Goal: Task Accomplishment & Management: Use online tool/utility

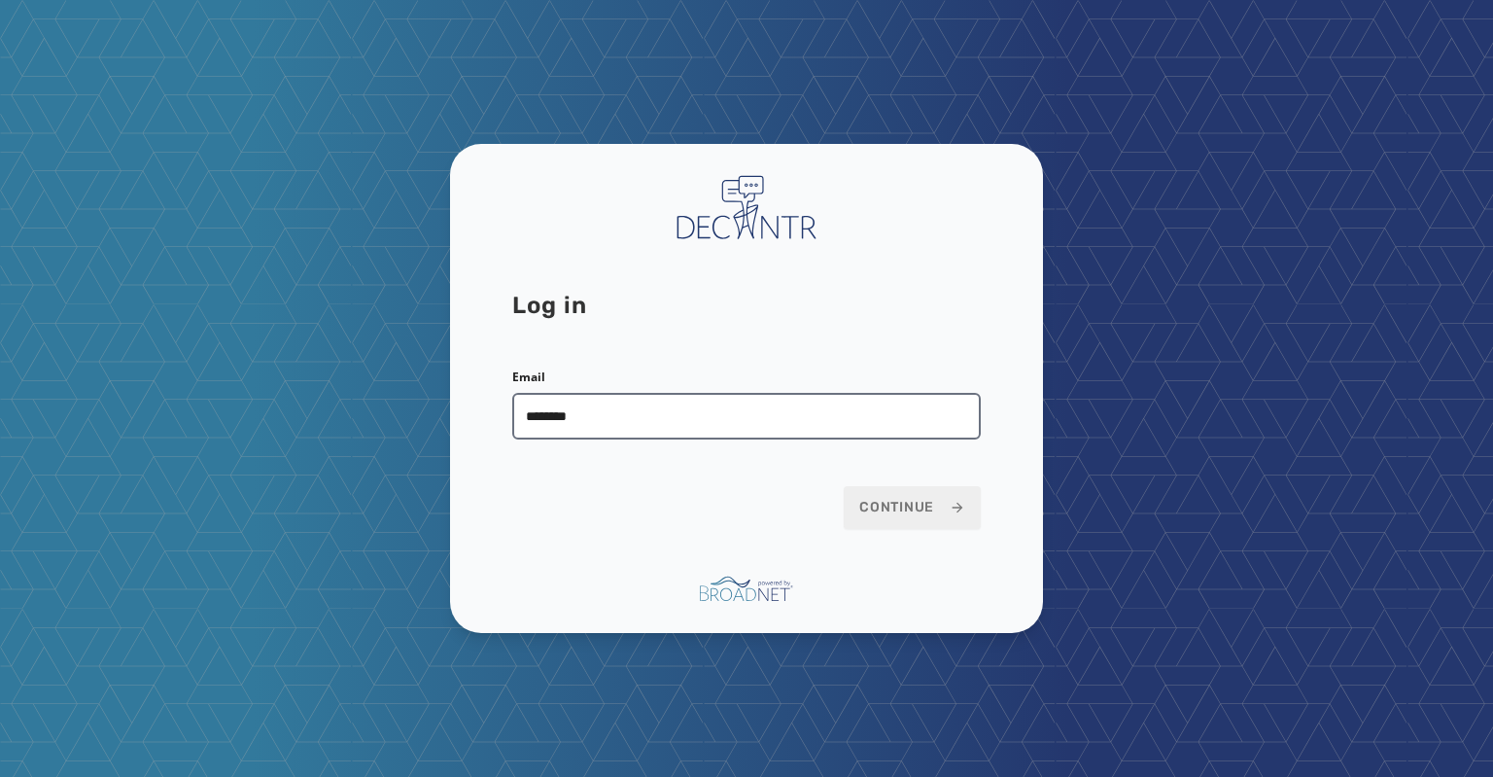
type input "**********"
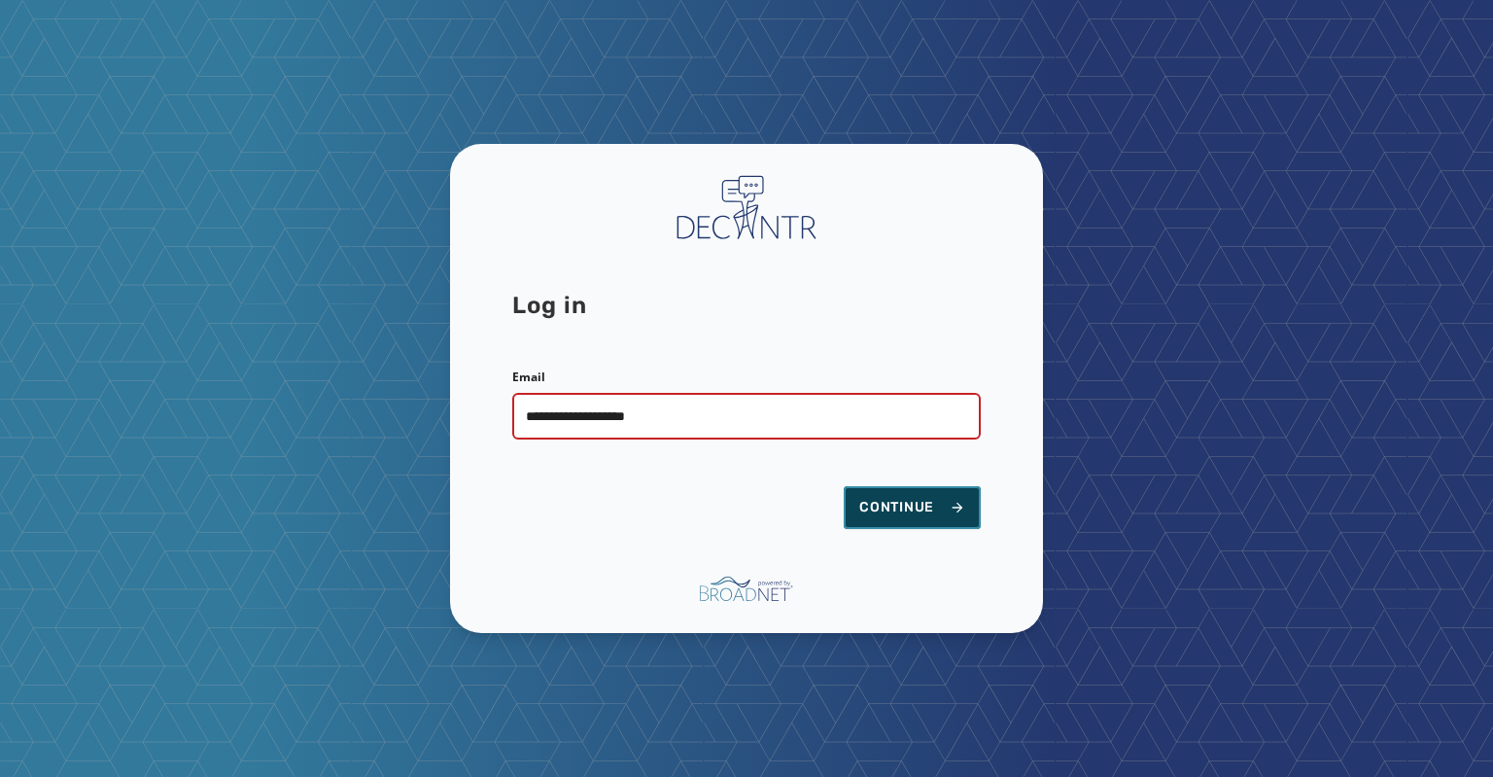
click at [867, 512] on span "Continue" at bounding box center [912, 507] width 106 height 19
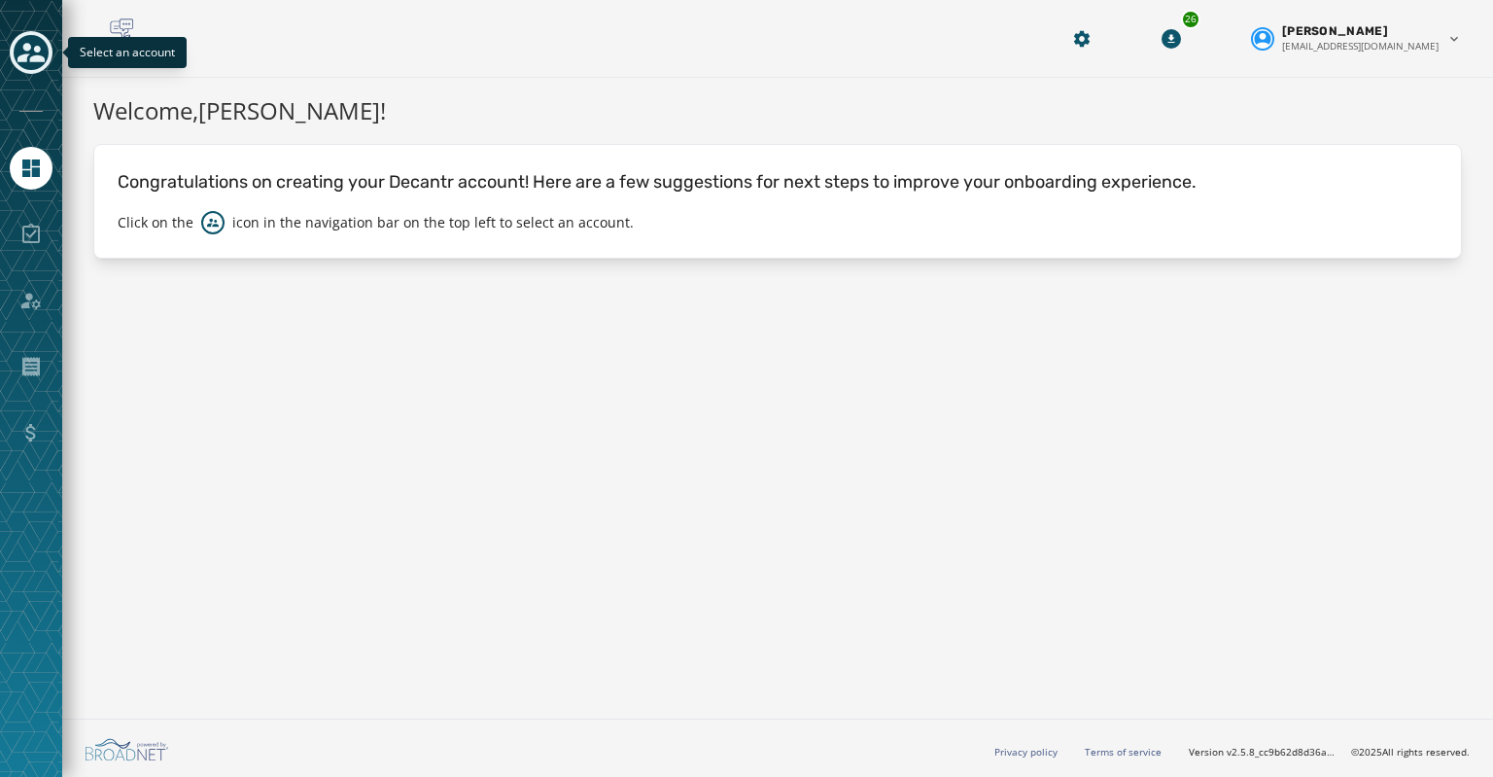
click at [28, 54] on icon "Toggle account select drawer" at bounding box center [30, 52] width 27 height 19
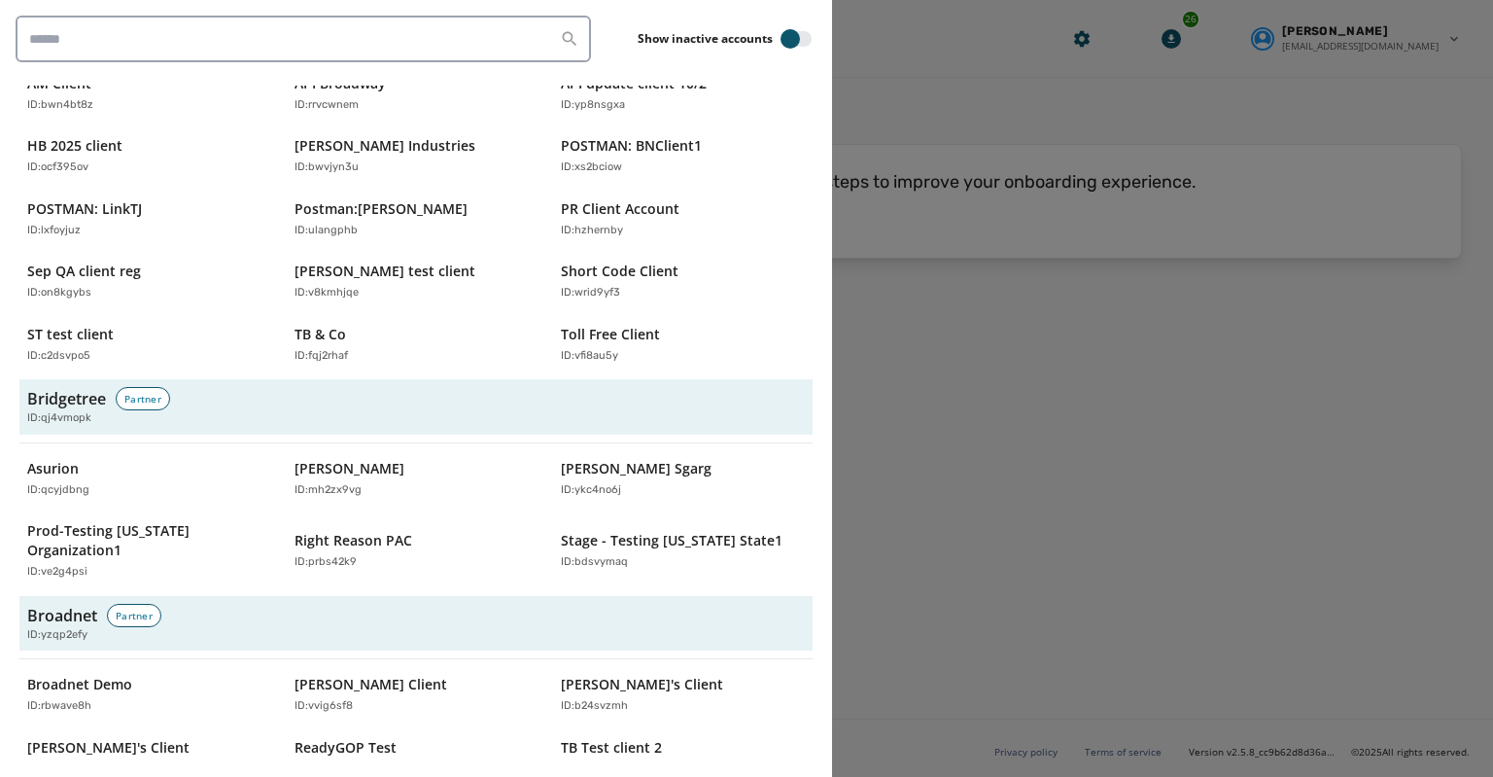
scroll to position [486, 0]
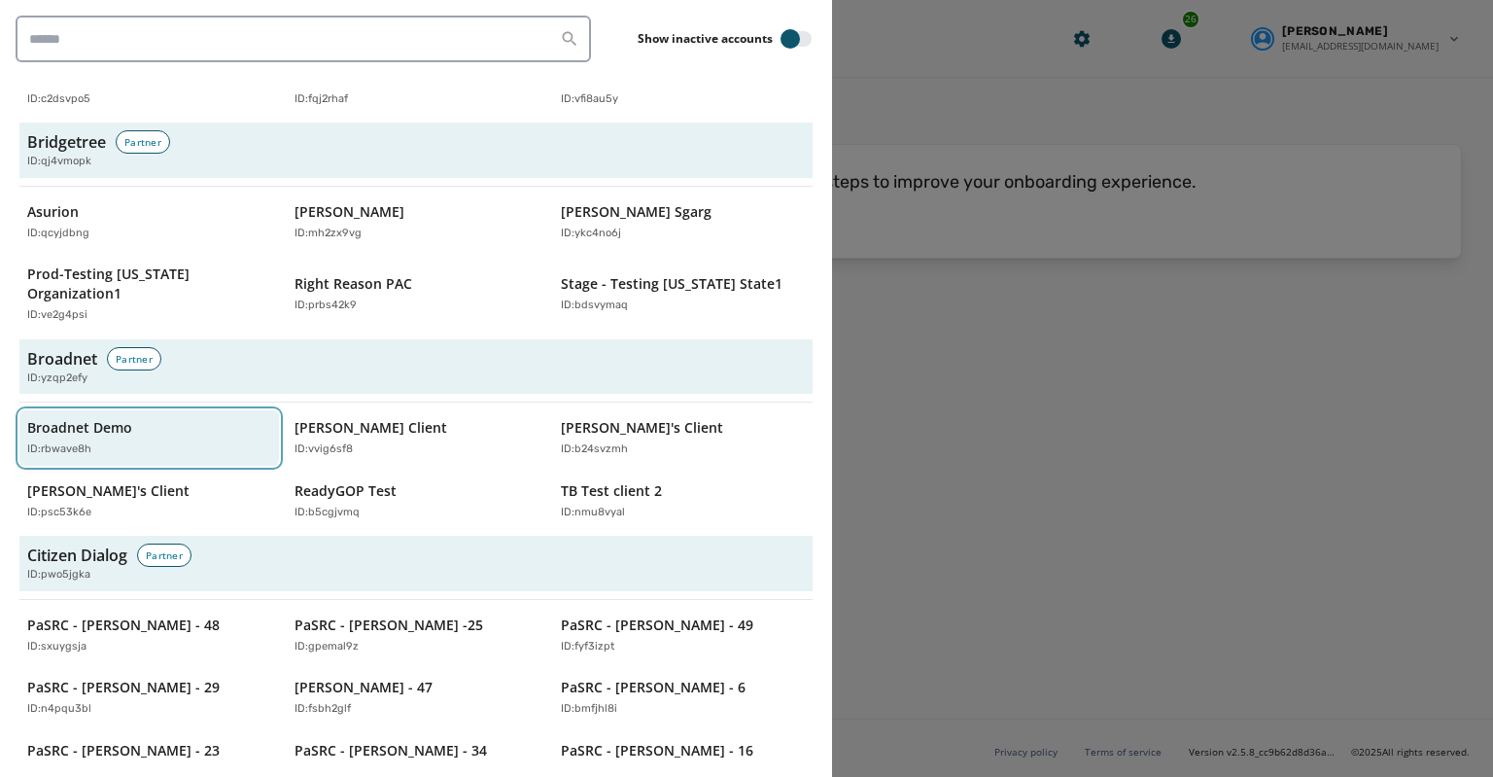
click at [140, 441] on div "ID: rbwave8h" at bounding box center [139, 449] width 225 height 17
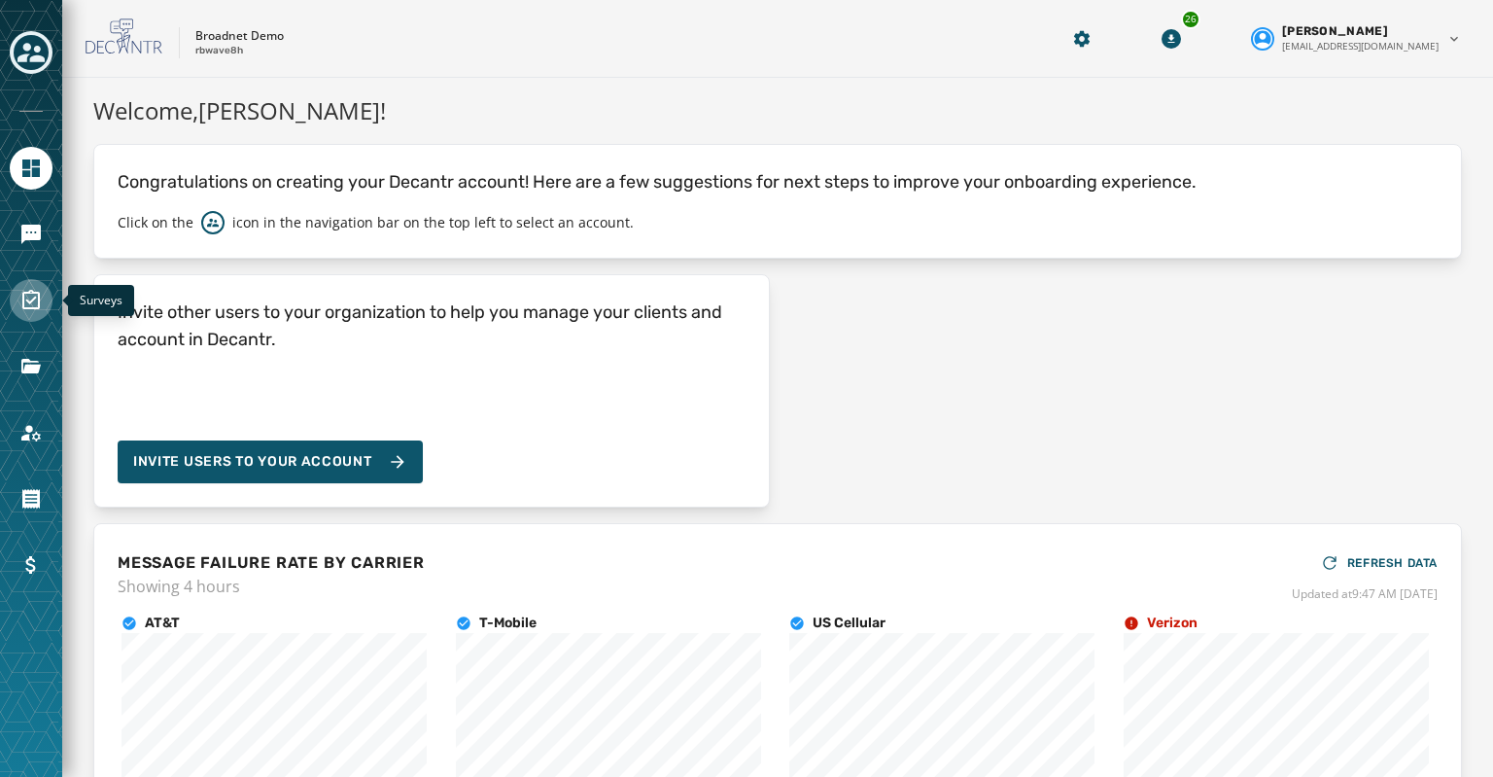
click at [38, 299] on icon "Navigate to Surveys" at bounding box center [30, 299] width 17 height 19
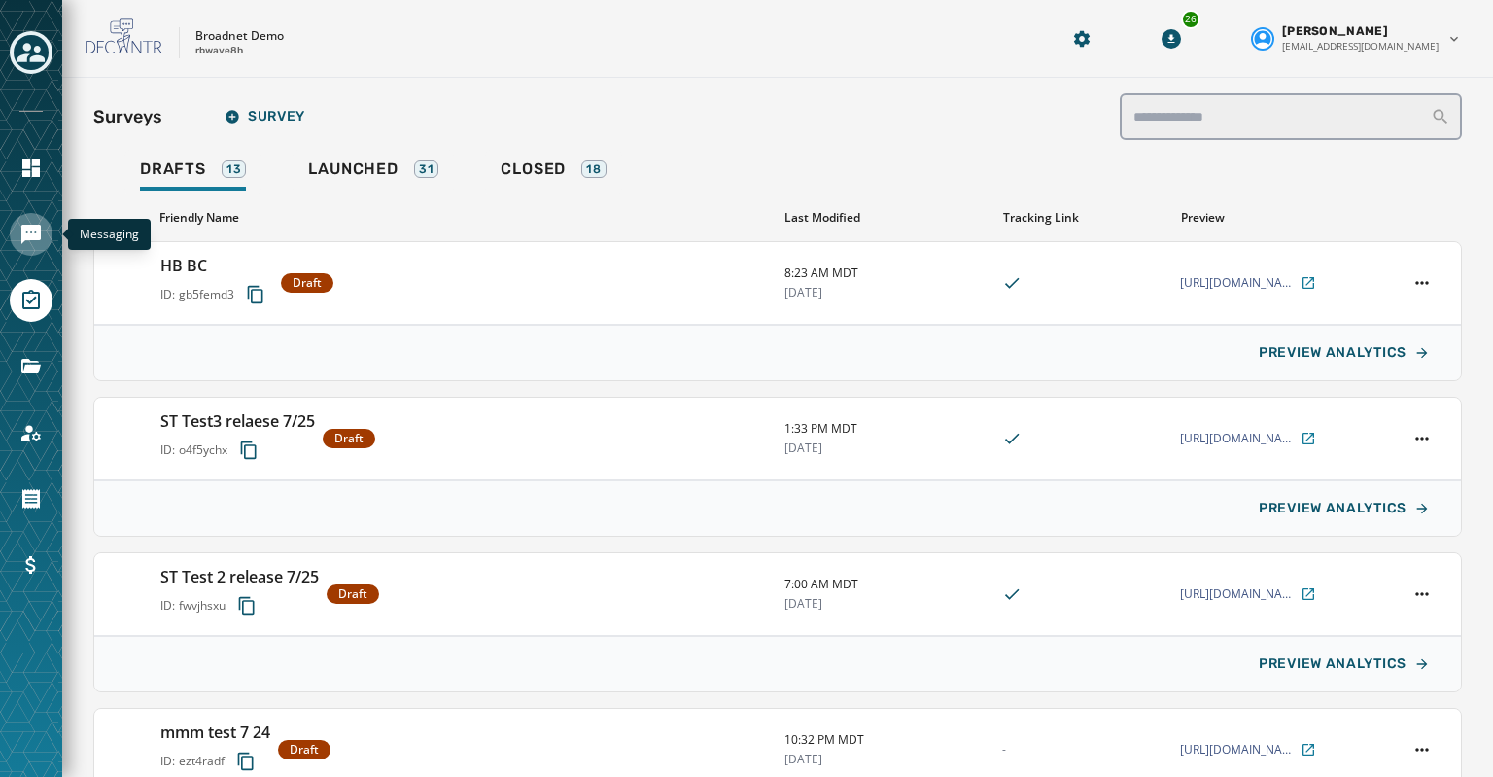
click at [31, 228] on icon "Navigate to Messaging" at bounding box center [30, 234] width 19 height 19
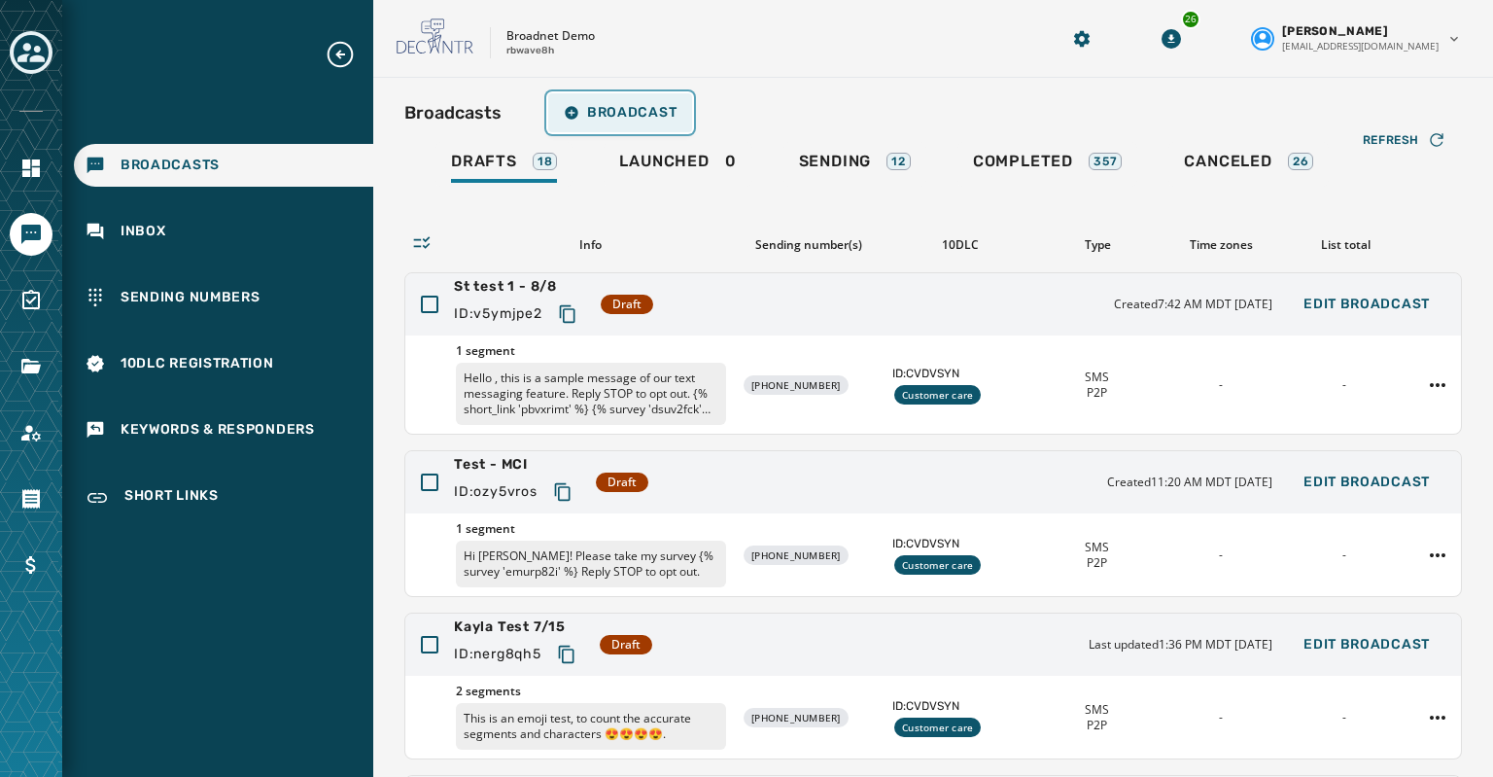
click at [593, 112] on span "Broadcast" at bounding box center [620, 113] width 113 height 16
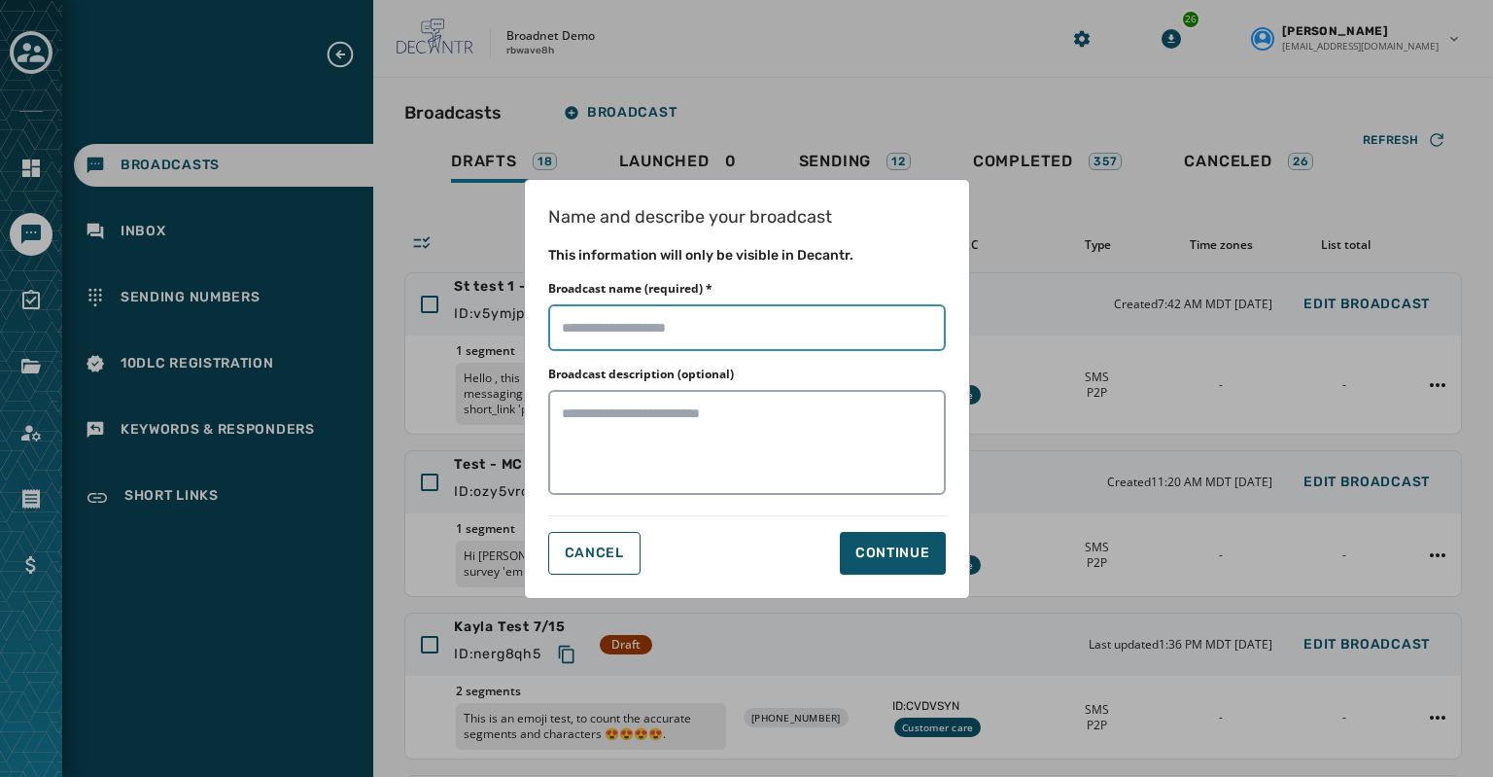
click at [587, 323] on input "Broadcast name (required) *" at bounding box center [747, 327] width 398 height 47
type input "**********"
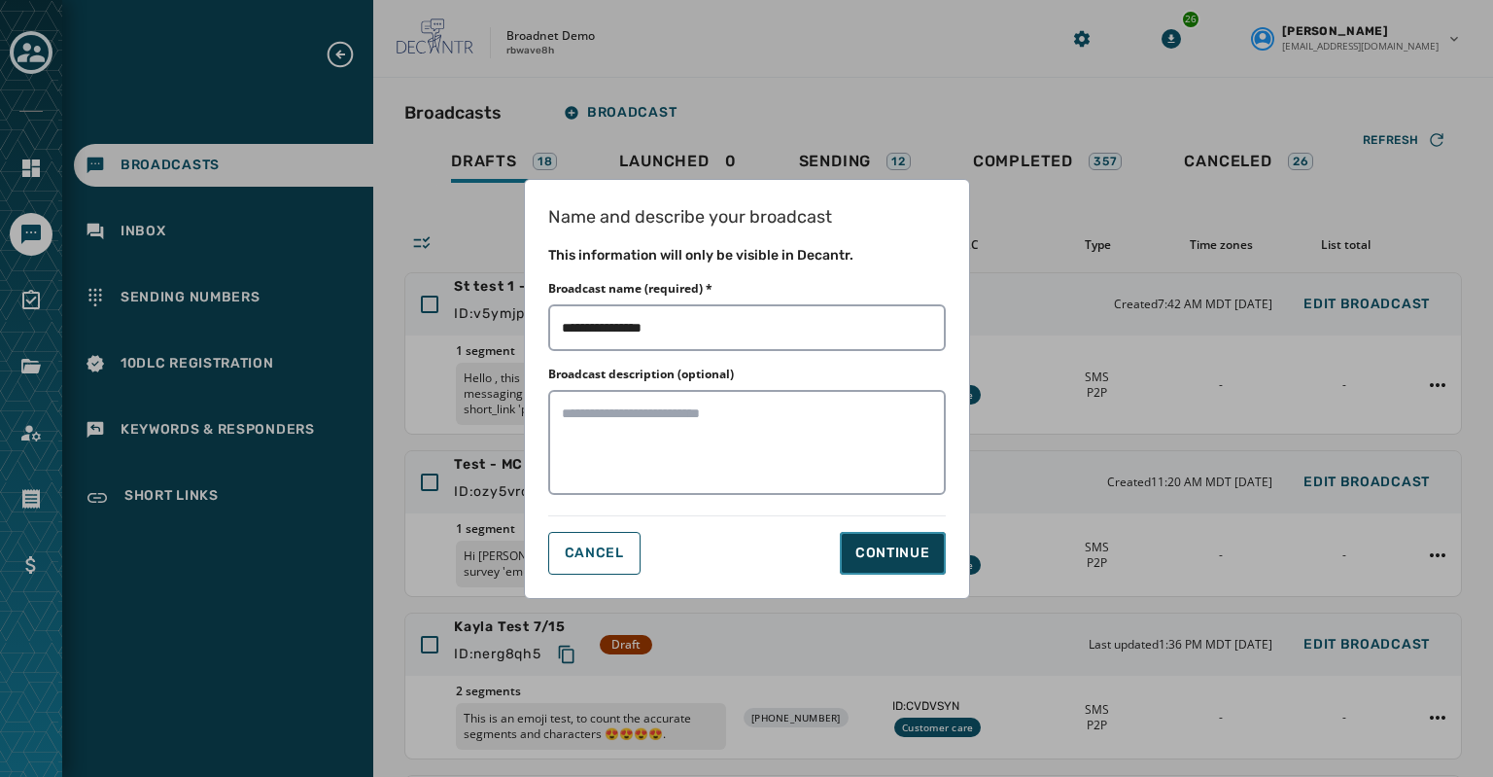
click at [869, 558] on div "Continue" at bounding box center [892, 552] width 75 height 19
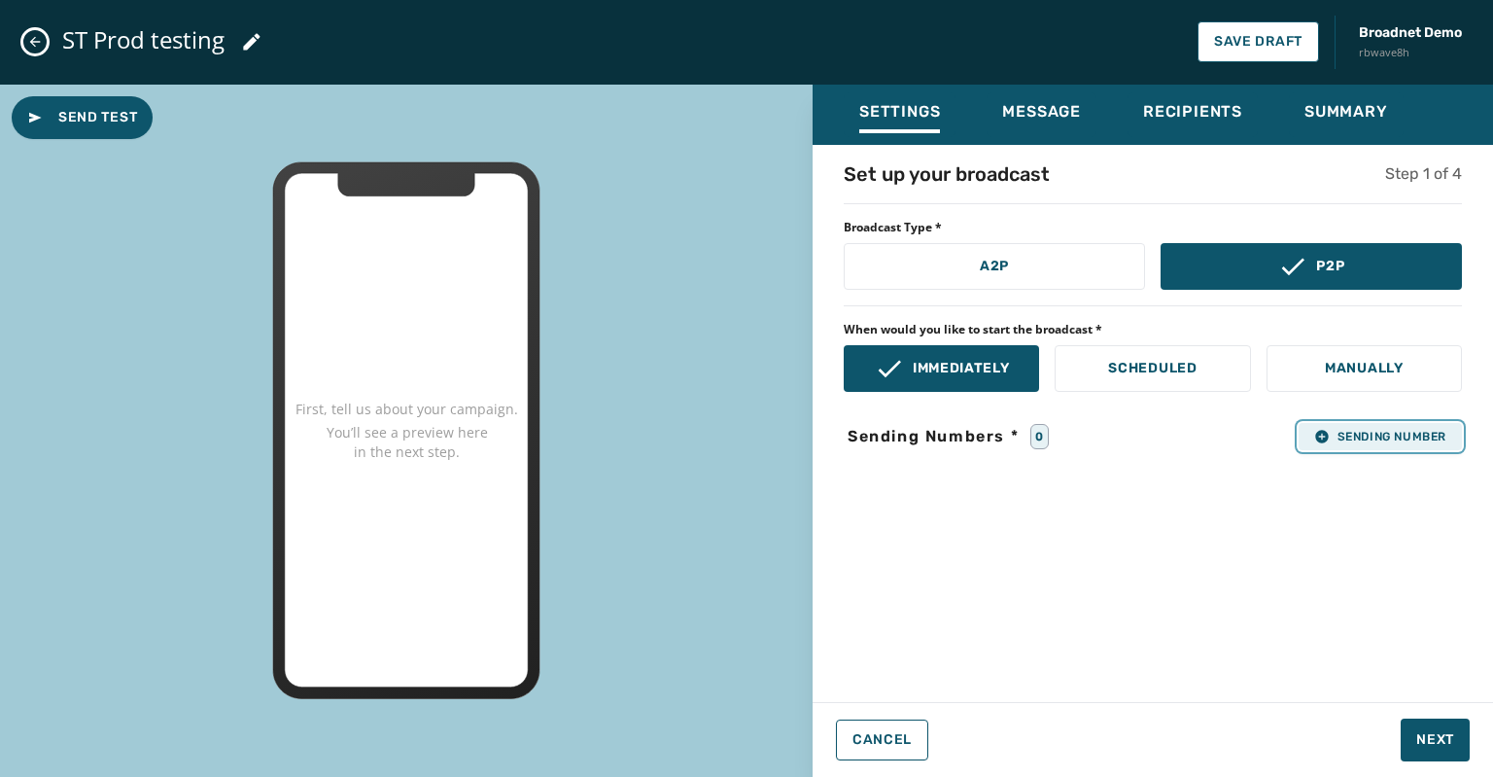
click at [1334, 437] on span "Sending Number" at bounding box center [1380, 437] width 132 height 16
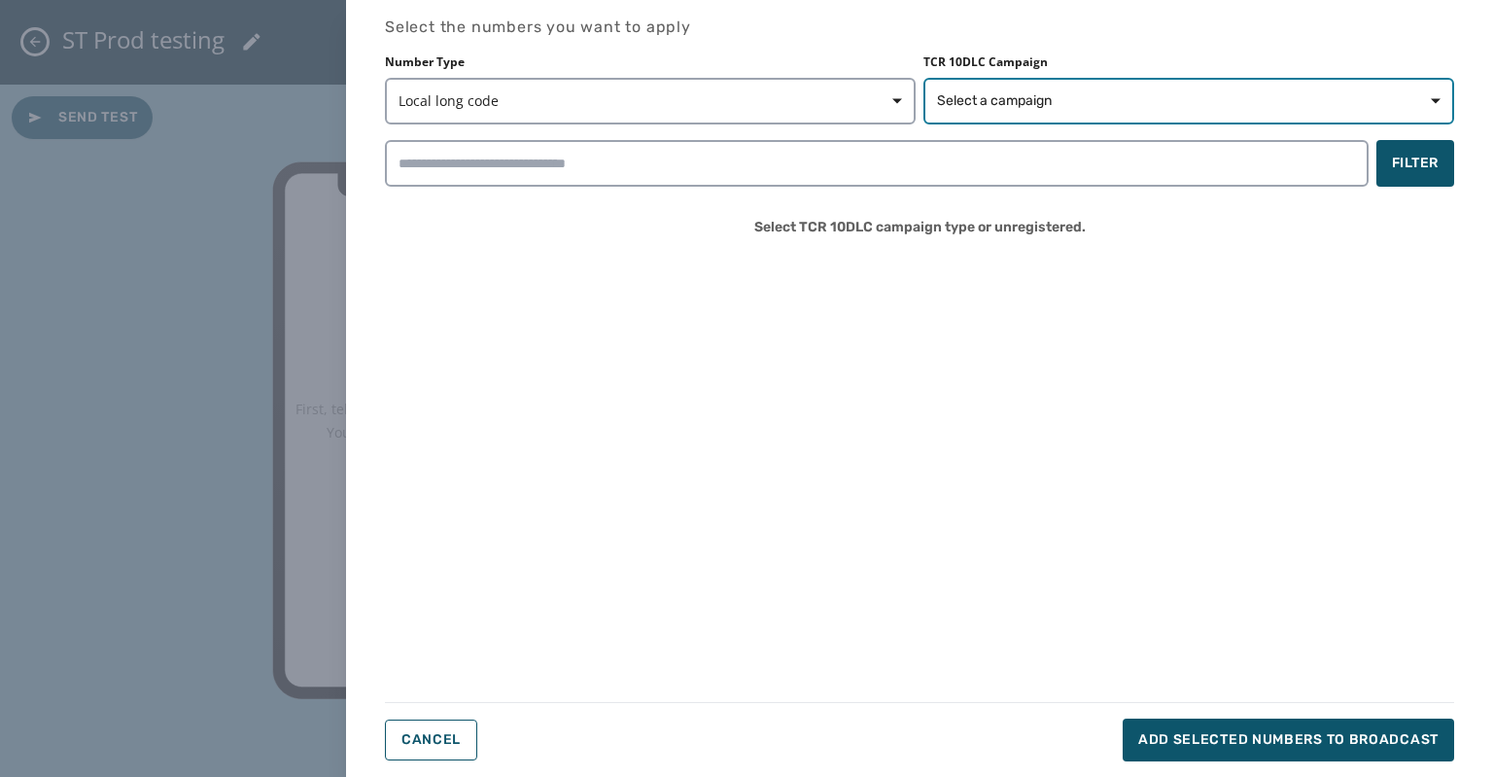
click at [1056, 102] on span "Select a campaign" at bounding box center [1189, 100] width 504 height 19
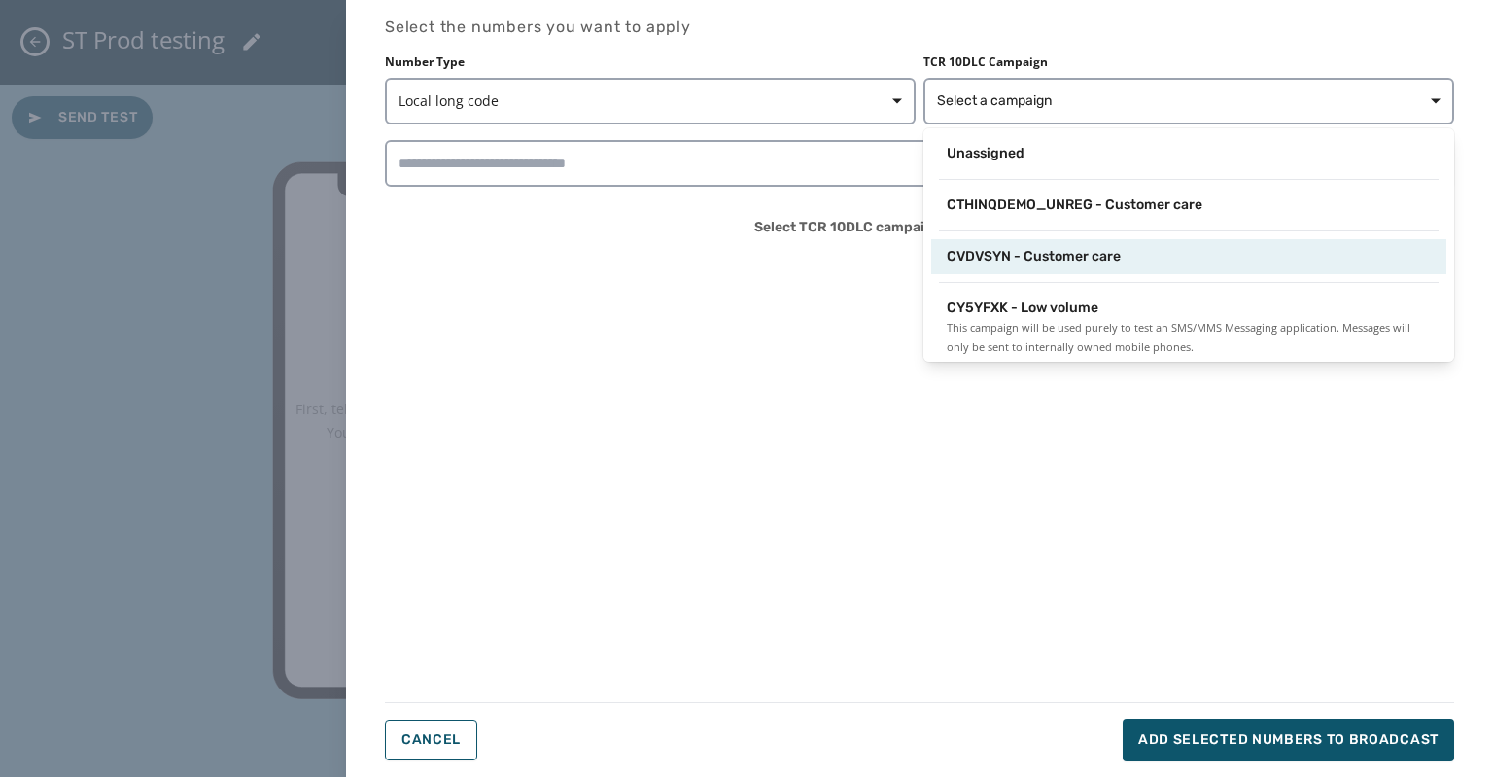
click at [1043, 261] on span "CVDVSYN - Customer care" at bounding box center [1034, 256] width 174 height 19
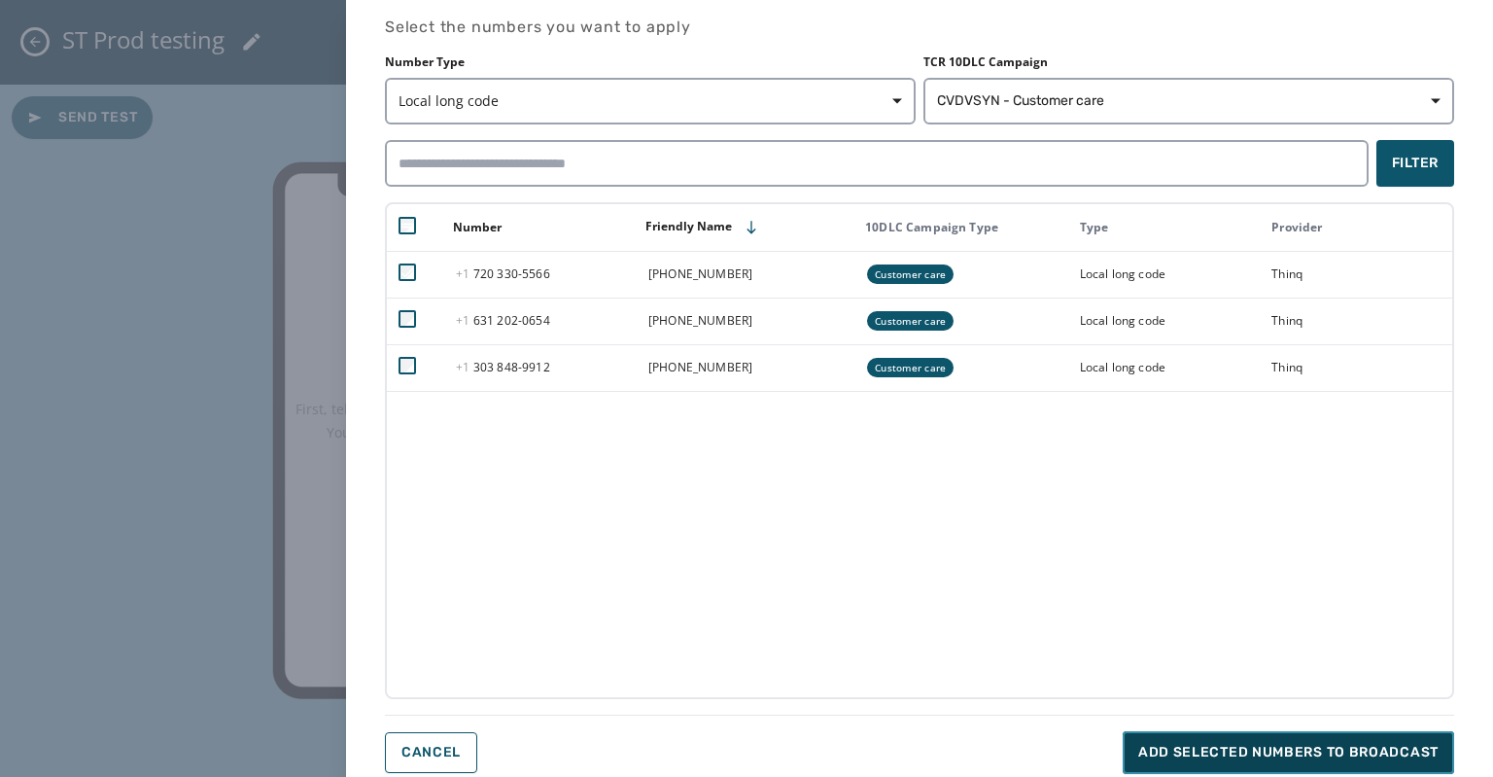
click at [1163, 750] on span "Add selected numbers to broadcast" at bounding box center [1288, 752] width 300 height 19
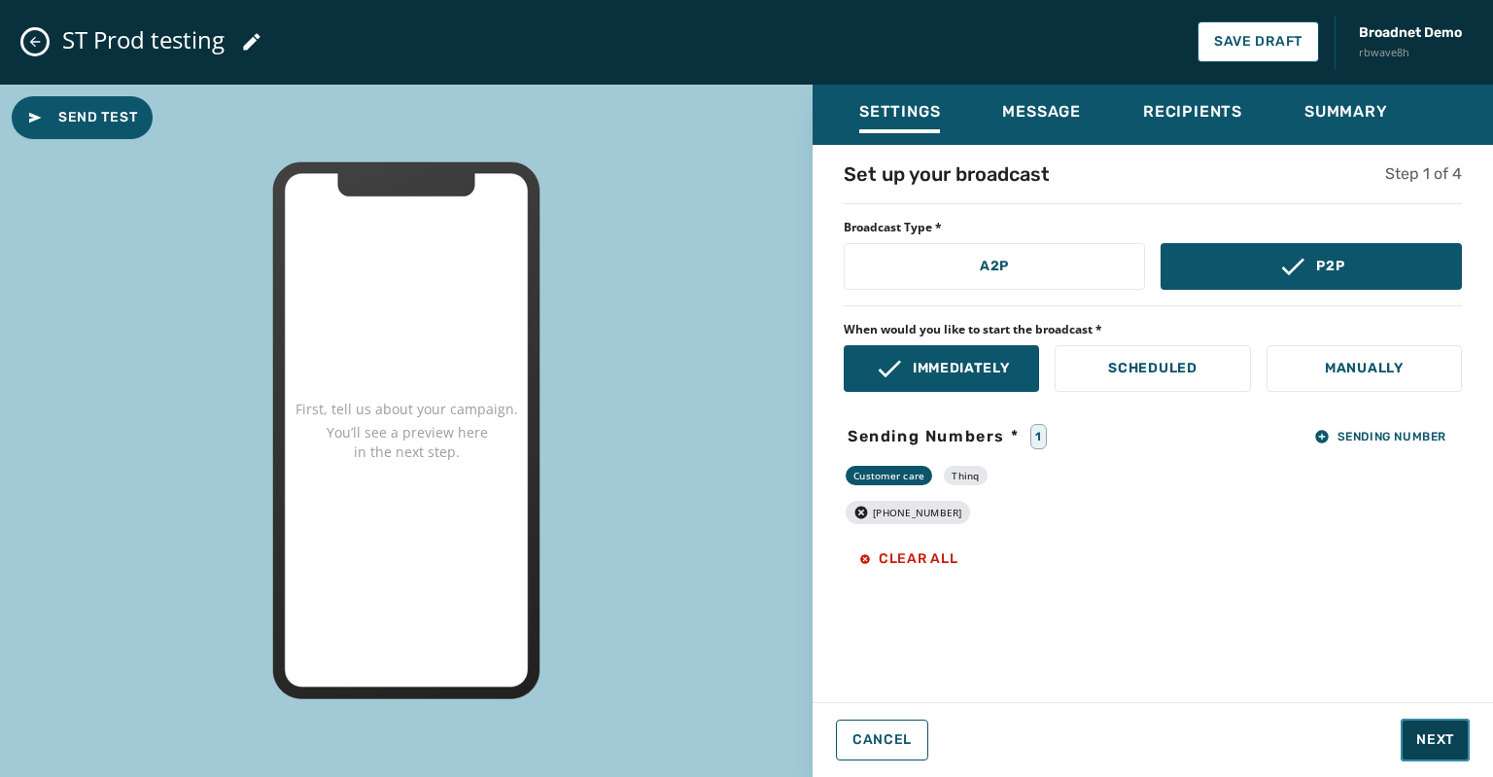
click at [1439, 732] on span "Next" at bounding box center [1435, 739] width 38 height 19
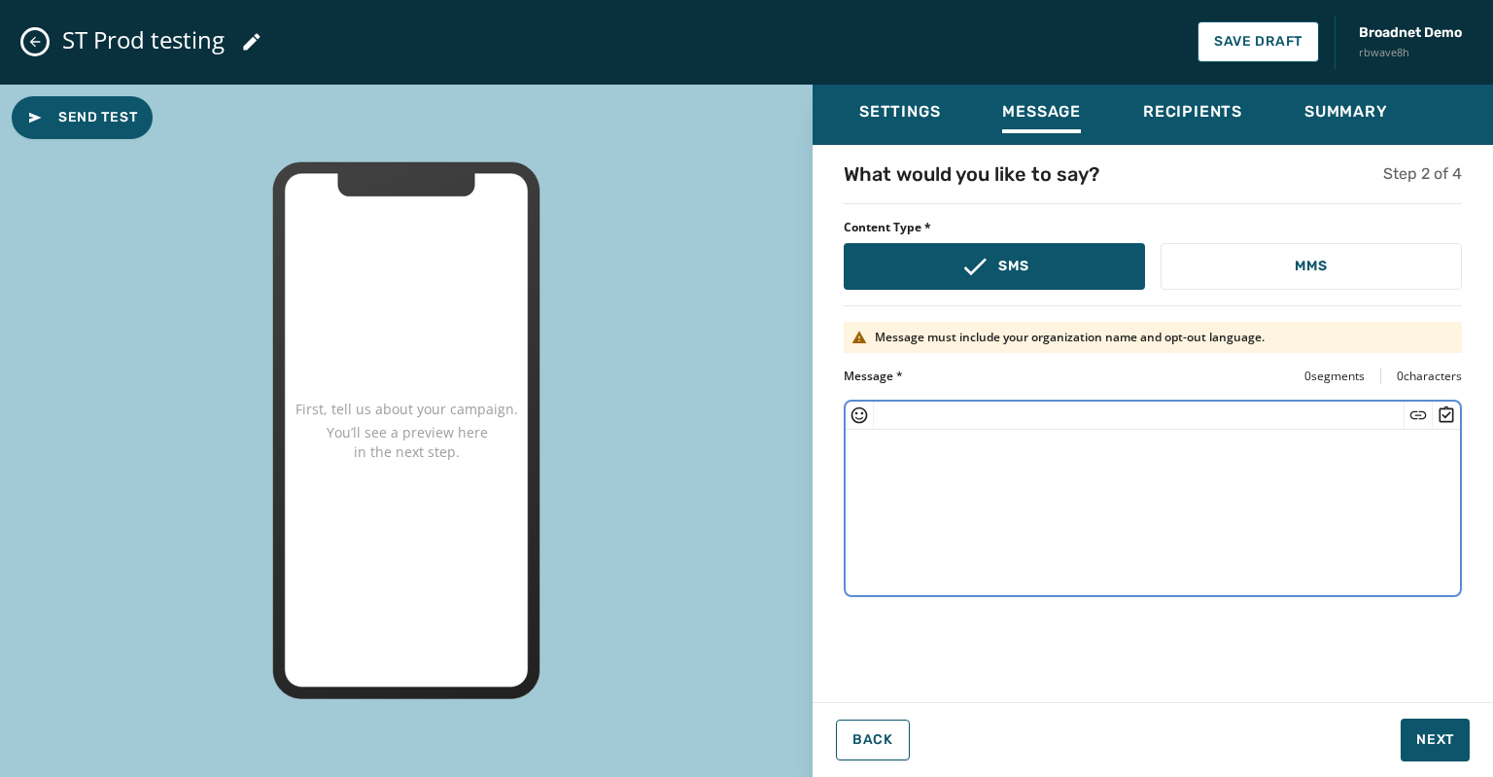
click at [867, 462] on textarea at bounding box center [1153, 509] width 614 height 159
click at [964, 475] on textarea at bounding box center [1153, 509] width 614 height 159
paste textarea "**********"
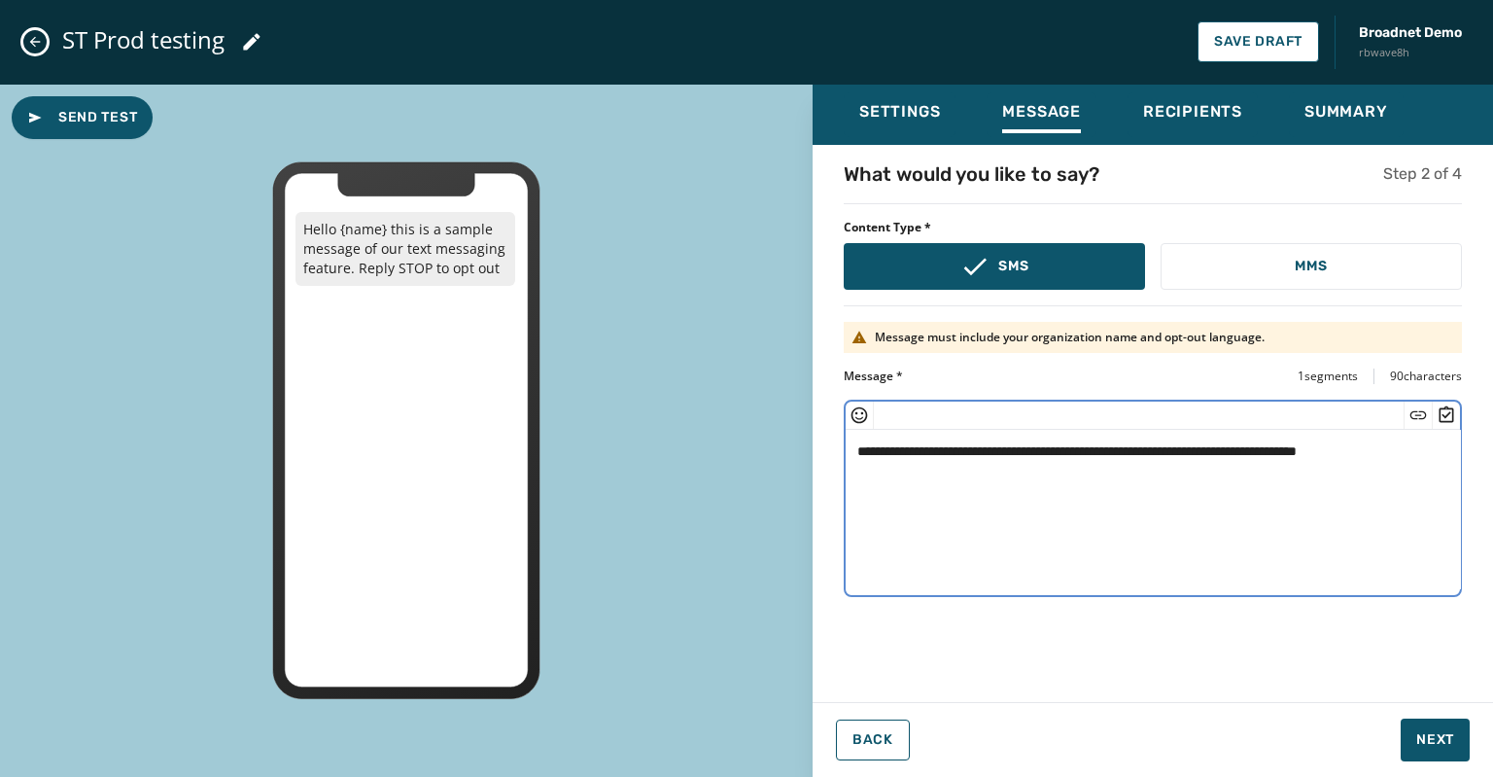
click at [945, 448] on textarea "**********" at bounding box center [1153, 509] width 615 height 159
click at [1388, 458] on textarea "**********" at bounding box center [1153, 509] width 615 height 159
click at [1410, 421] on icon "Insert Short Link" at bounding box center [1417, 414] width 19 height 19
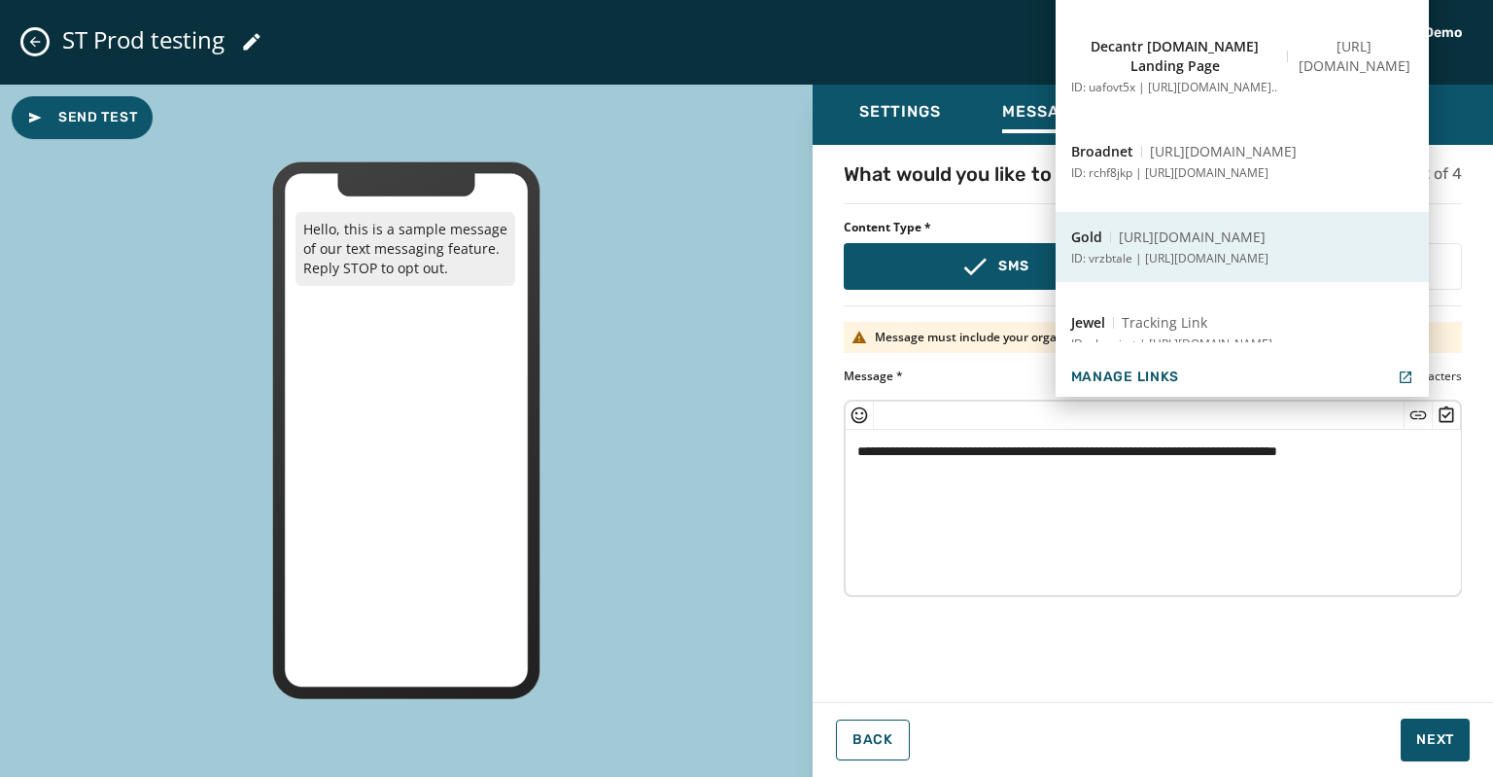
scroll to position [519, 0]
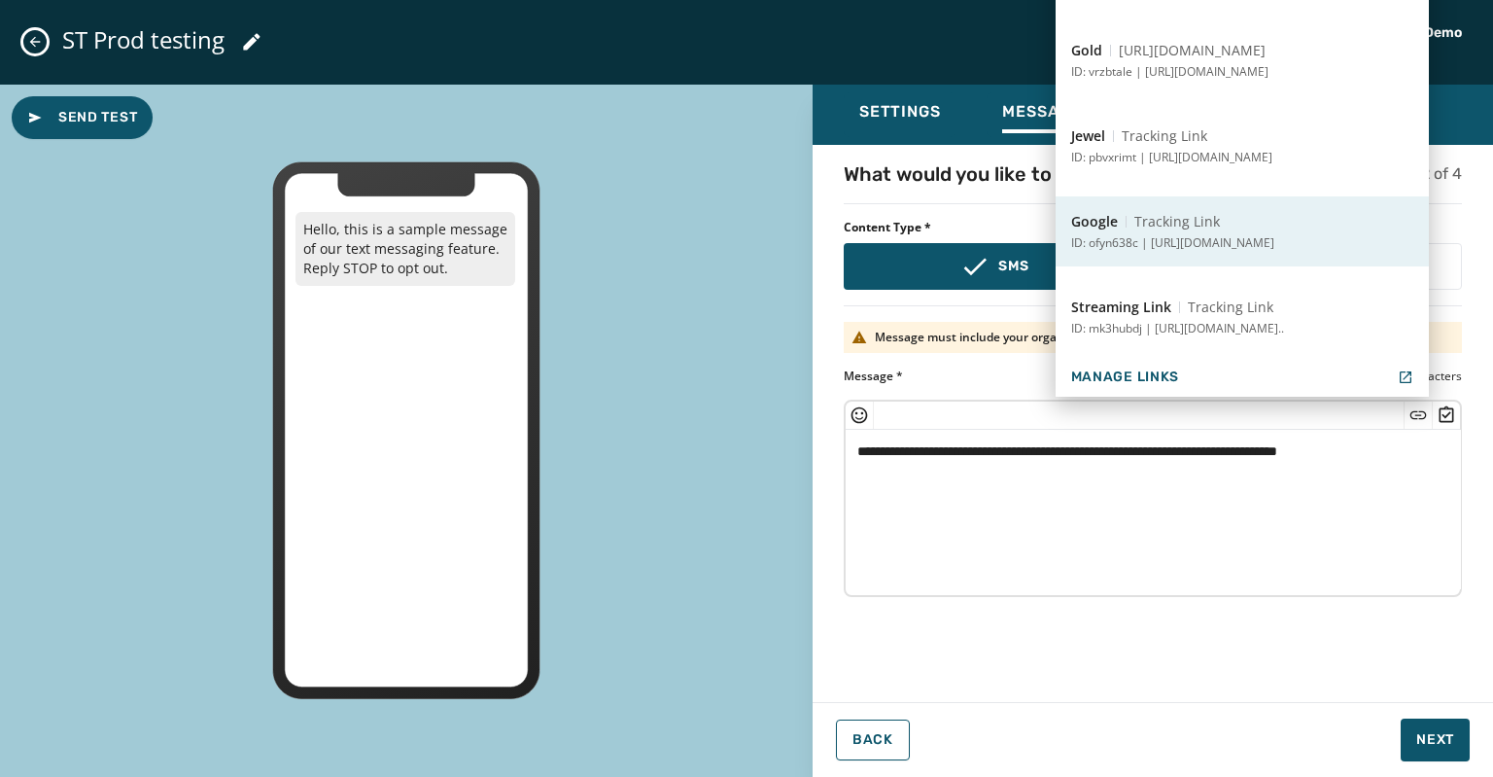
click at [1174, 235] on p "ID: ofyn638c | [URL][DOMAIN_NAME]" at bounding box center [1172, 243] width 203 height 16
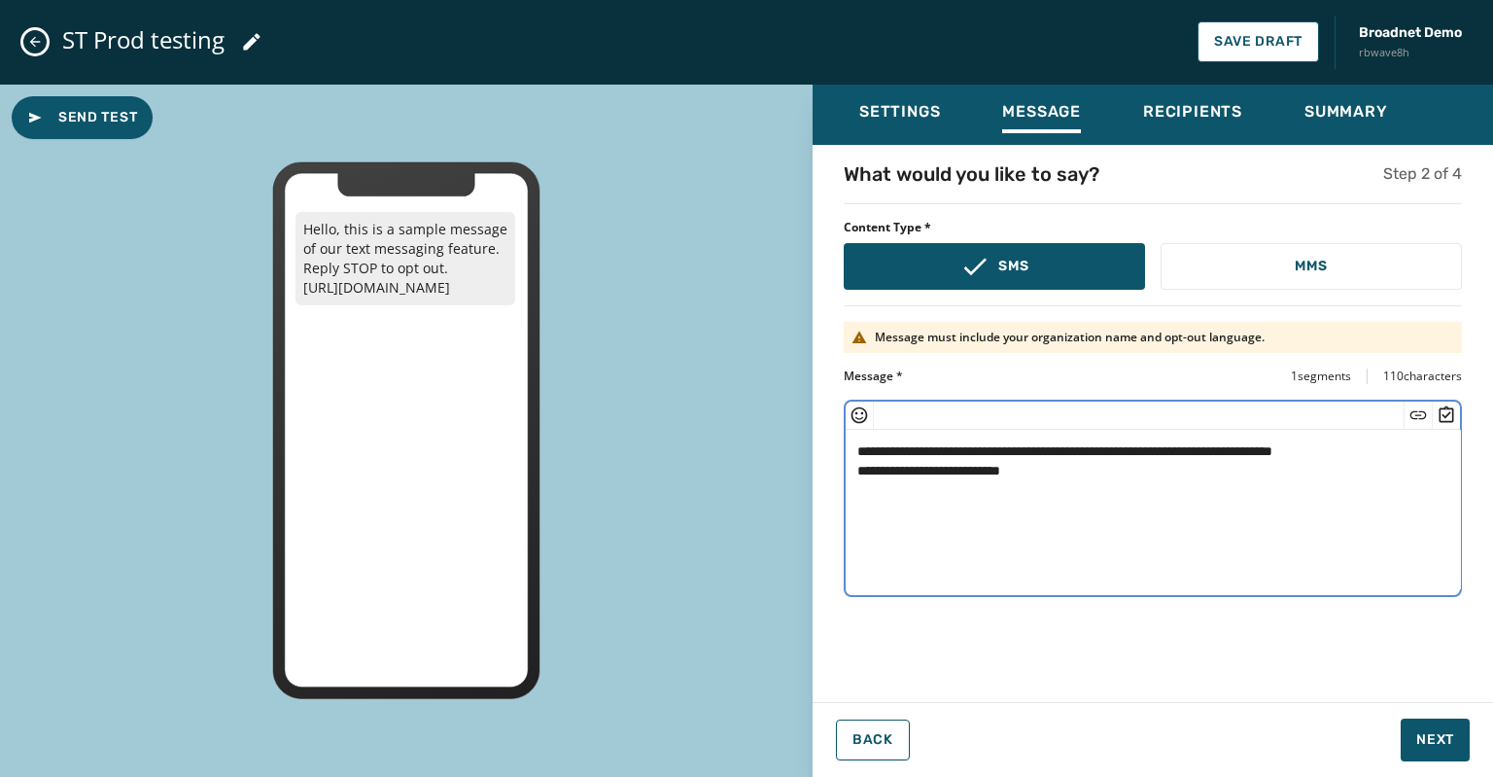
click at [1446, 418] on icon "Insert Survey" at bounding box center [1446, 414] width 19 height 19
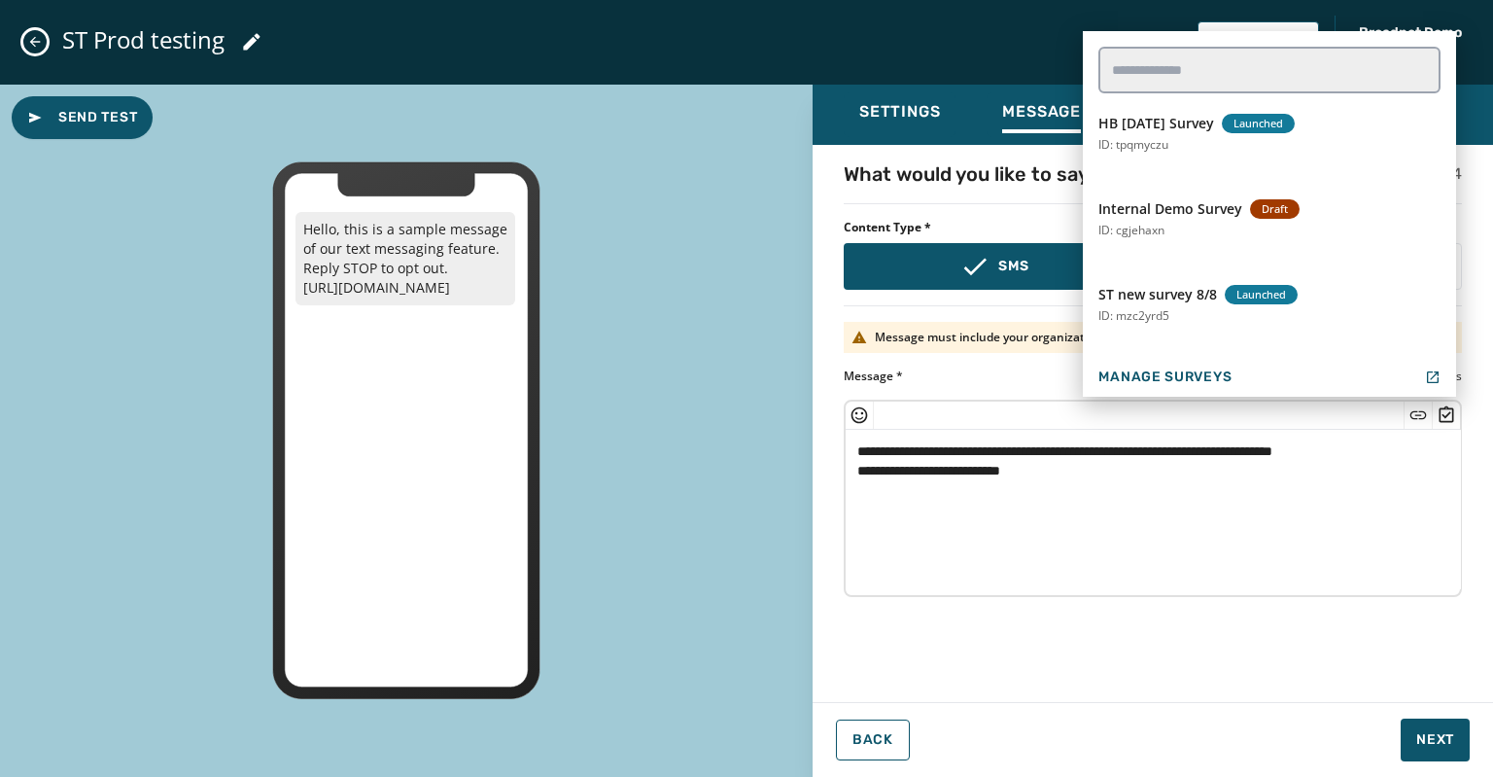
scroll to position [205, 0]
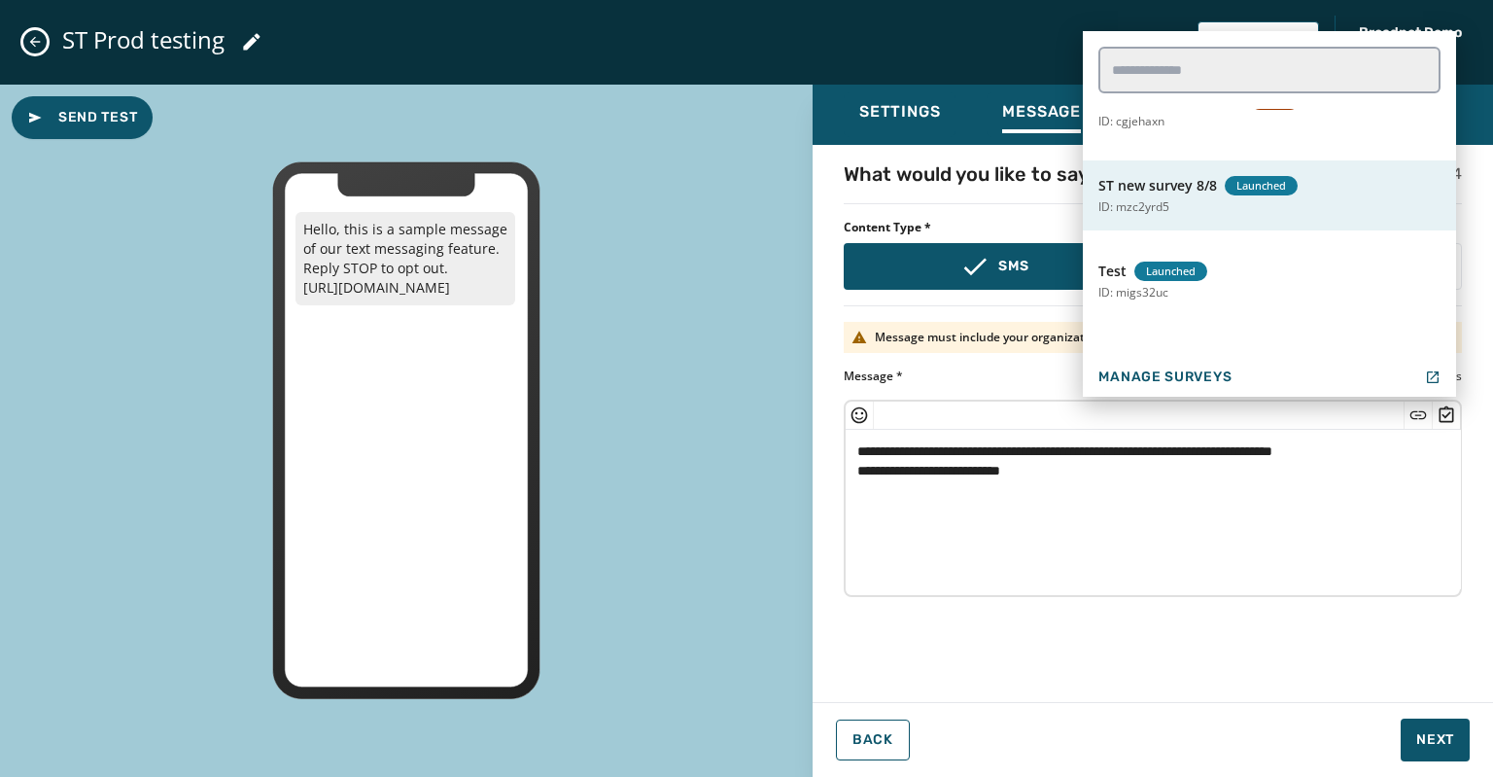
click at [1130, 204] on p "ID: mzc2yrd5" at bounding box center [1133, 207] width 71 height 16
type textarea "**********"
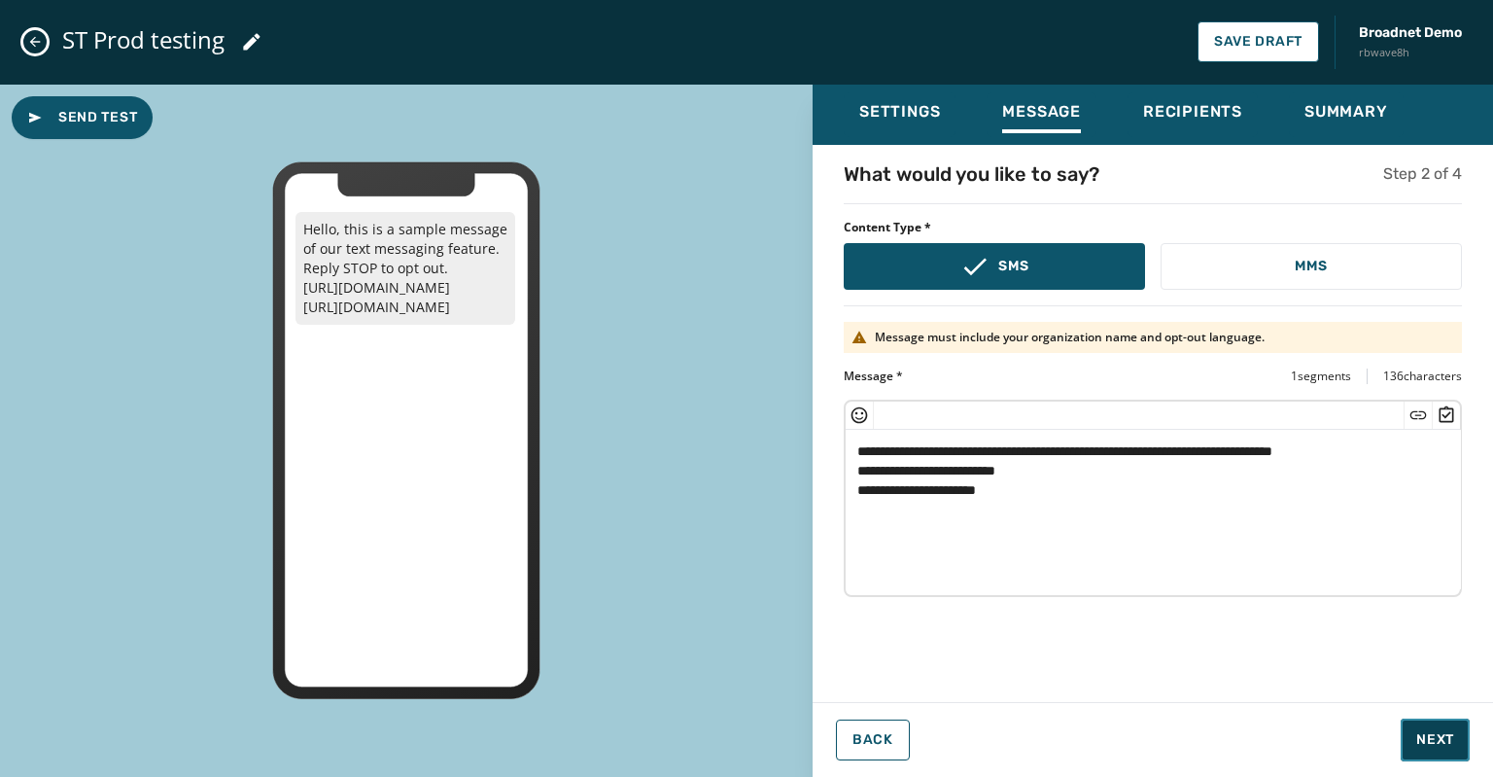
click at [1436, 734] on span "Next" at bounding box center [1435, 739] width 38 height 19
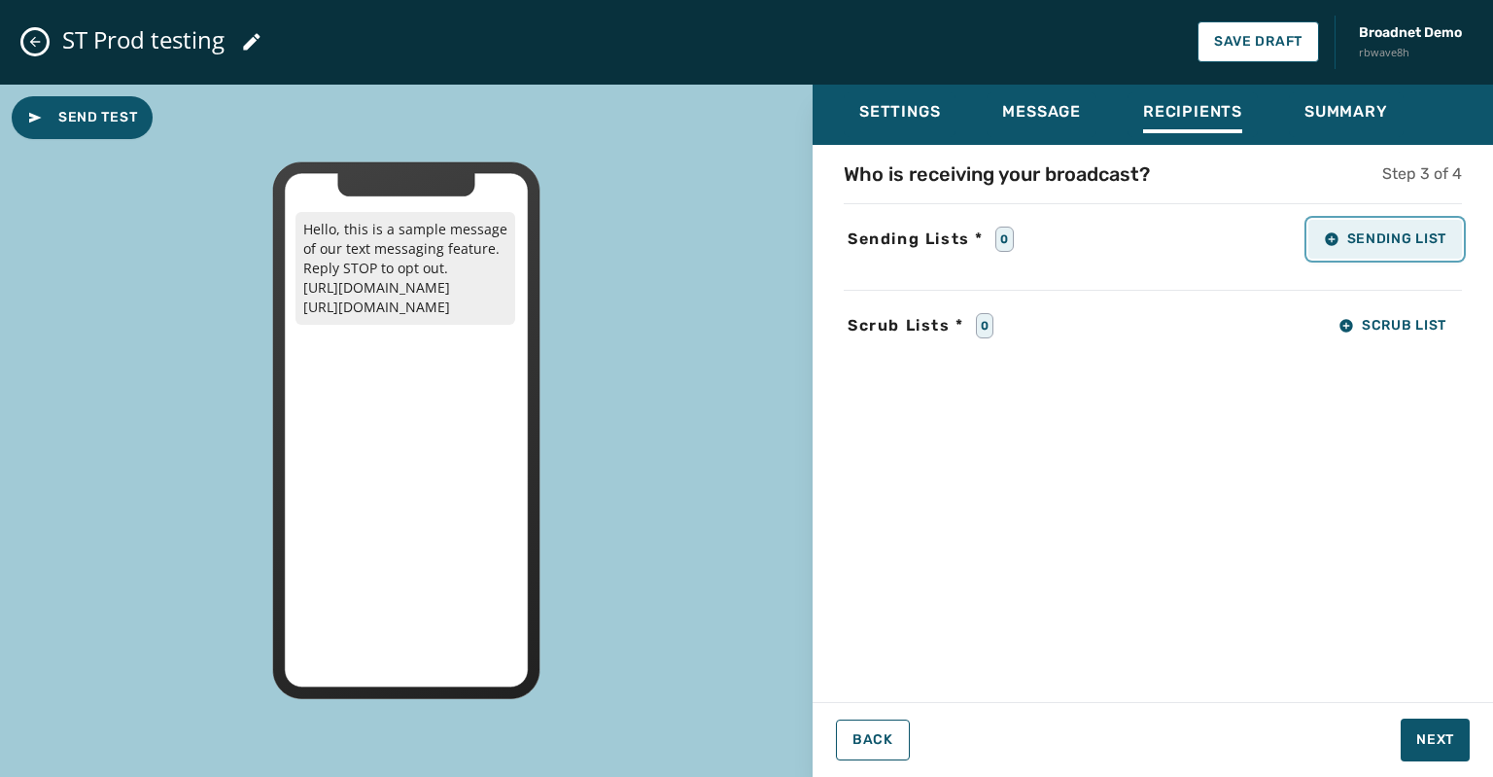
click at [1341, 240] on span "Sending List" at bounding box center [1385, 239] width 122 height 16
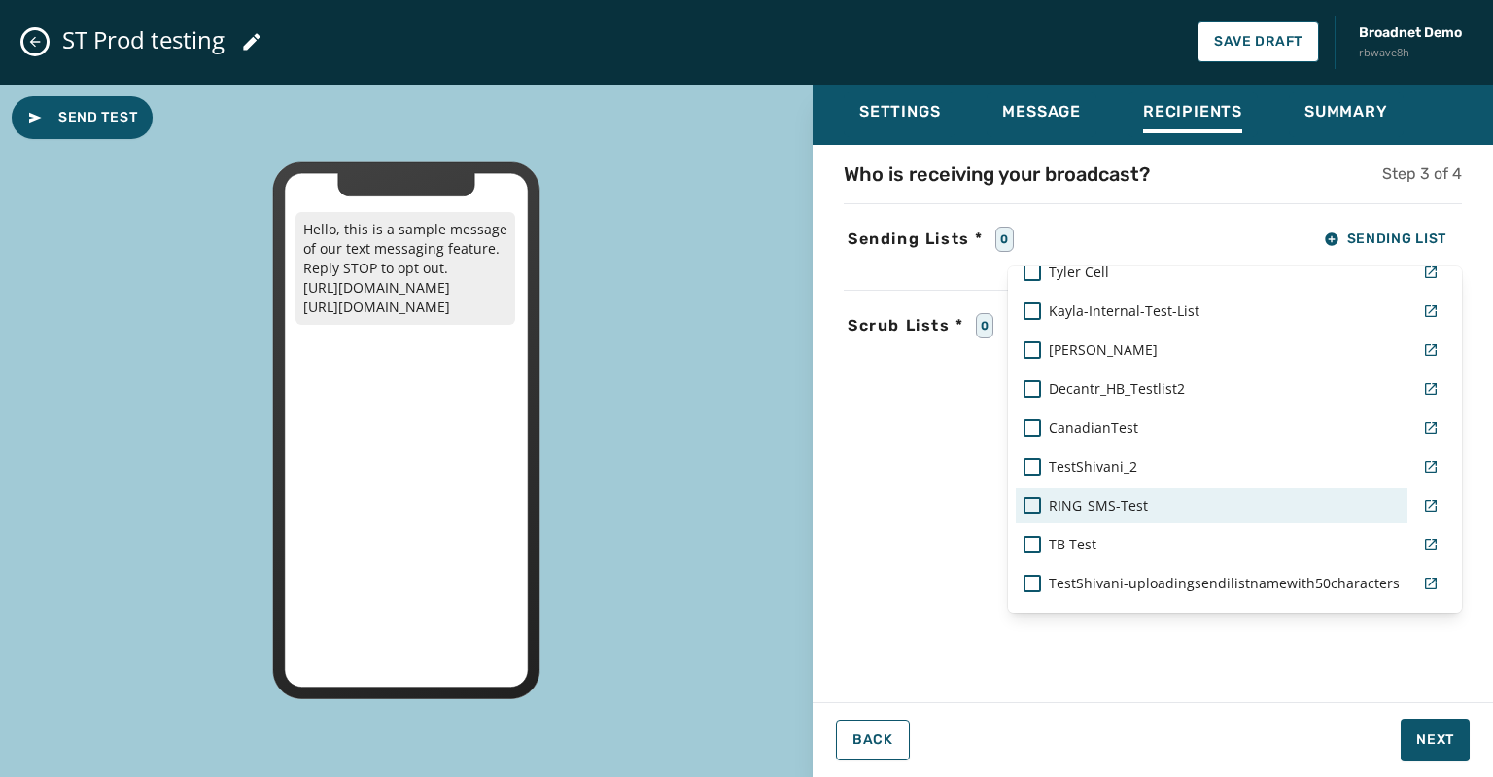
scroll to position [750, 0]
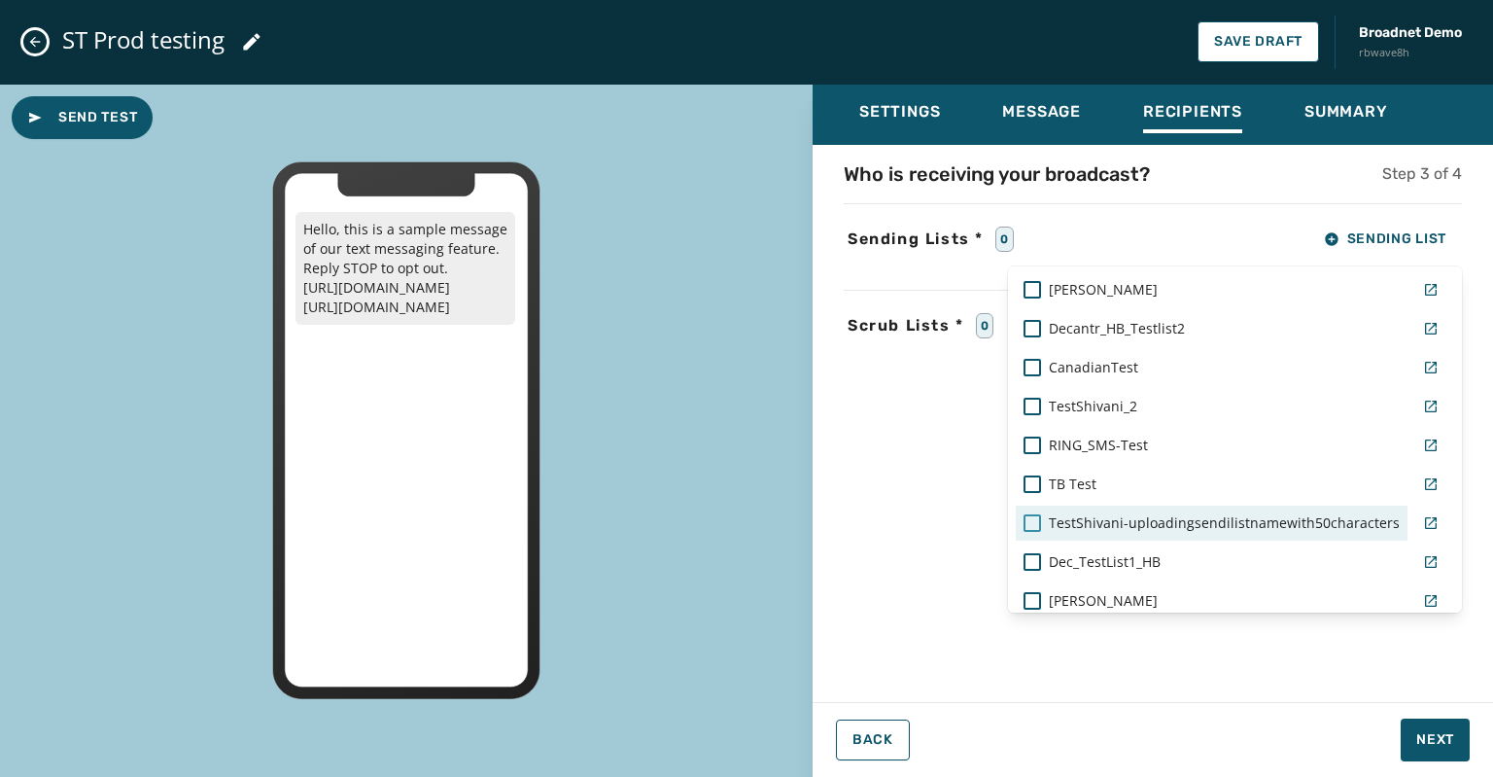
click at [1038, 514] on div at bounding box center [1032, 522] width 17 height 17
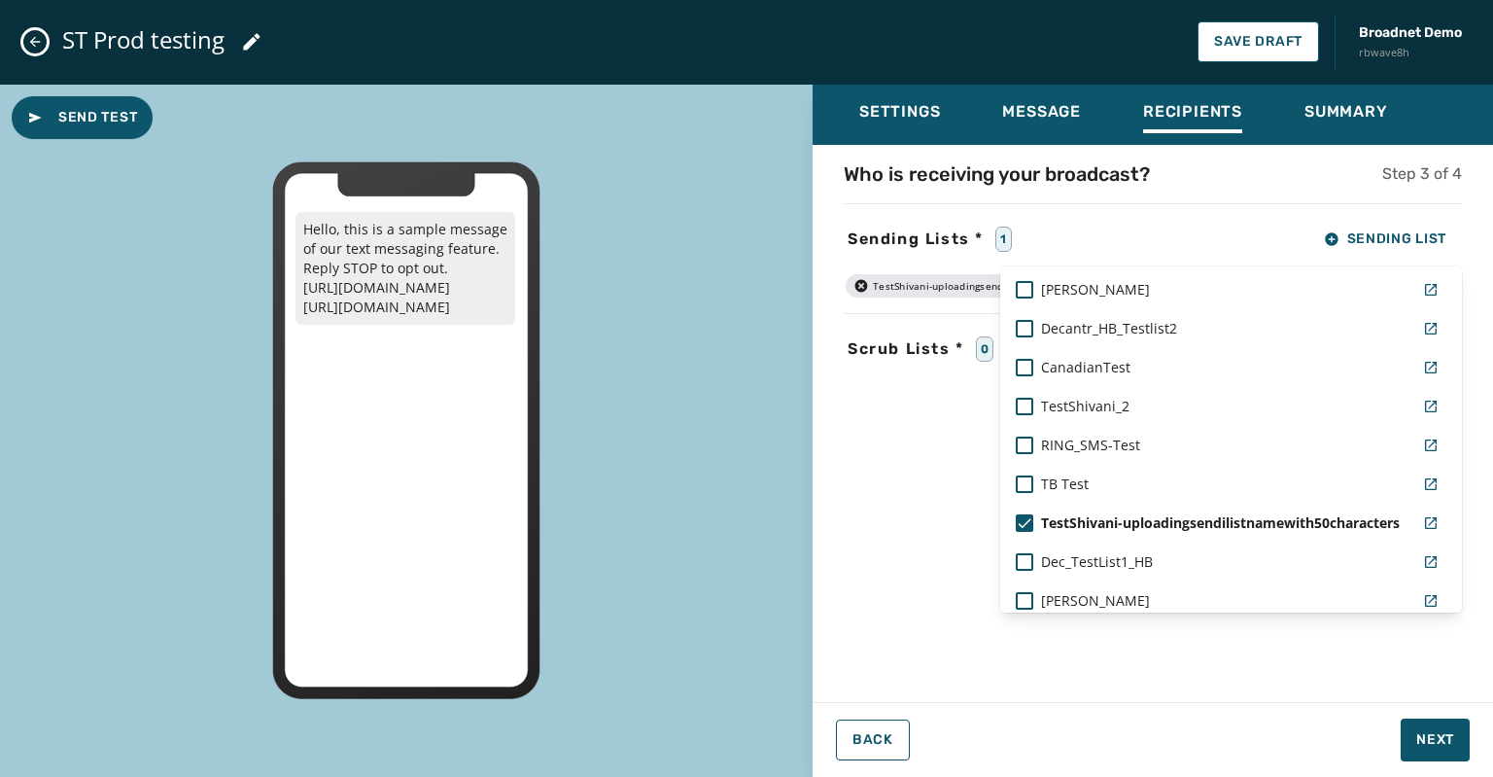
click at [1443, 729] on div "Settings Message Recipients Summary Who is receiving your broadcast? Step 3 of …" at bounding box center [1153, 423] width 680 height 677
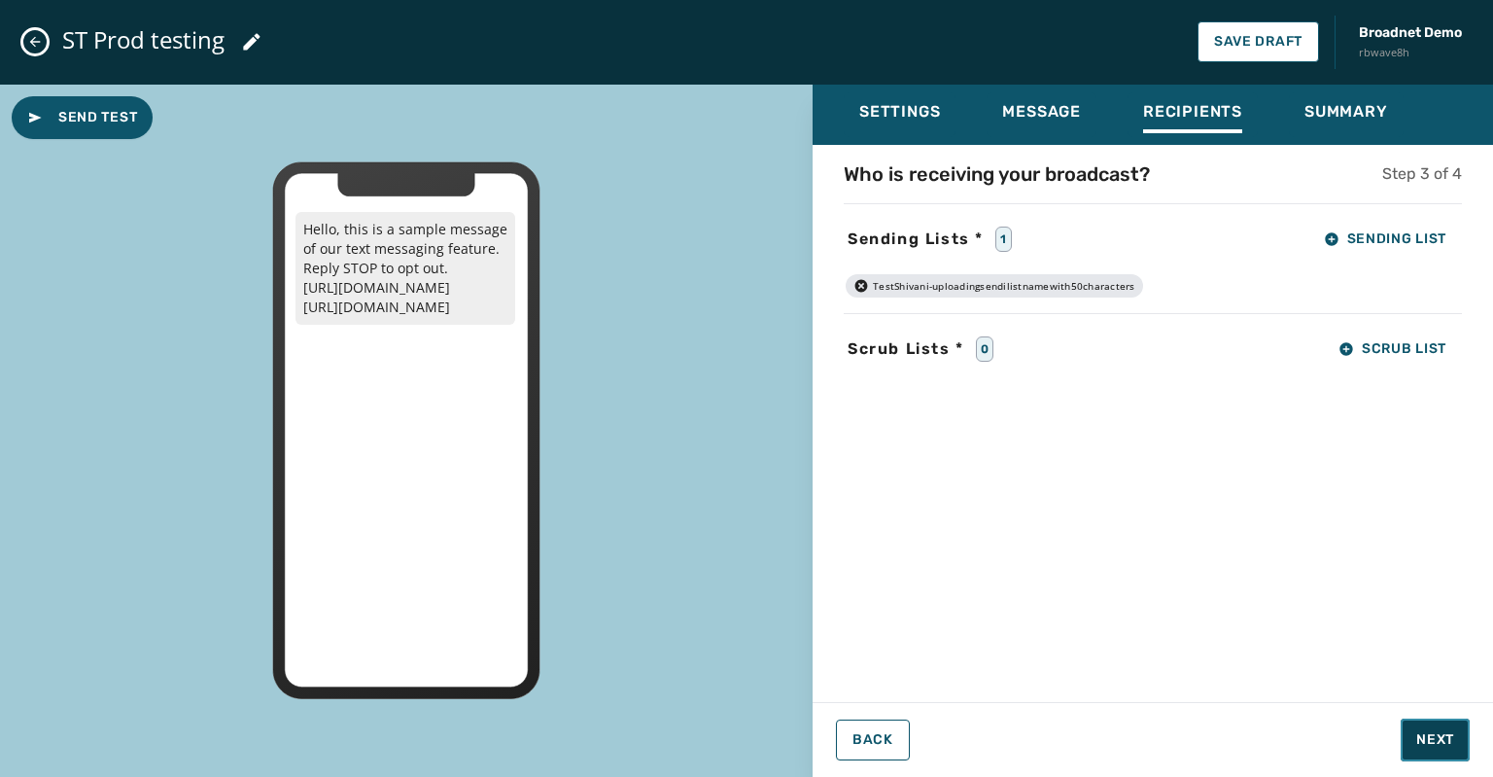
click at [1423, 735] on span "Next" at bounding box center [1435, 739] width 38 height 19
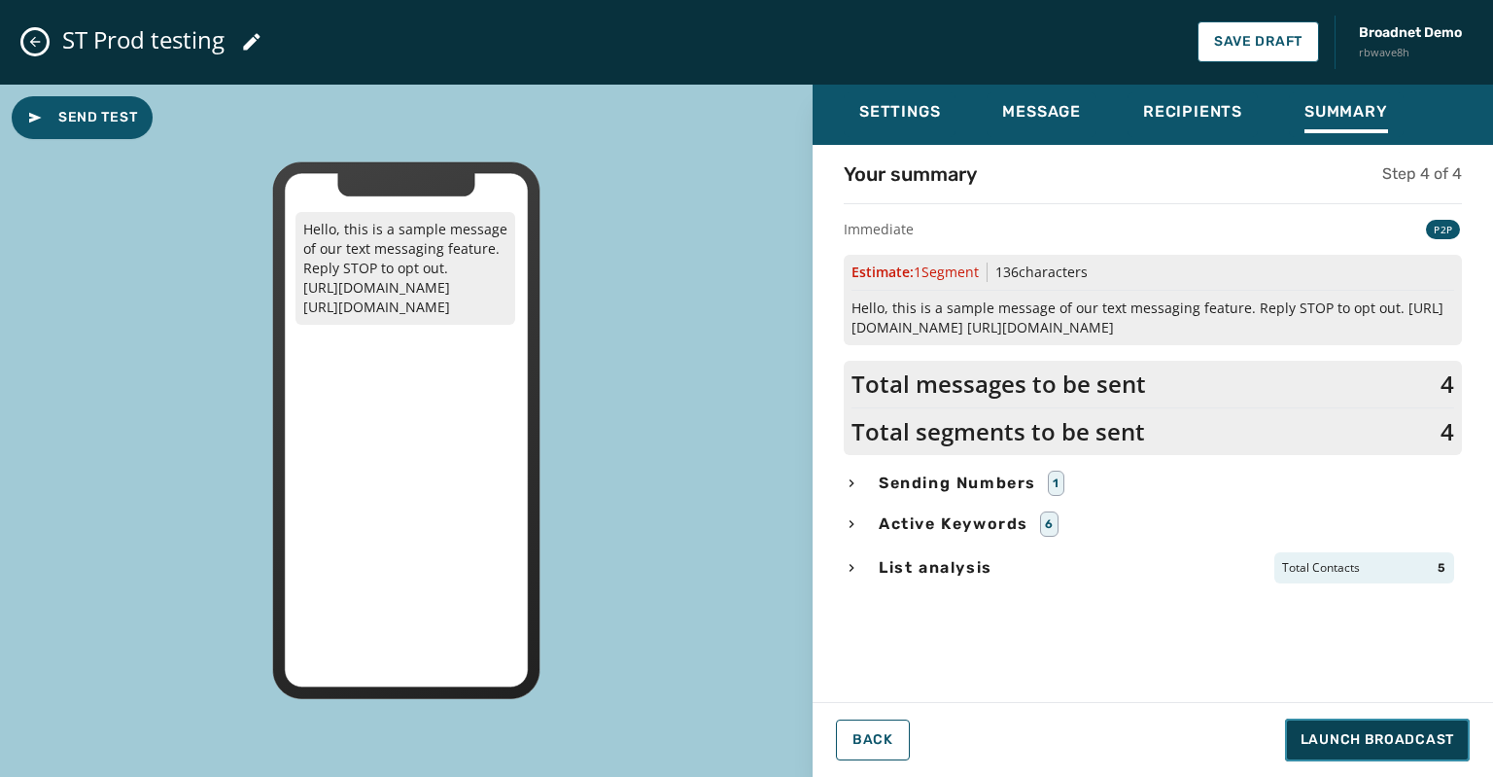
click at [1345, 734] on span "Launch Broadcast" at bounding box center [1378, 739] width 154 height 19
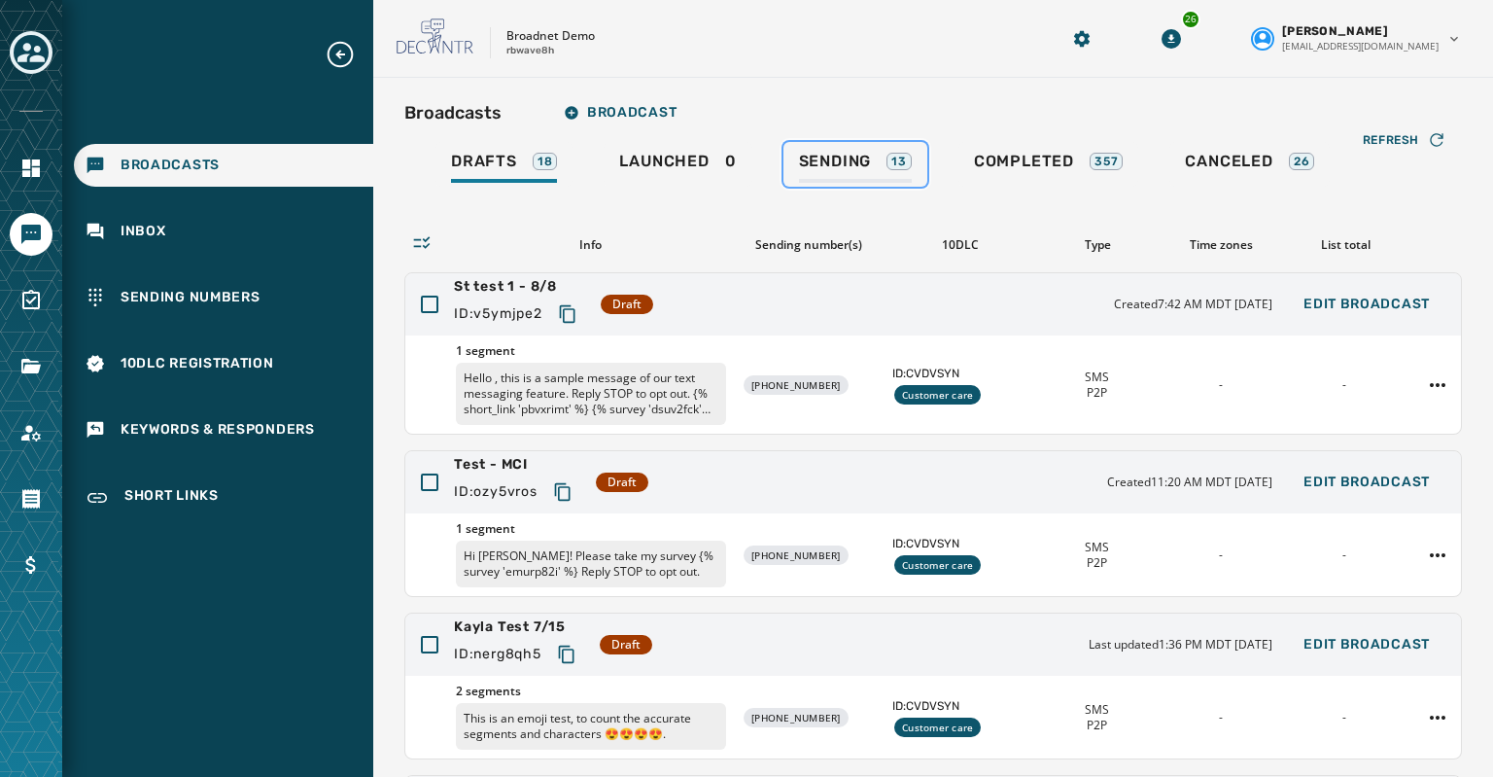
click at [837, 163] on span "Sending" at bounding box center [835, 161] width 73 height 19
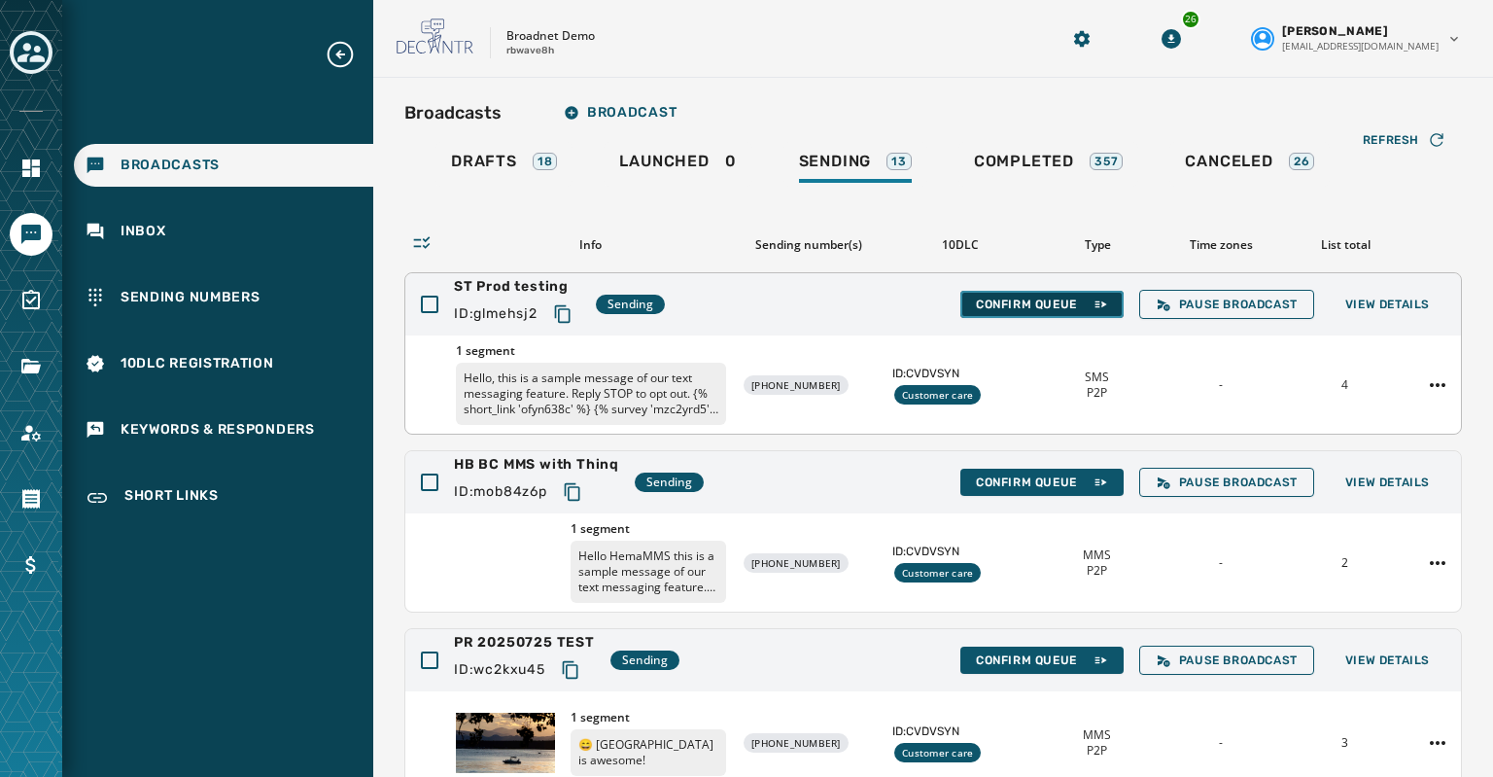
click at [1010, 303] on span "Confirm Queue" at bounding box center [1042, 304] width 132 height 16
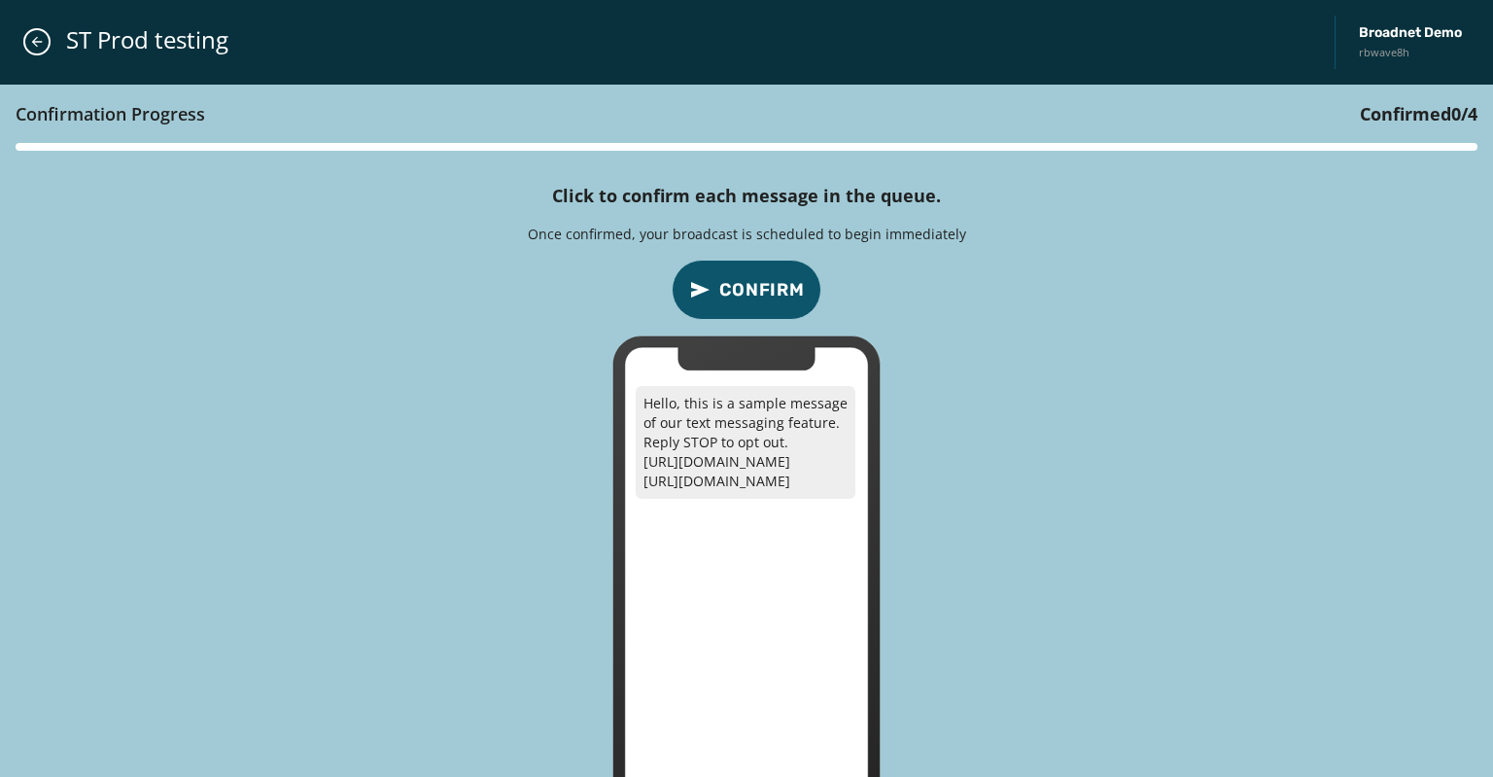
click at [772, 285] on span "Confirm" at bounding box center [762, 289] width 86 height 27
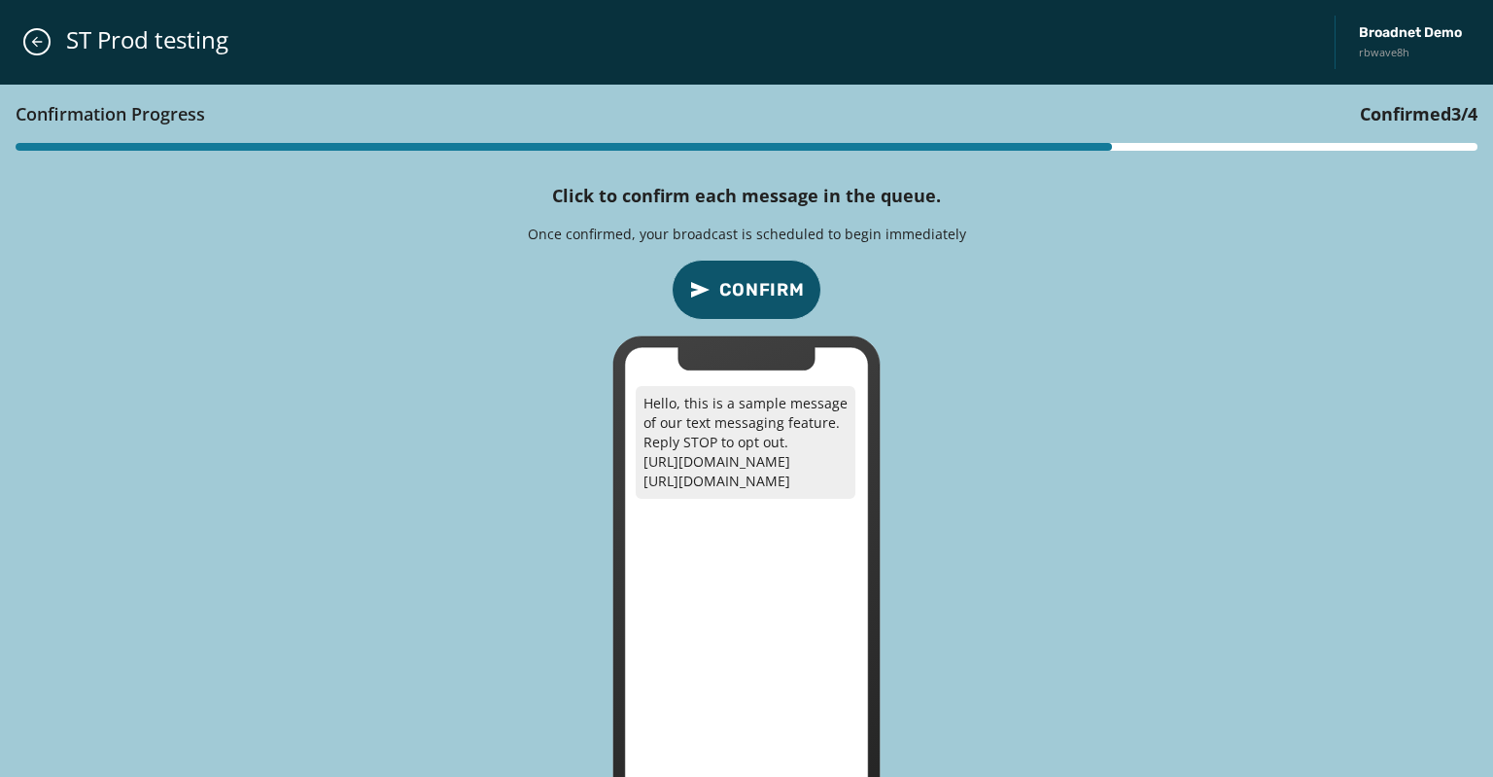
click at [772, 285] on span "Confirm" at bounding box center [762, 289] width 86 height 27
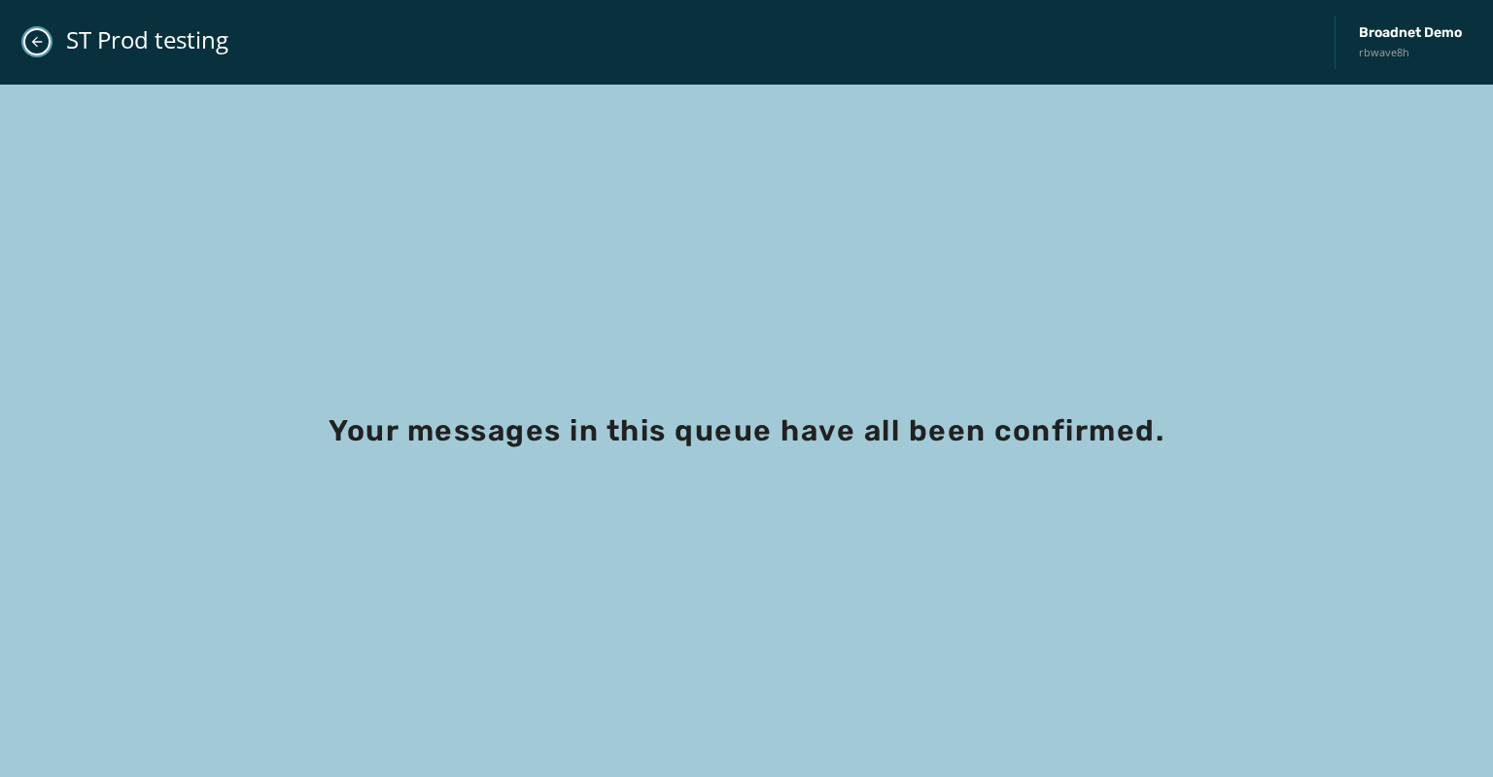
click at [43, 36] on icon "Close admin drawer" at bounding box center [37, 42] width 16 height 16
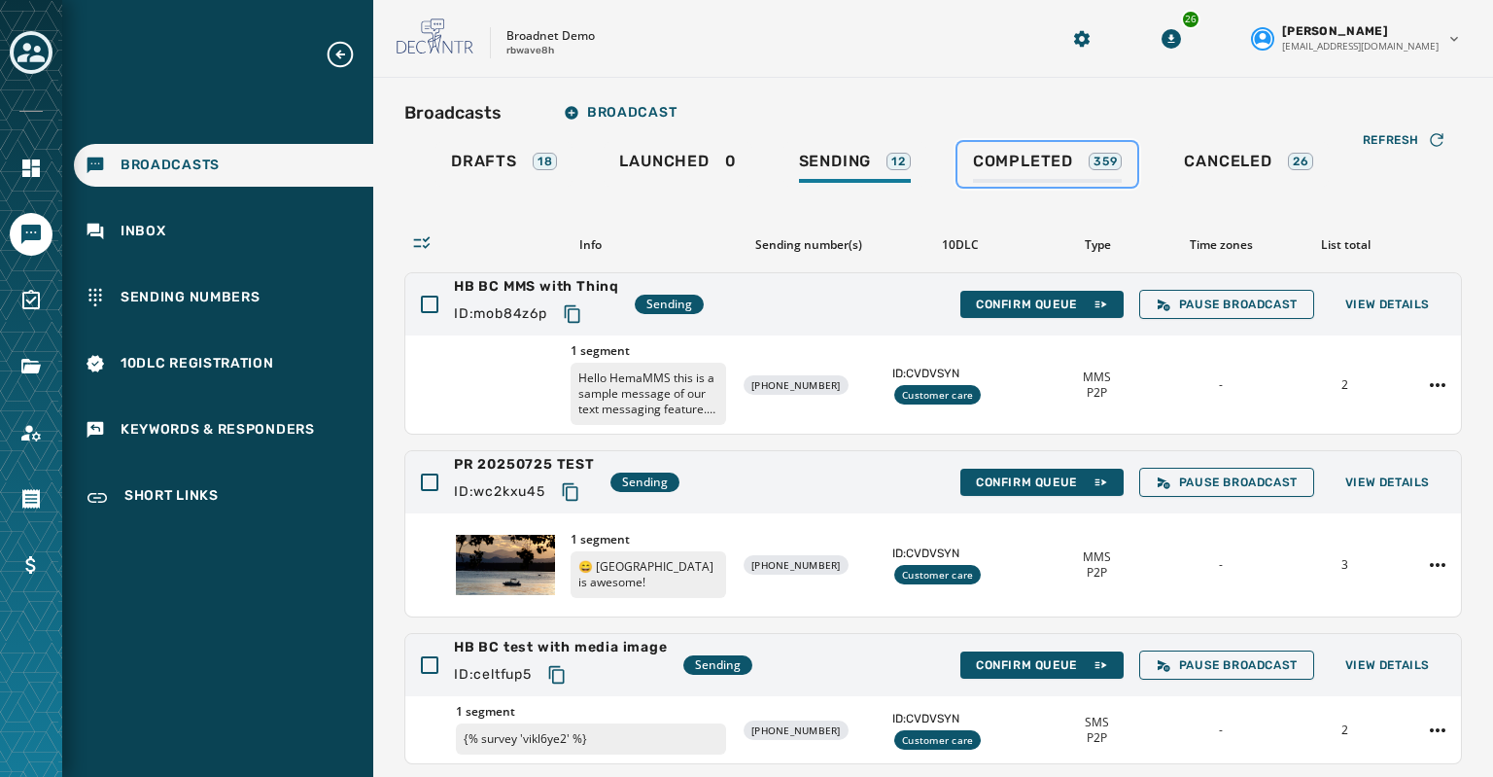
click at [1023, 162] on span "Completed" at bounding box center [1023, 161] width 100 height 19
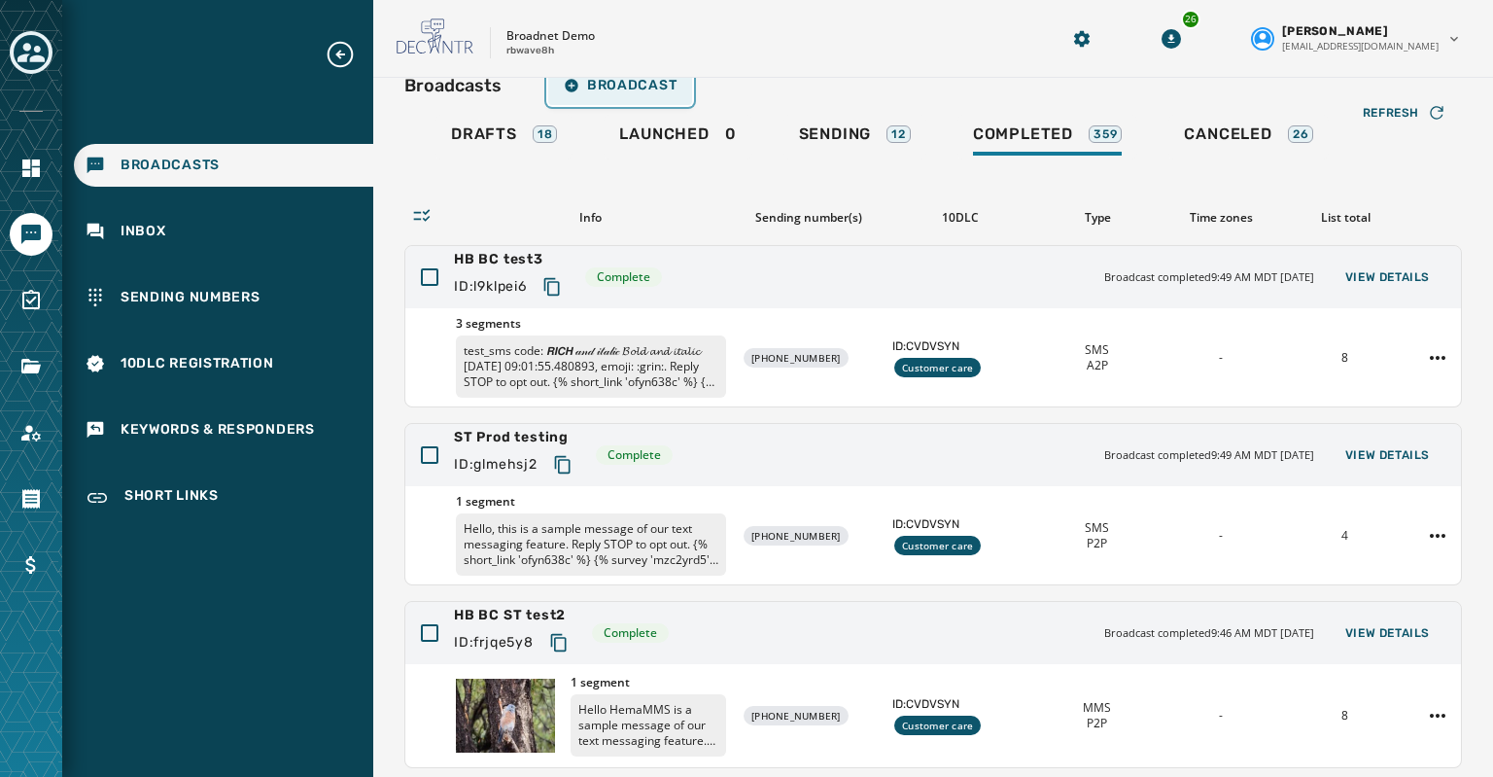
click at [603, 86] on span "Broadcast" at bounding box center [620, 86] width 113 height 16
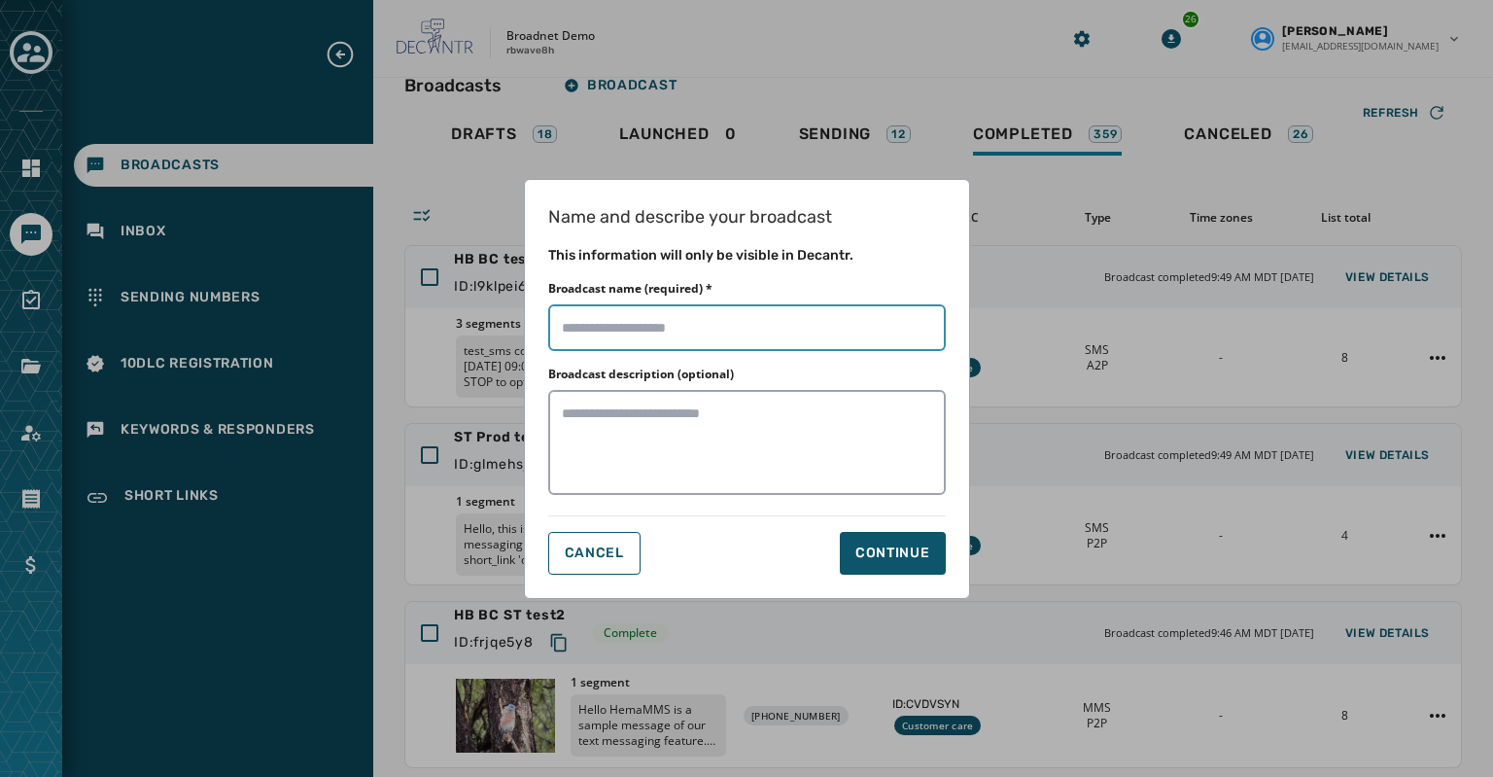
click at [580, 330] on input "Broadcast name (required) *" at bounding box center [747, 327] width 398 height 47
type input "**********"
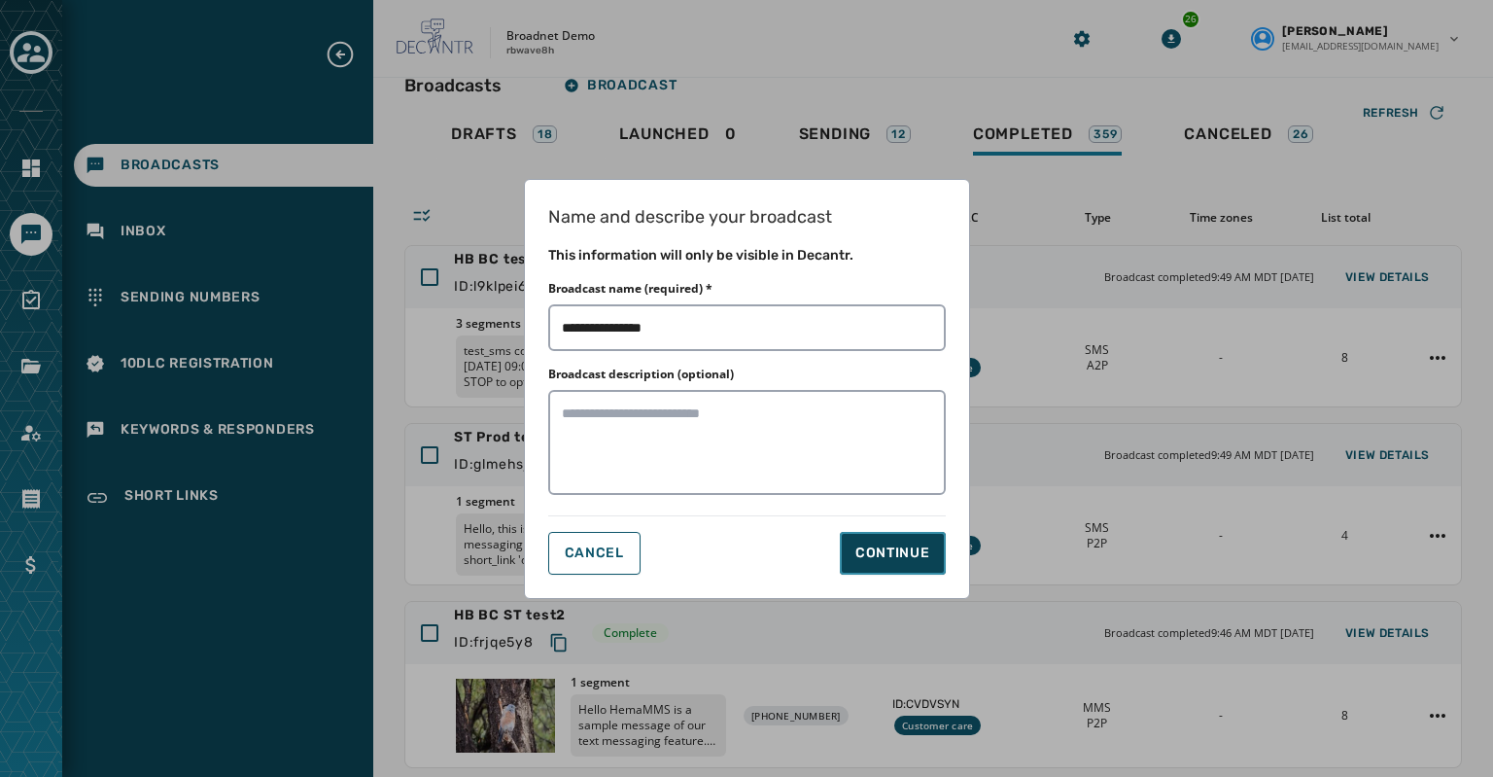
click at [889, 555] on div "Continue" at bounding box center [892, 552] width 75 height 19
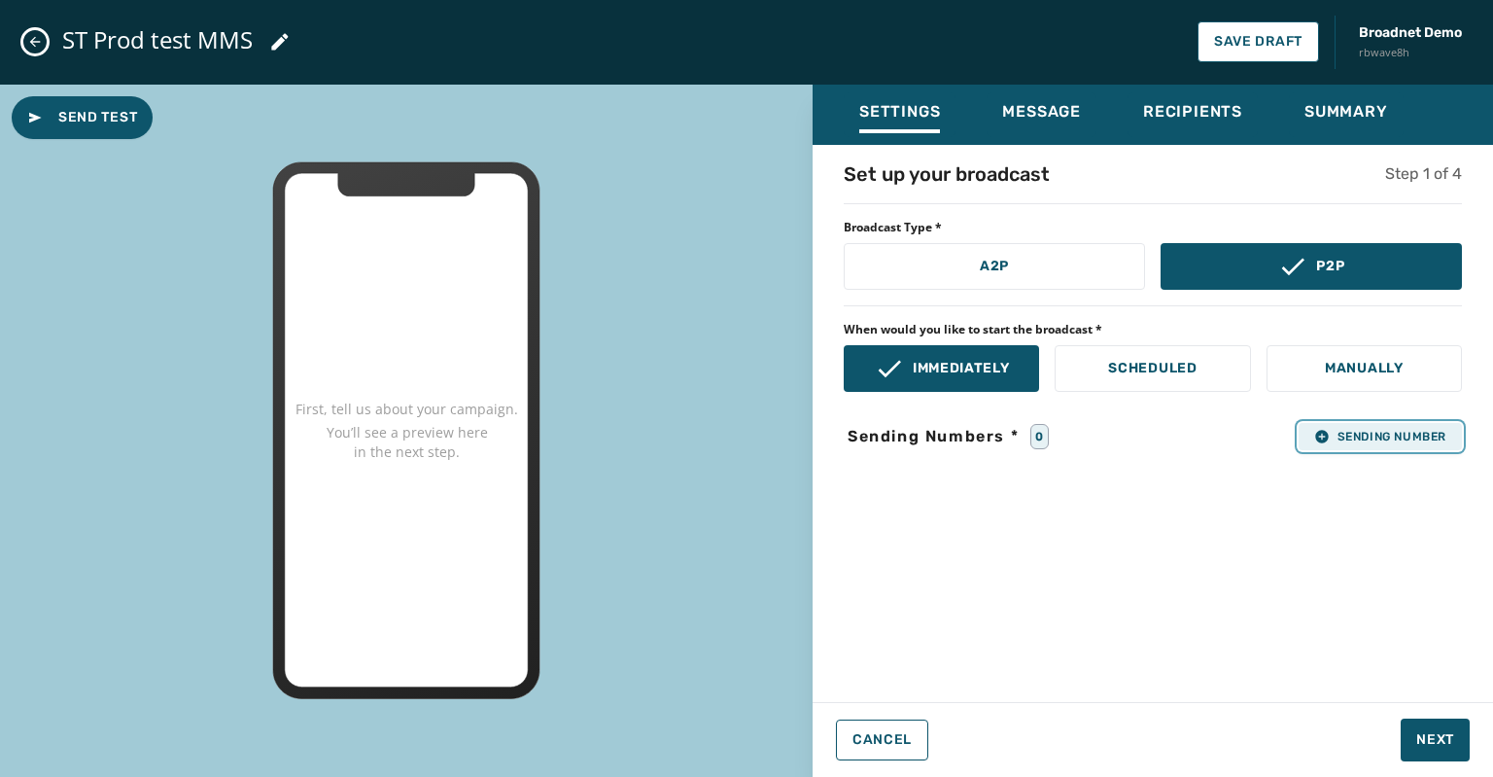
click at [1315, 436] on icon "button" at bounding box center [1321, 436] width 13 height 13
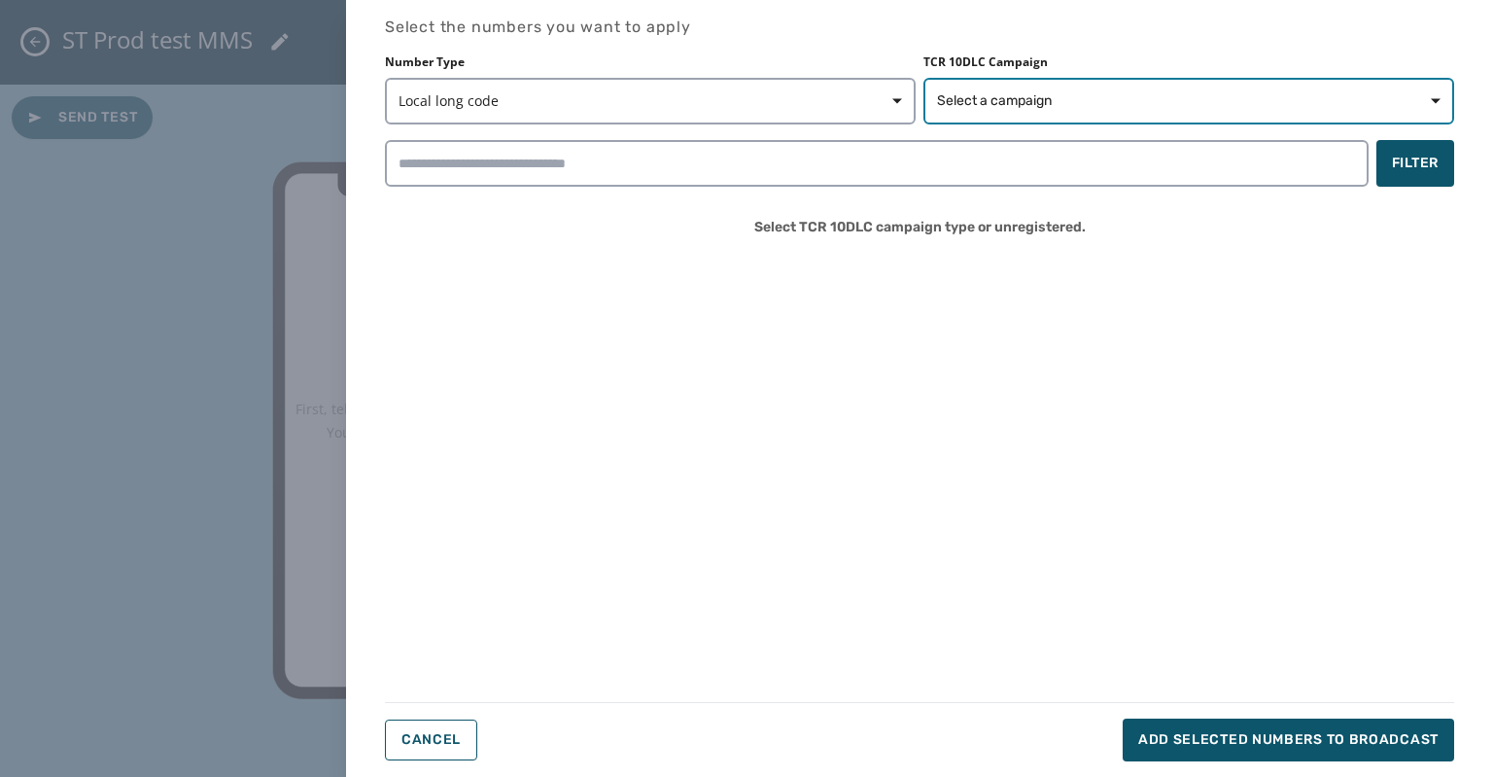
click at [944, 93] on span "Select a campaign" at bounding box center [994, 100] width 115 height 19
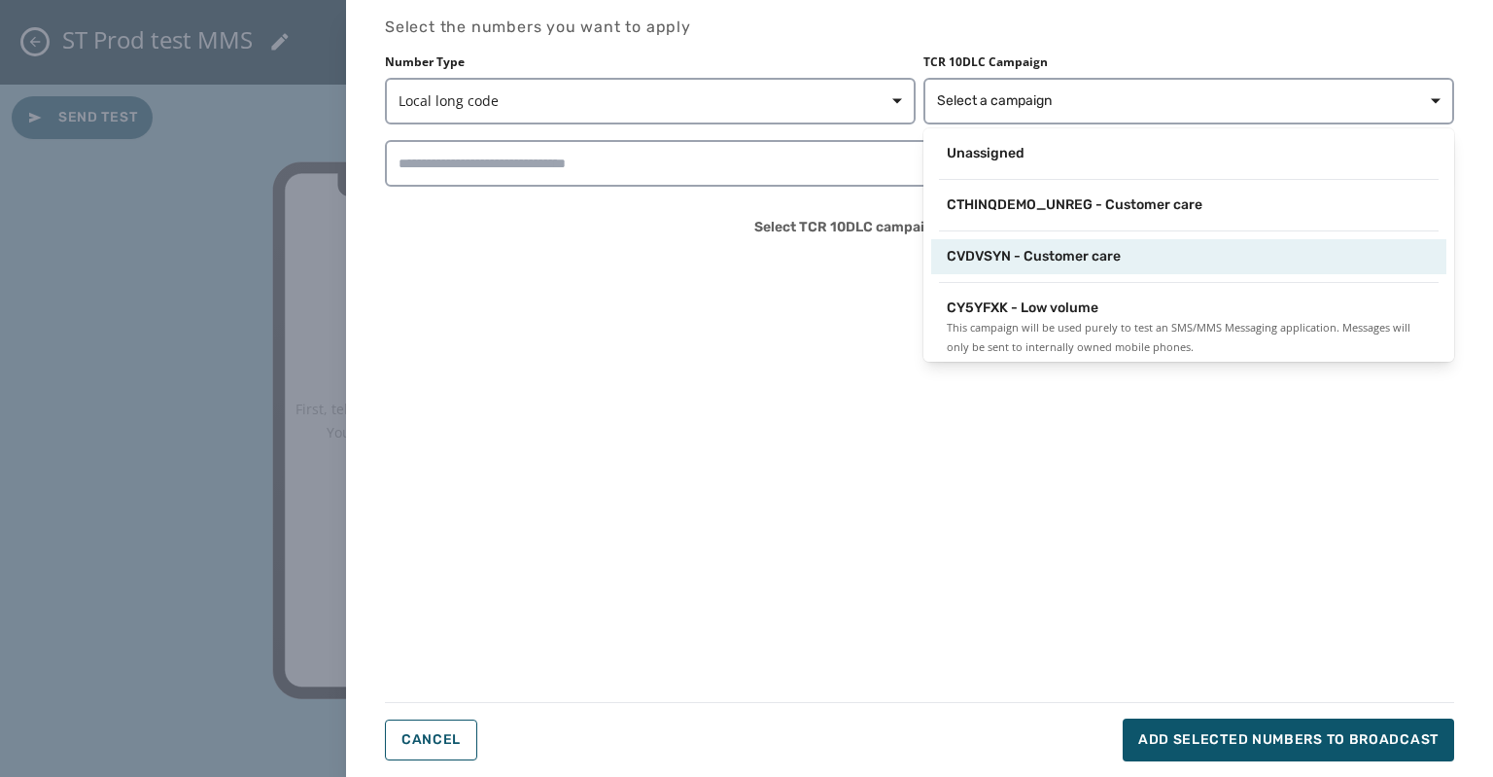
click at [1019, 263] on span "CVDVSYN - Customer care" at bounding box center [1034, 256] width 174 height 19
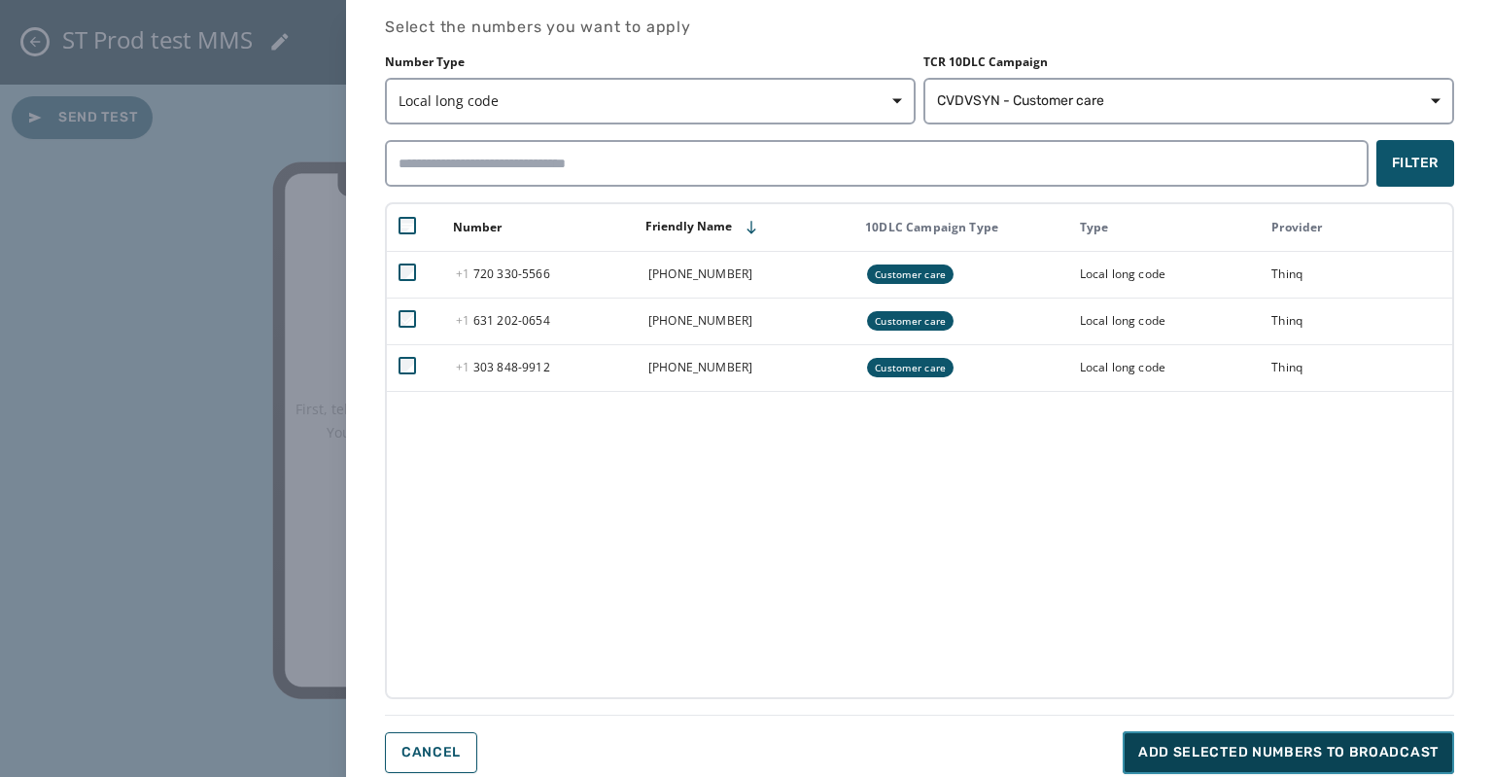
click at [1193, 746] on span "Add selected numbers to broadcast" at bounding box center [1288, 752] width 300 height 19
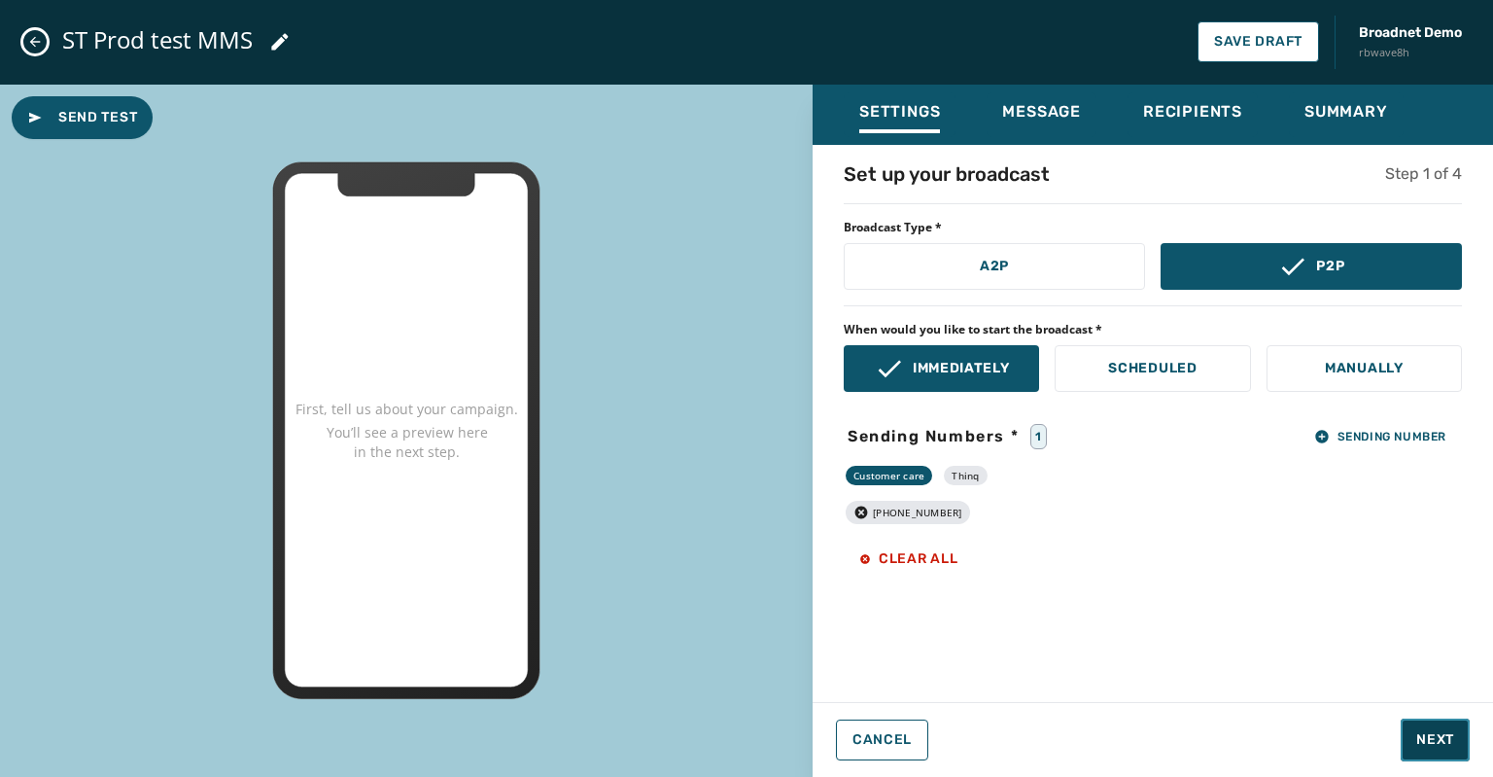
click at [1432, 736] on span "Next" at bounding box center [1435, 739] width 38 height 19
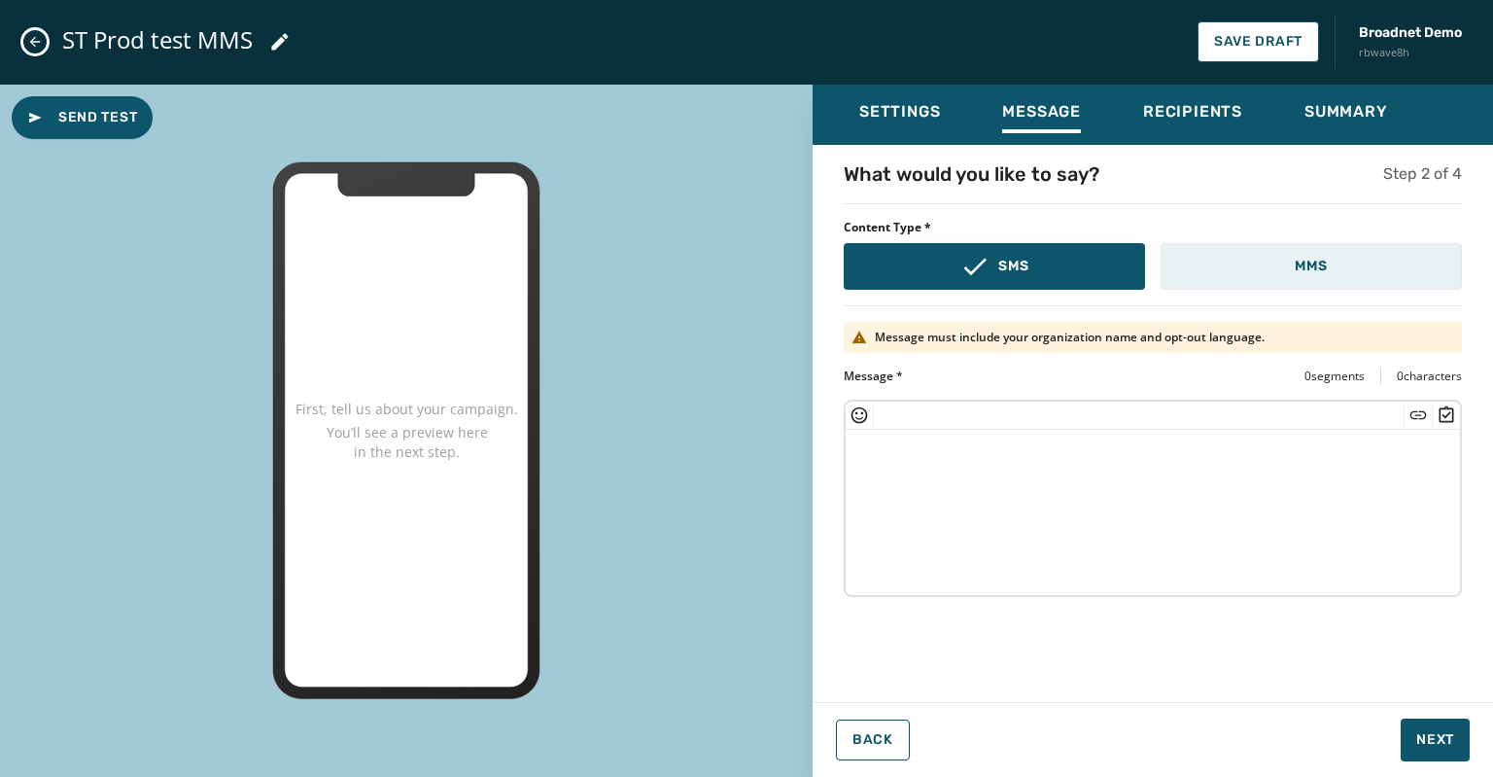
click at [1270, 249] on button "MMS" at bounding box center [1311, 266] width 301 height 47
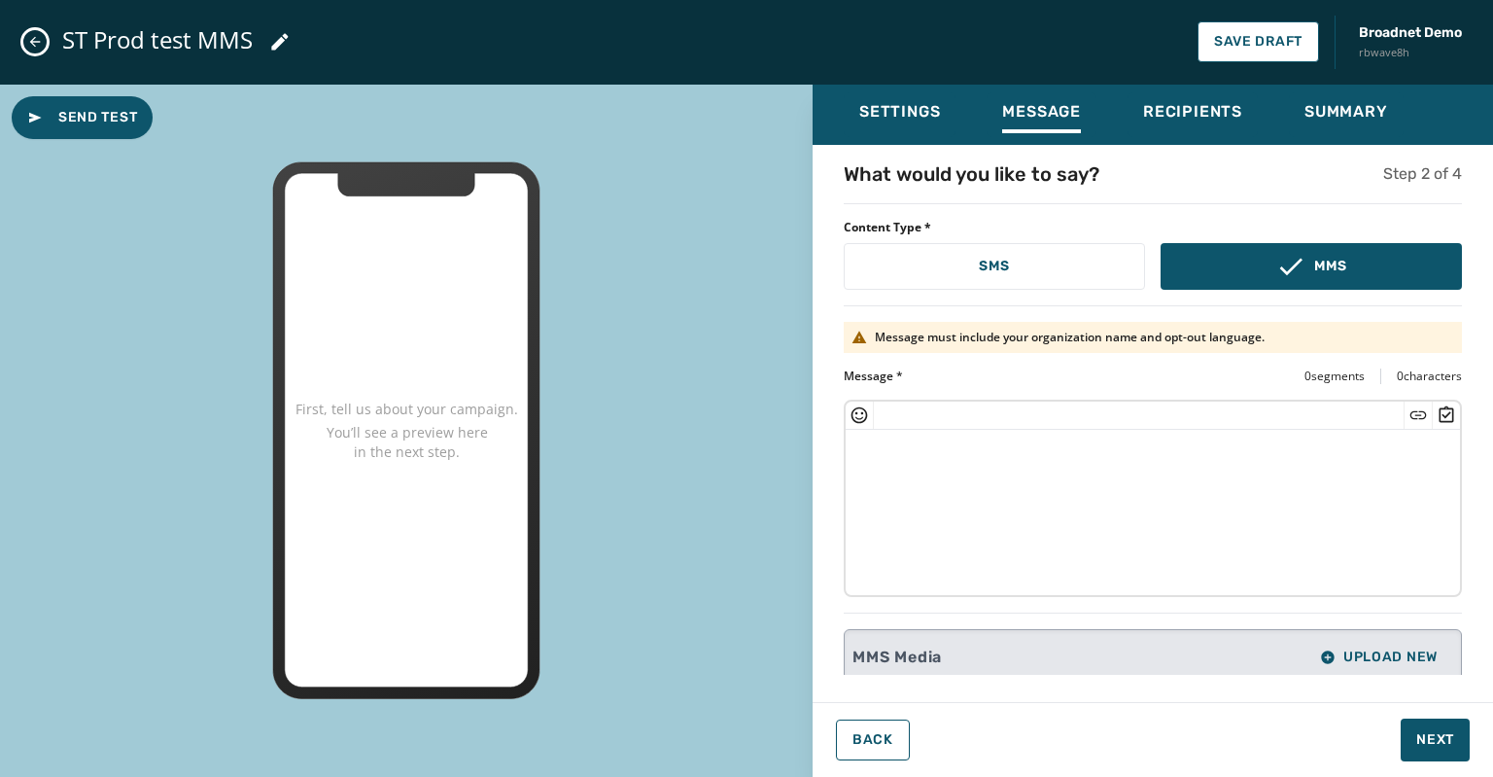
scroll to position [144, 0]
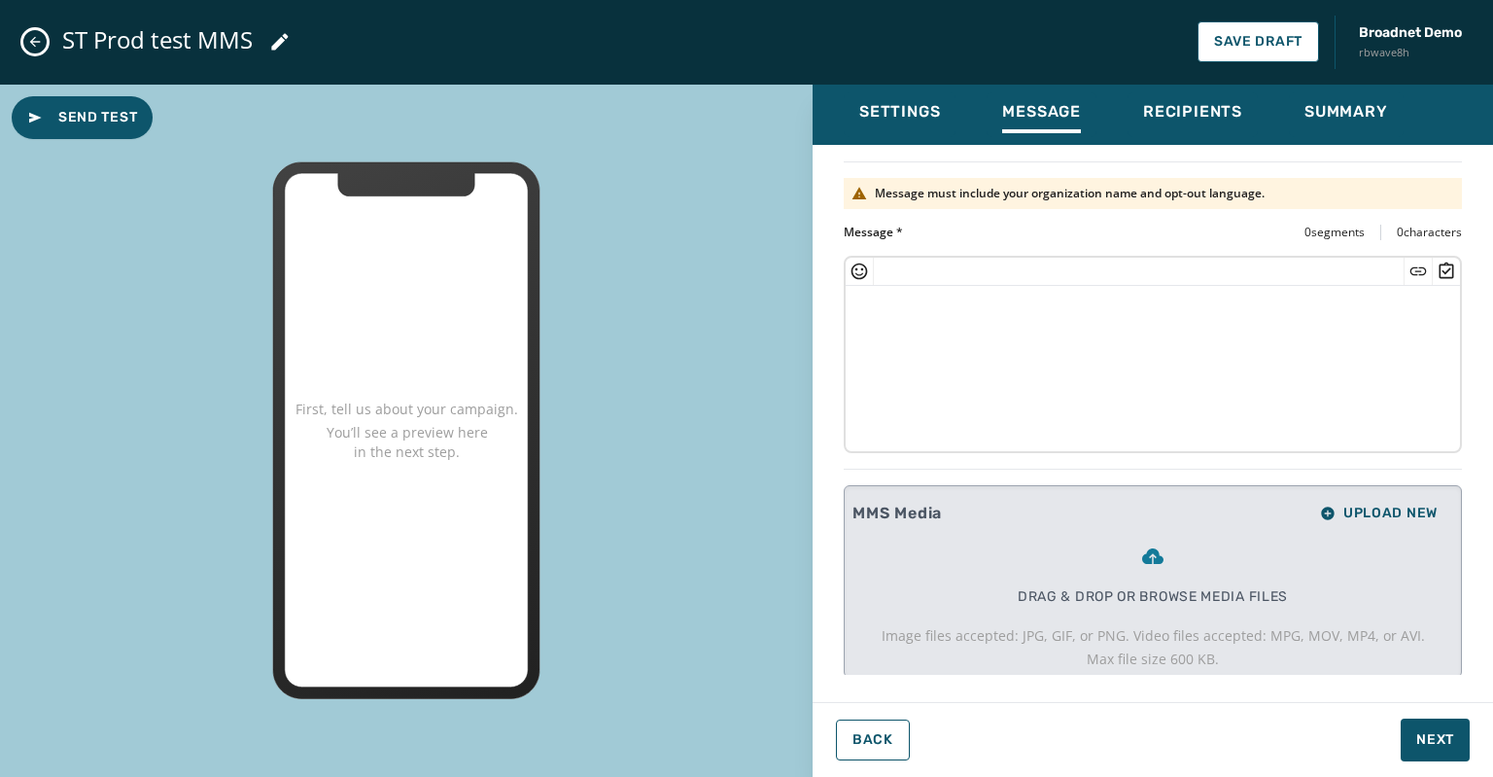
click at [1044, 564] on div "Drag & drop or browse media files Image files accepted: JPG, GIF, or PNG. Video…" at bounding box center [1153, 606] width 543 height 124
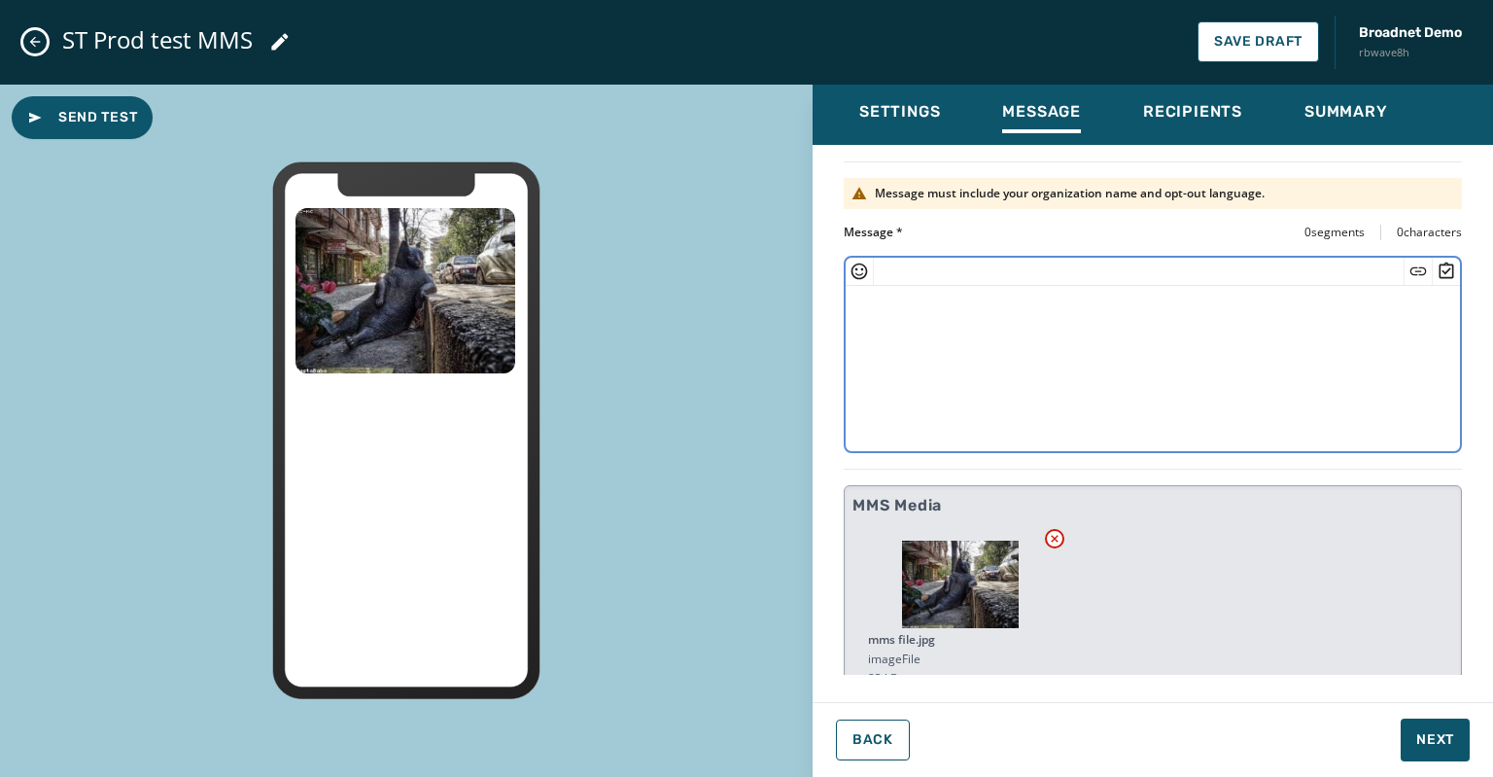
click at [860, 295] on textarea at bounding box center [1153, 365] width 614 height 159
paste textarea "**********"
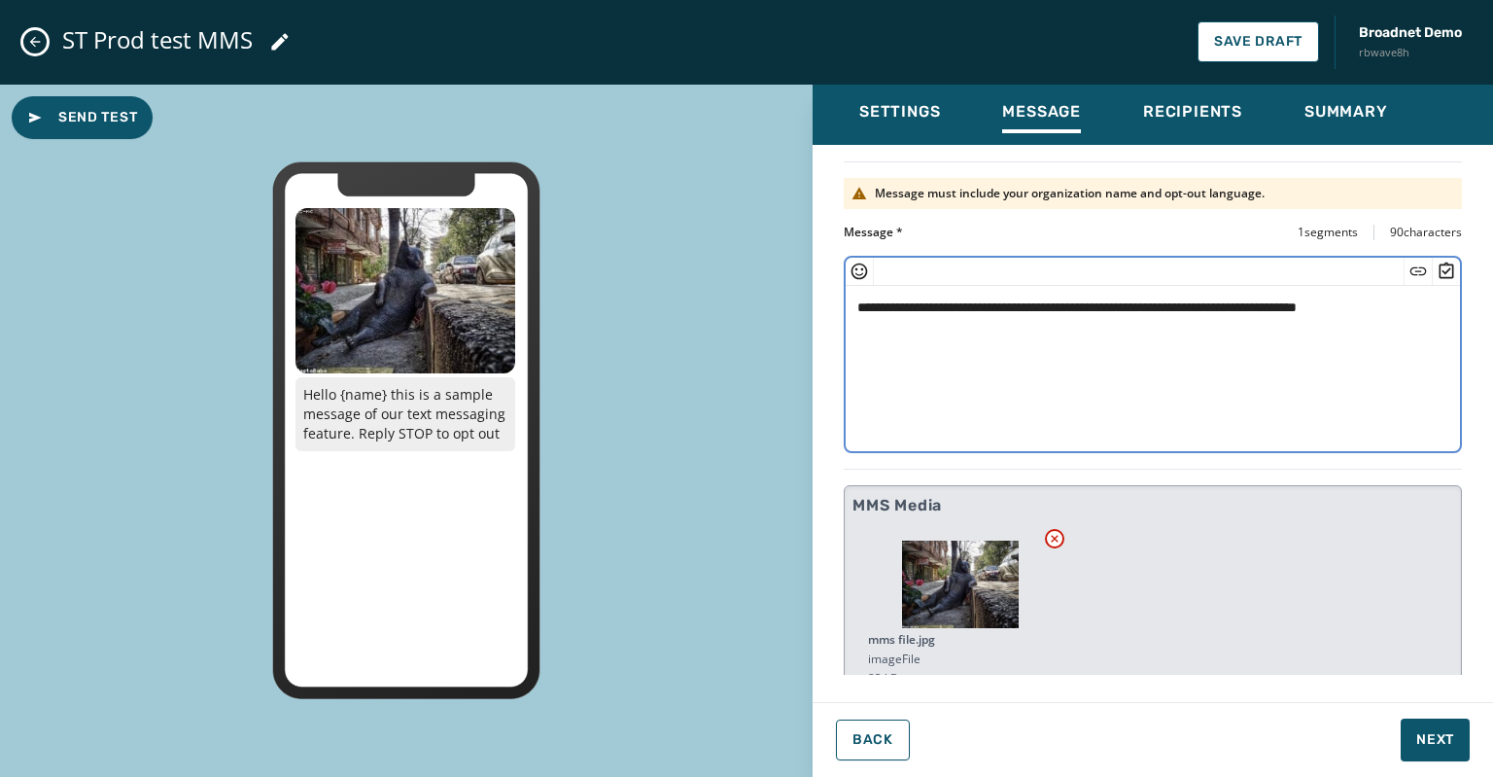
click at [938, 304] on textarea "**********" at bounding box center [1146, 365] width 601 height 159
click at [1392, 306] on textarea "**********" at bounding box center [1146, 365] width 601 height 159
click at [1437, 261] on icon "Insert Survey" at bounding box center [1446, 270] width 19 height 19
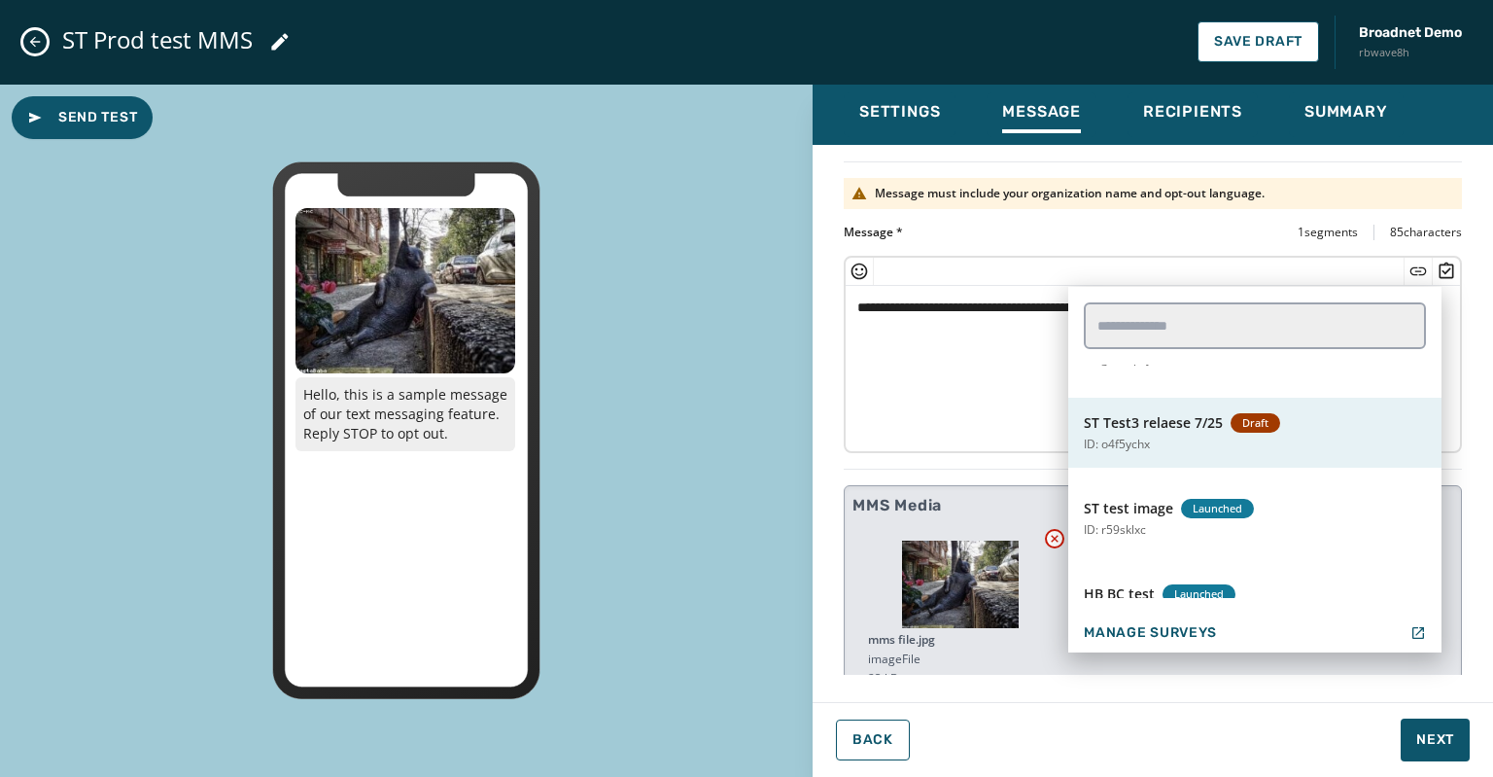
scroll to position [723, 0]
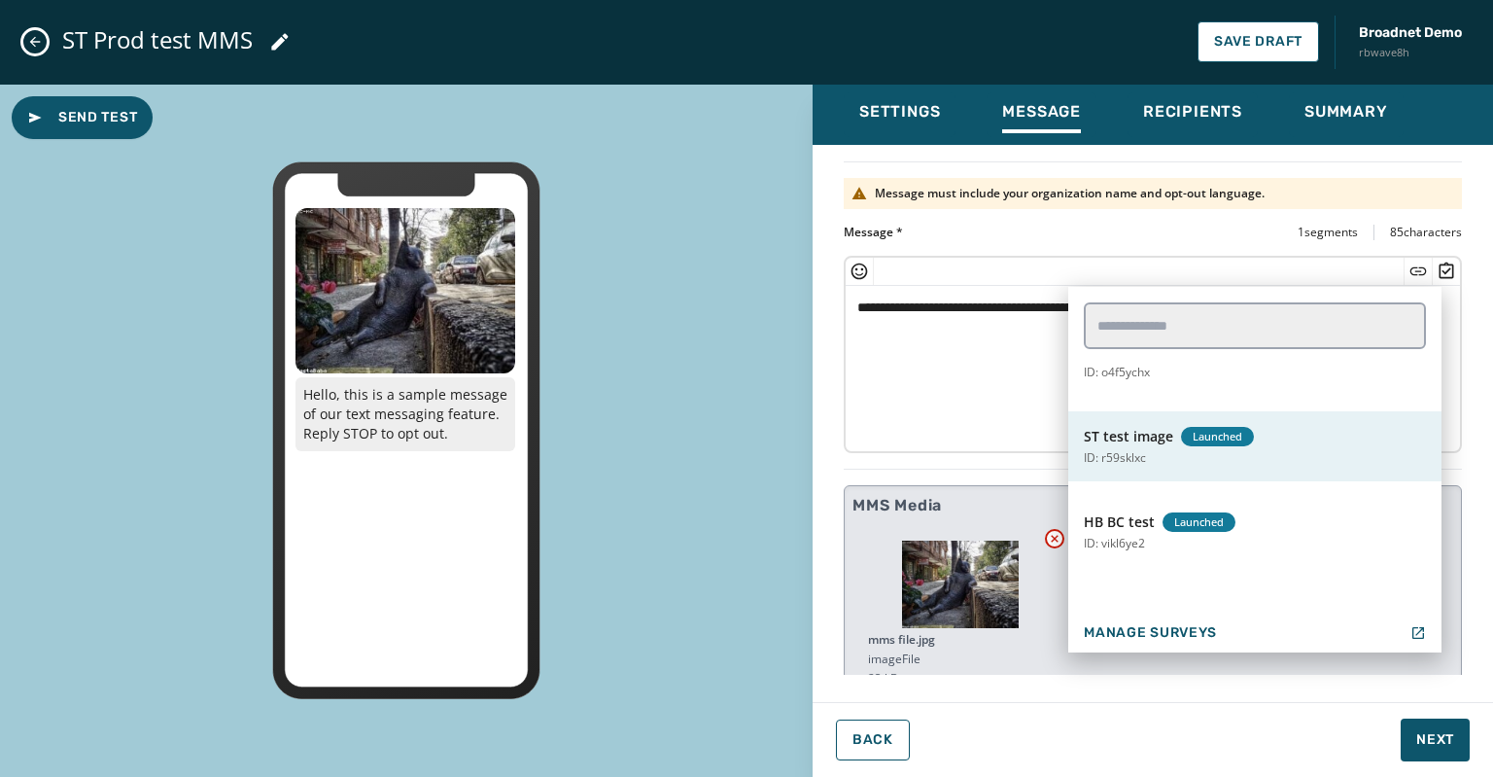
click at [1100, 467] on button "ST test image Launched ID: r59sklxc" at bounding box center [1254, 446] width 373 height 70
type textarea "**********"
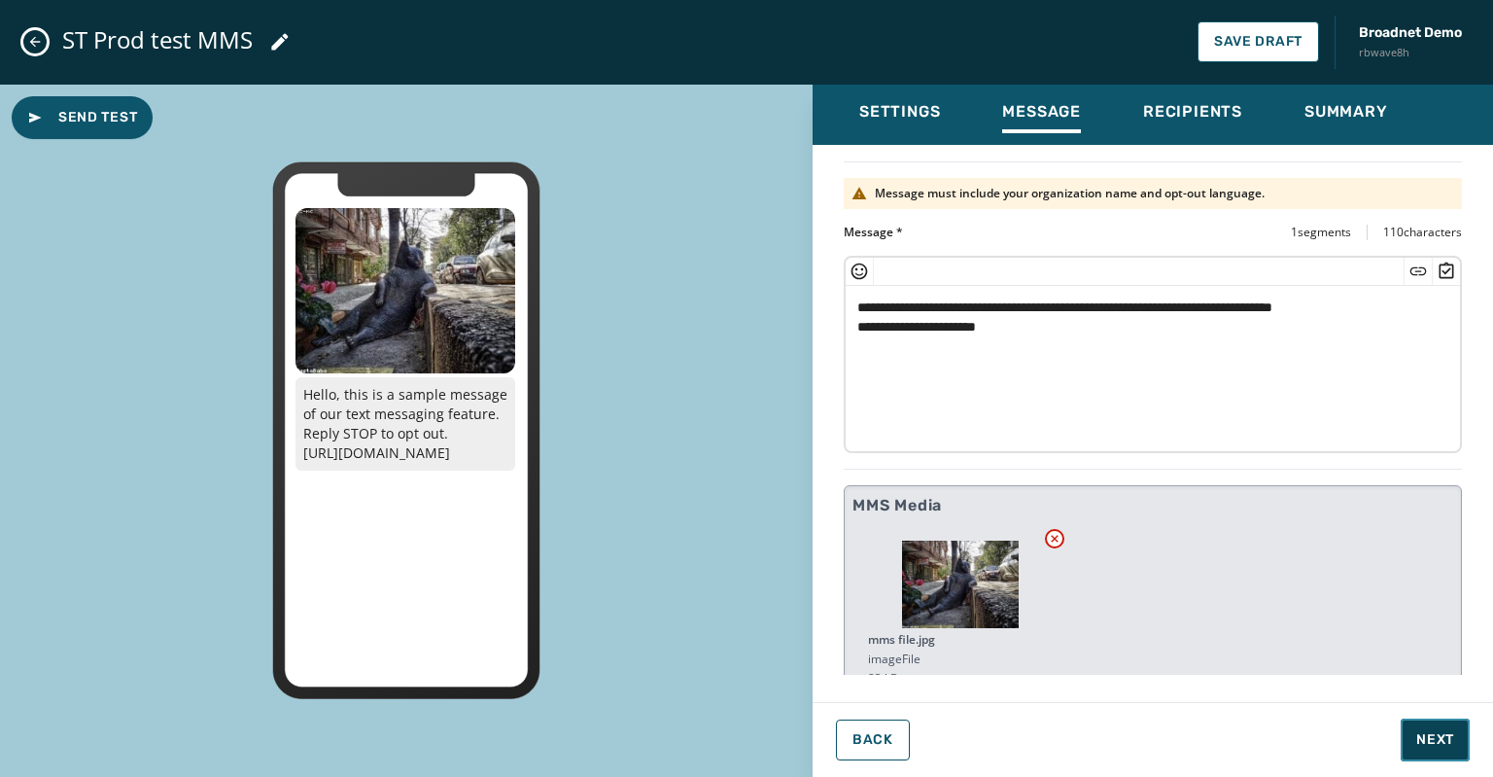
click at [1419, 742] on span "Next" at bounding box center [1435, 739] width 38 height 19
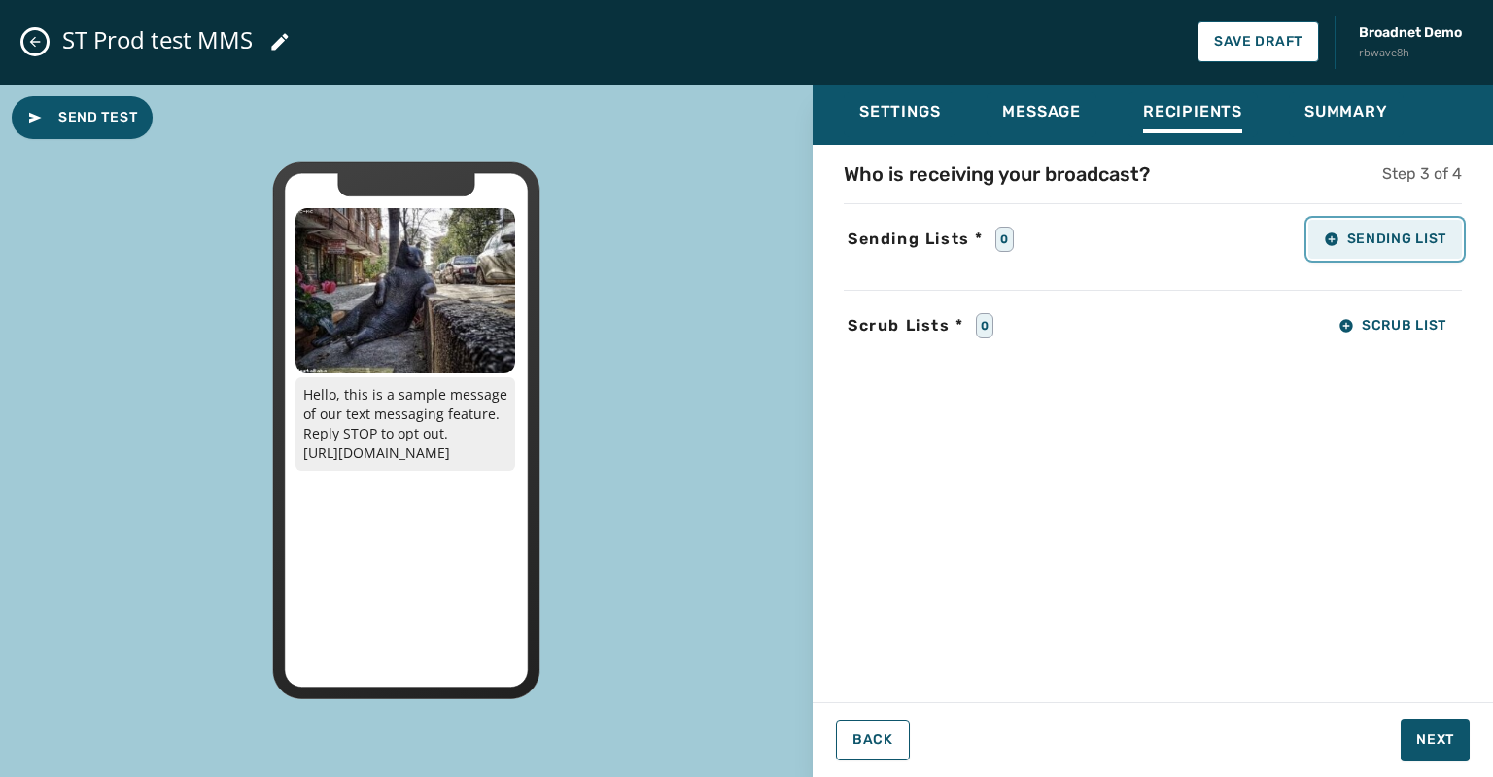
click at [1354, 225] on button "Sending List" at bounding box center [1385, 239] width 154 height 39
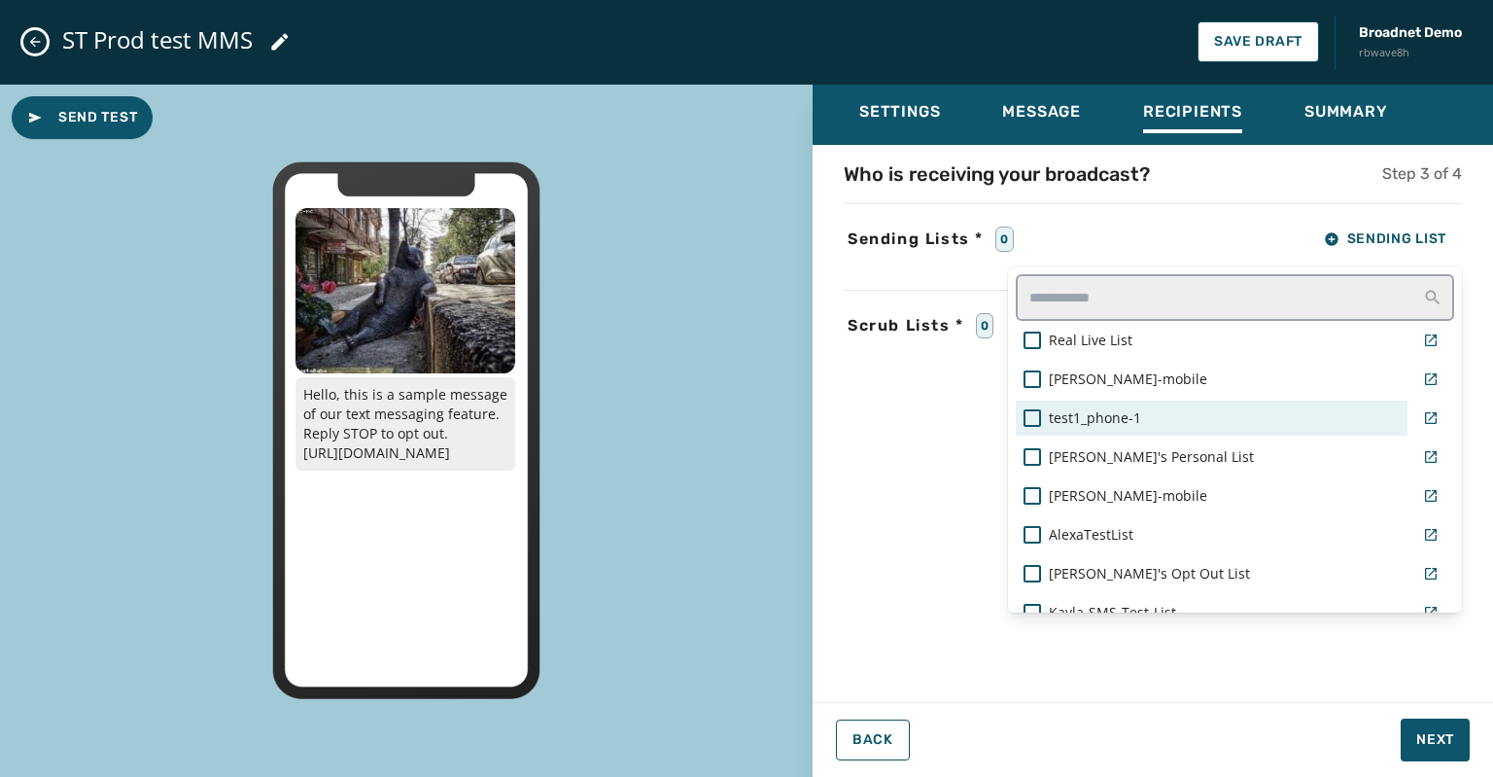
click at [1036, 403] on div "test1_phone-1" at bounding box center [1212, 417] width 392 height 35
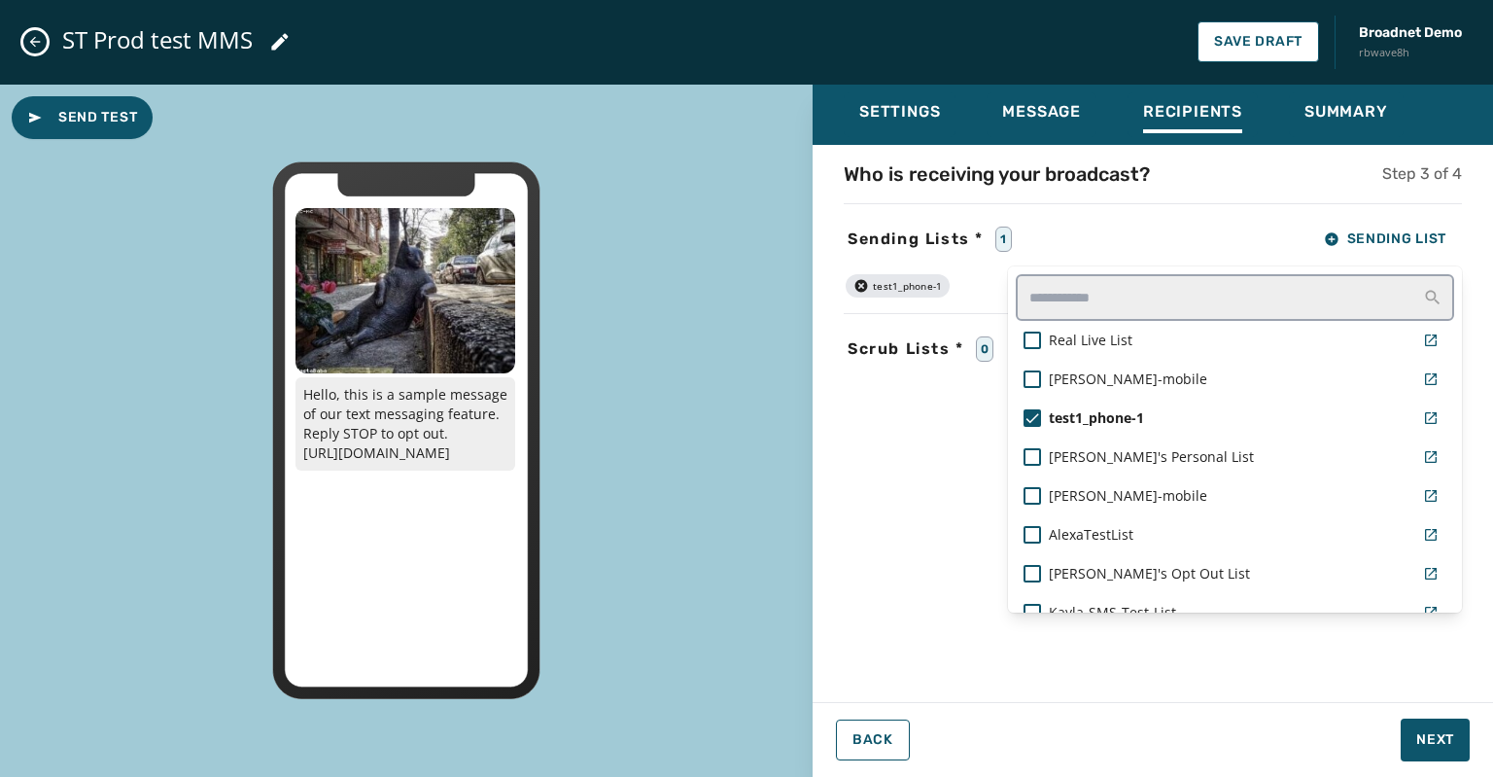
click at [1436, 744] on div "Settings Message Recipients Summary Who is receiving your broadcast? Step 3 of …" at bounding box center [1153, 423] width 680 height 677
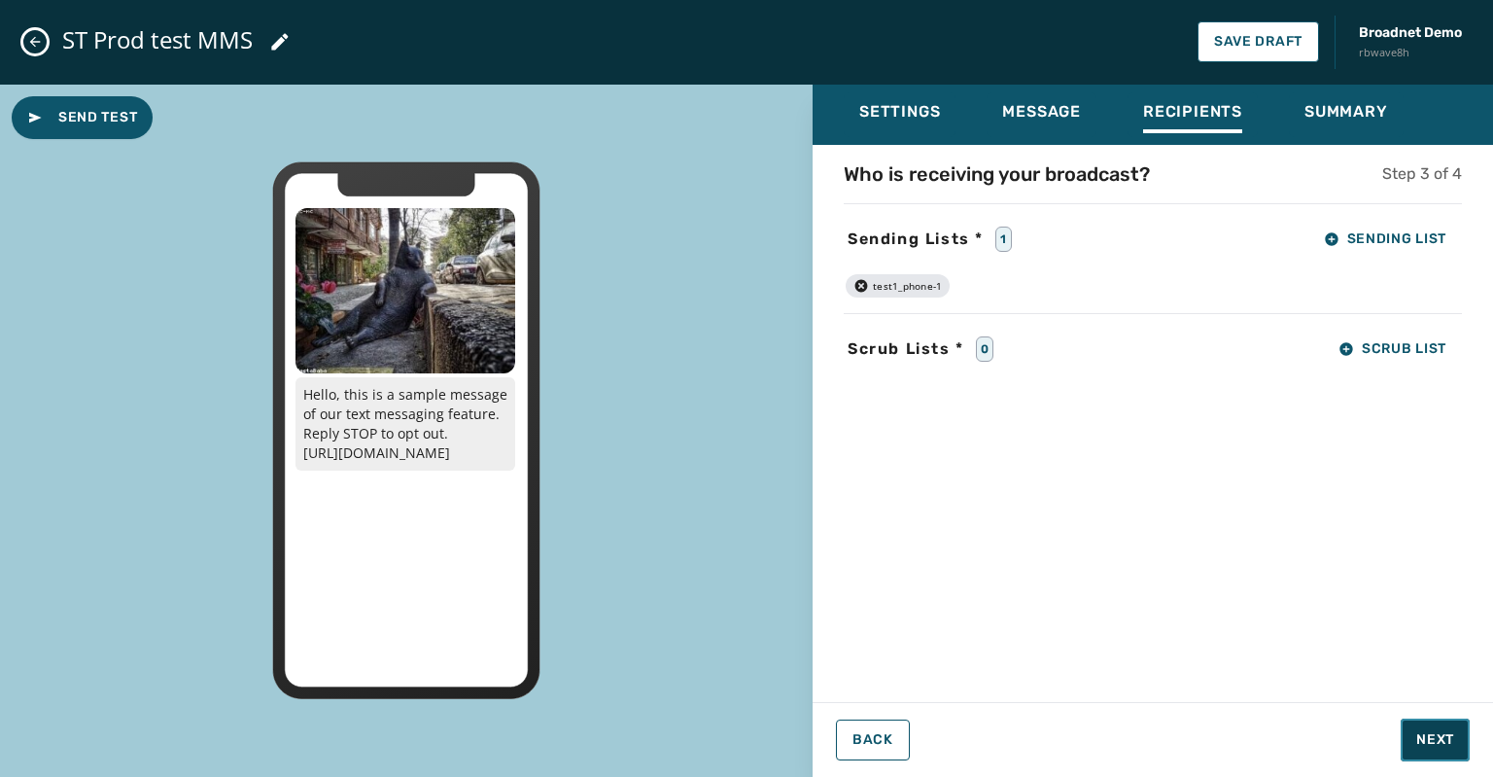
click at [1432, 732] on span "Next" at bounding box center [1435, 739] width 38 height 19
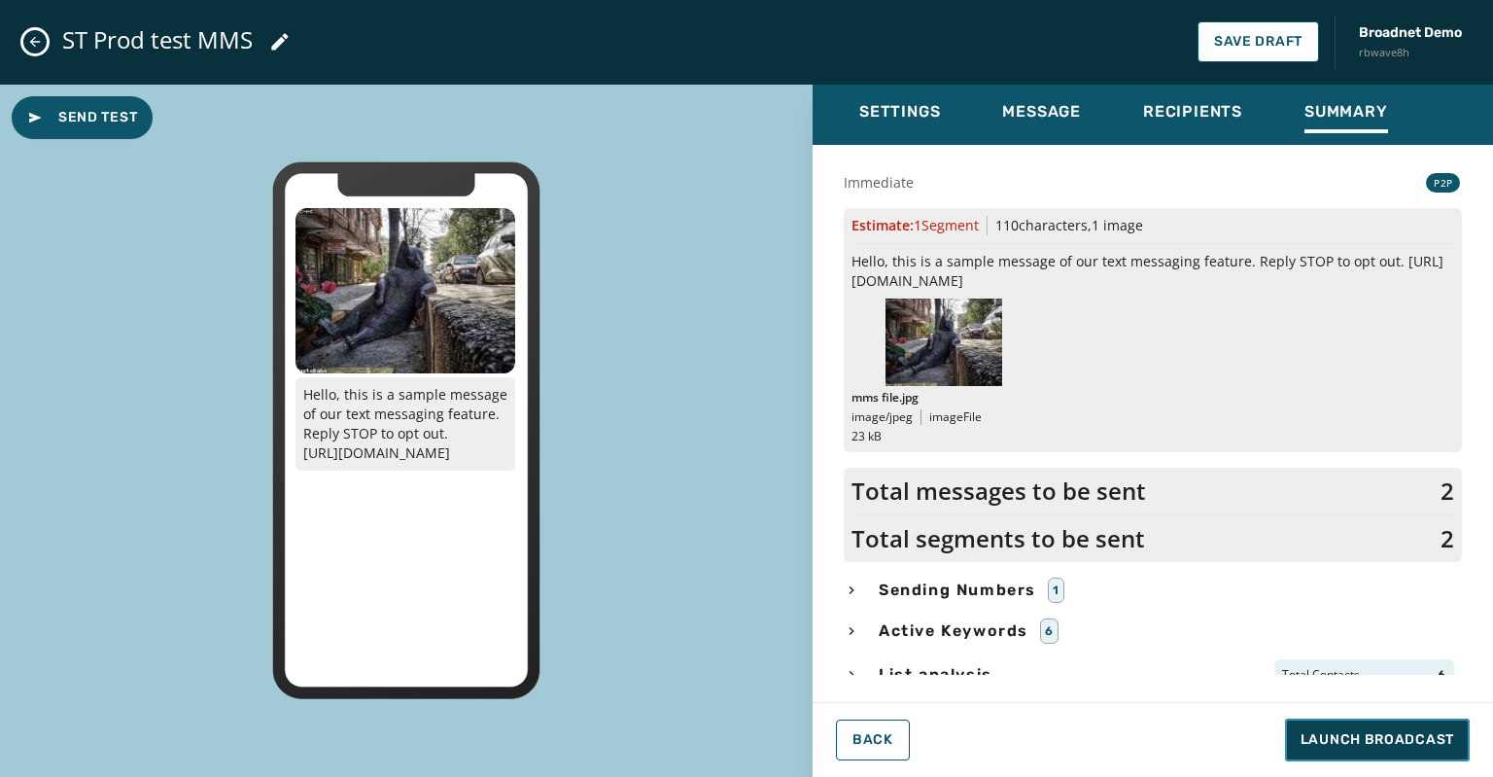
scroll to position [60, 0]
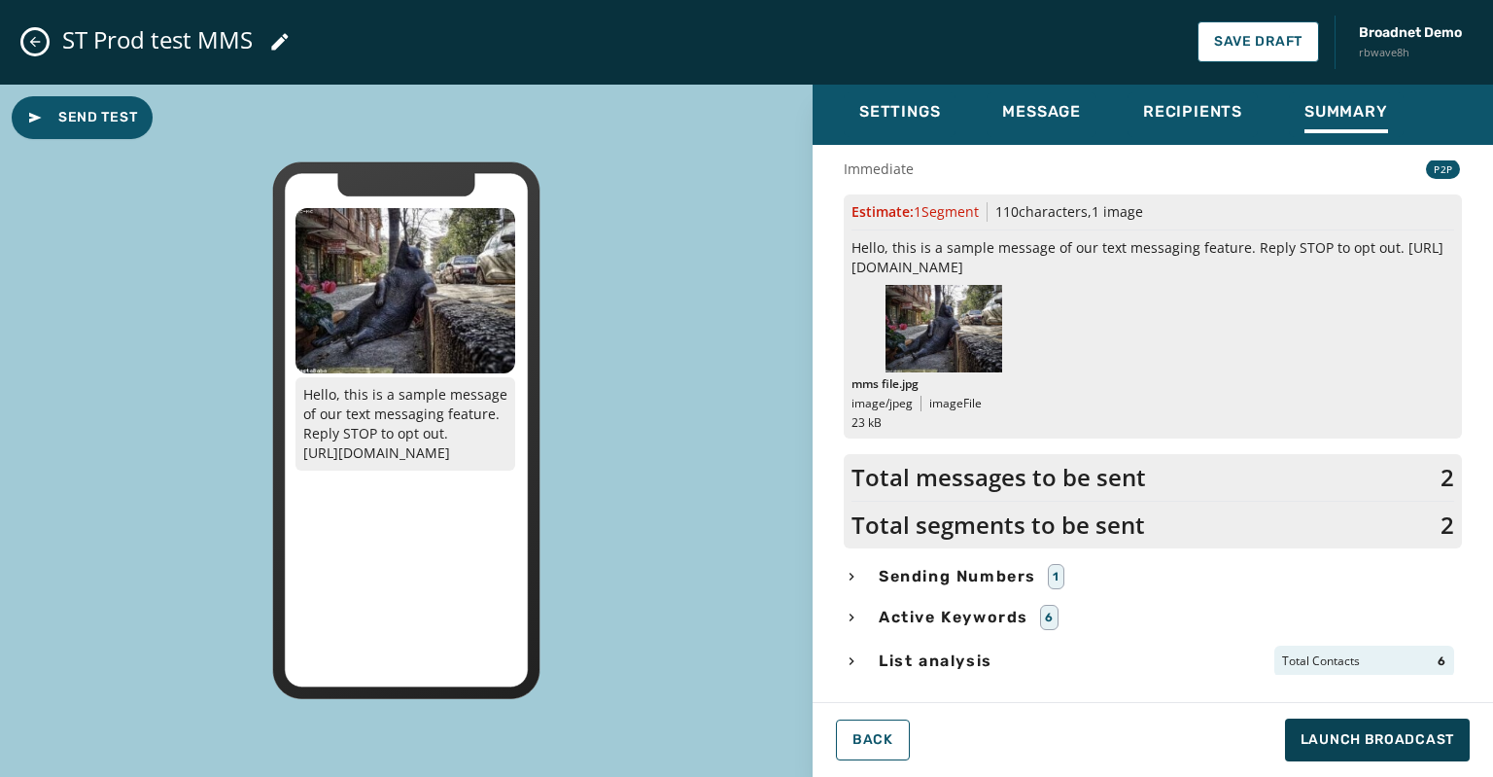
click at [1007, 481] on span "Total messages to be sent" at bounding box center [998, 477] width 295 height 31
click at [854, 654] on icon "button" at bounding box center [852, 661] width 16 height 16
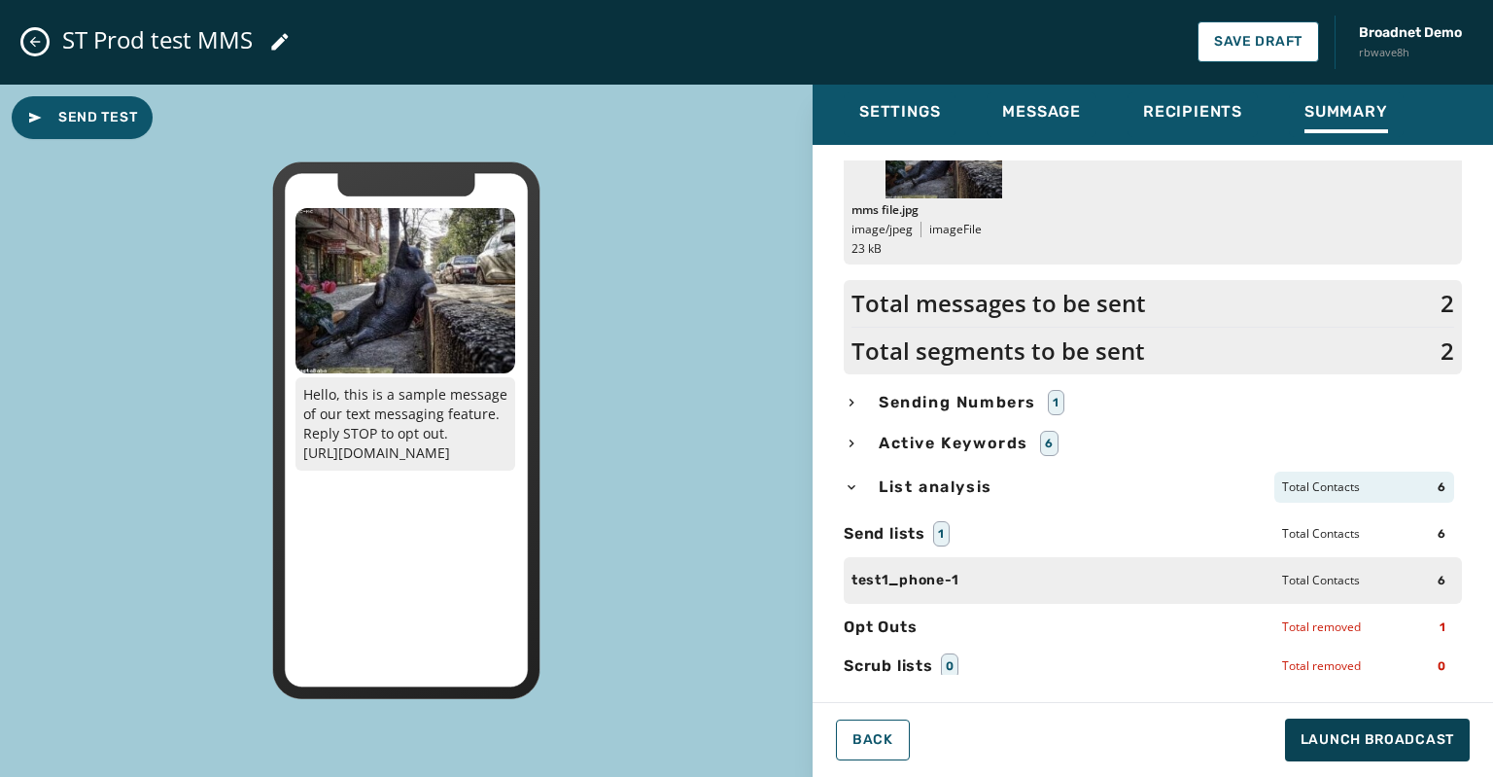
scroll to position [239, 0]
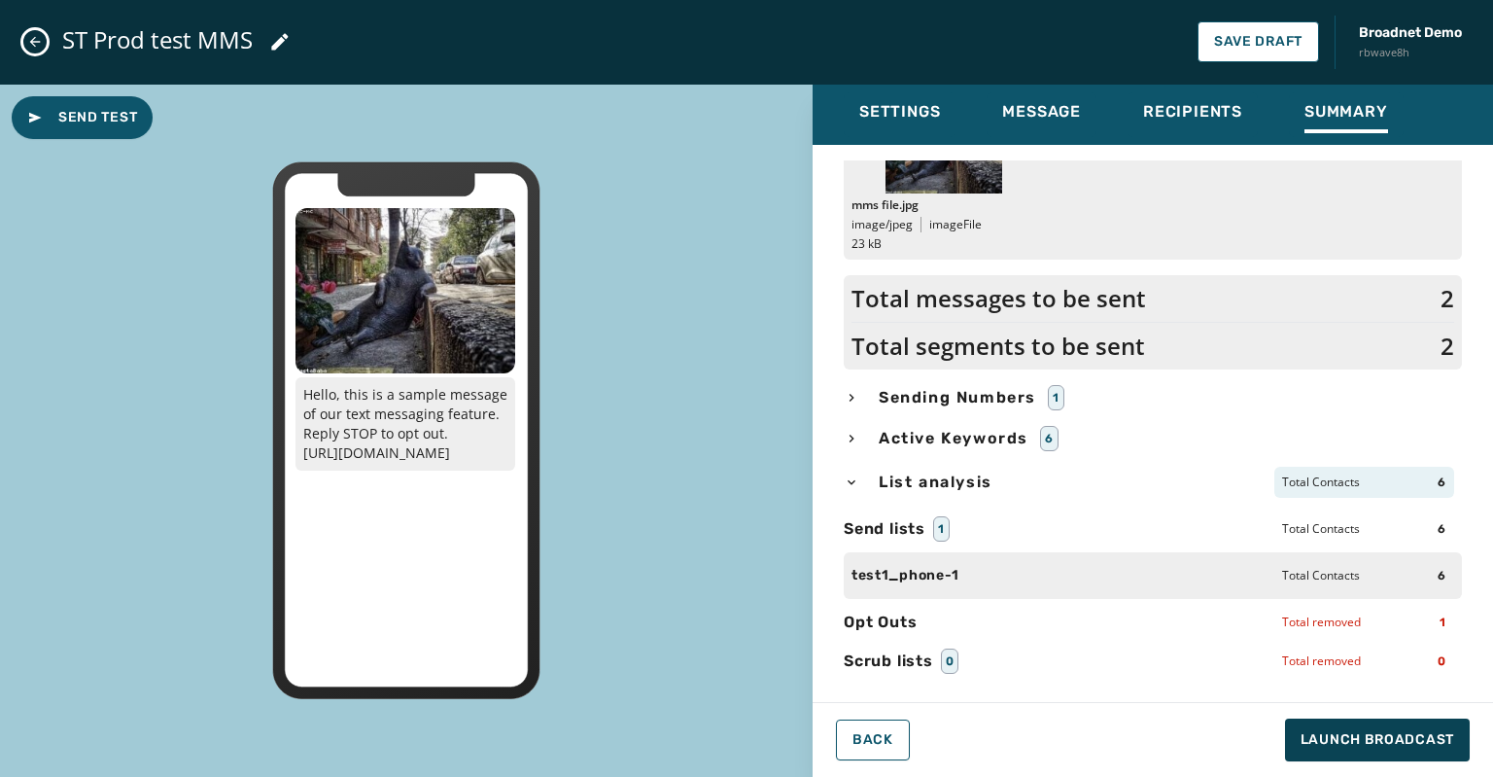
click at [1301, 564] on div "Total Contacts 6" at bounding box center [1364, 575] width 180 height 31
click at [1374, 753] on button "Launch Broadcast" at bounding box center [1377, 739] width 185 height 43
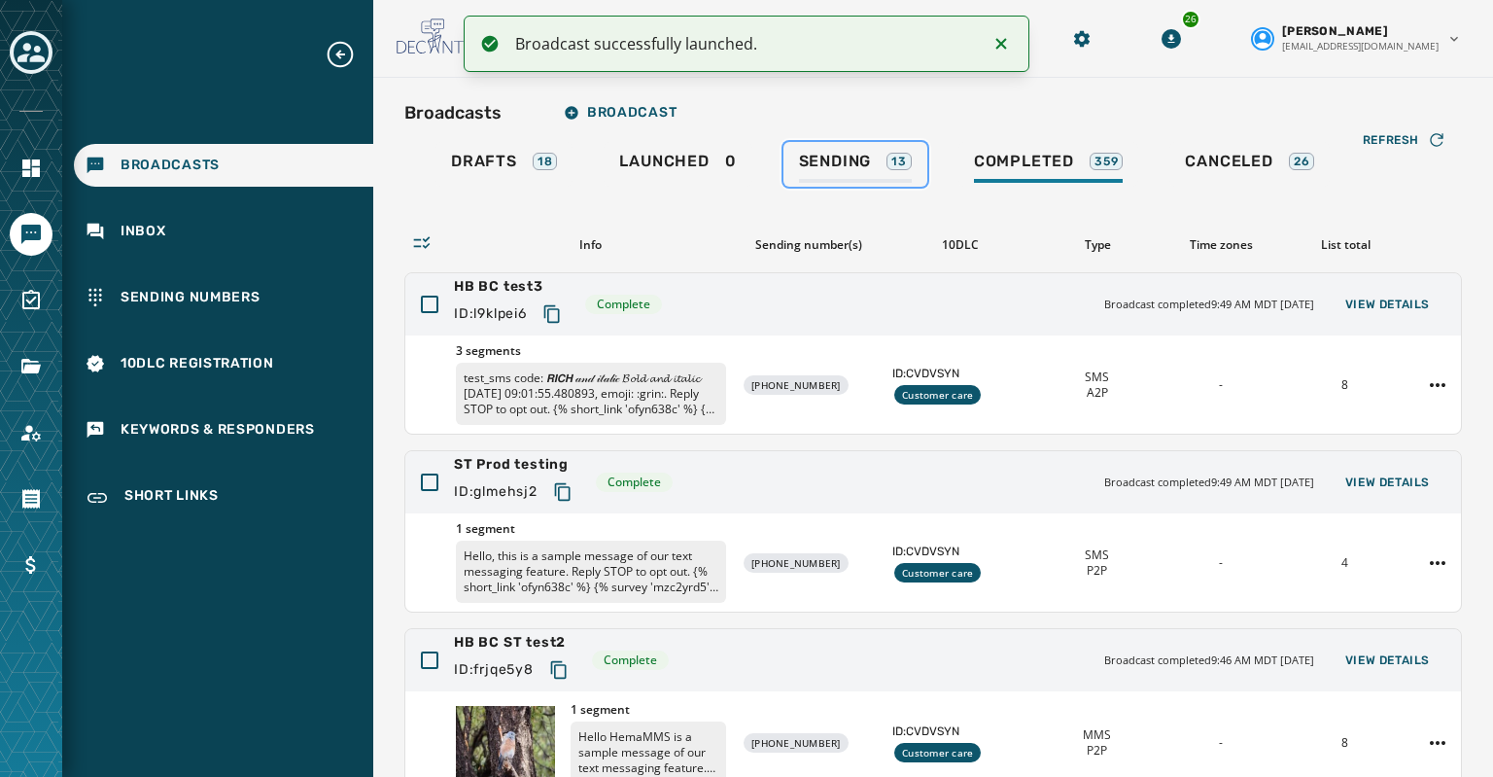
click at [820, 166] on span "Sending" at bounding box center [835, 161] width 73 height 19
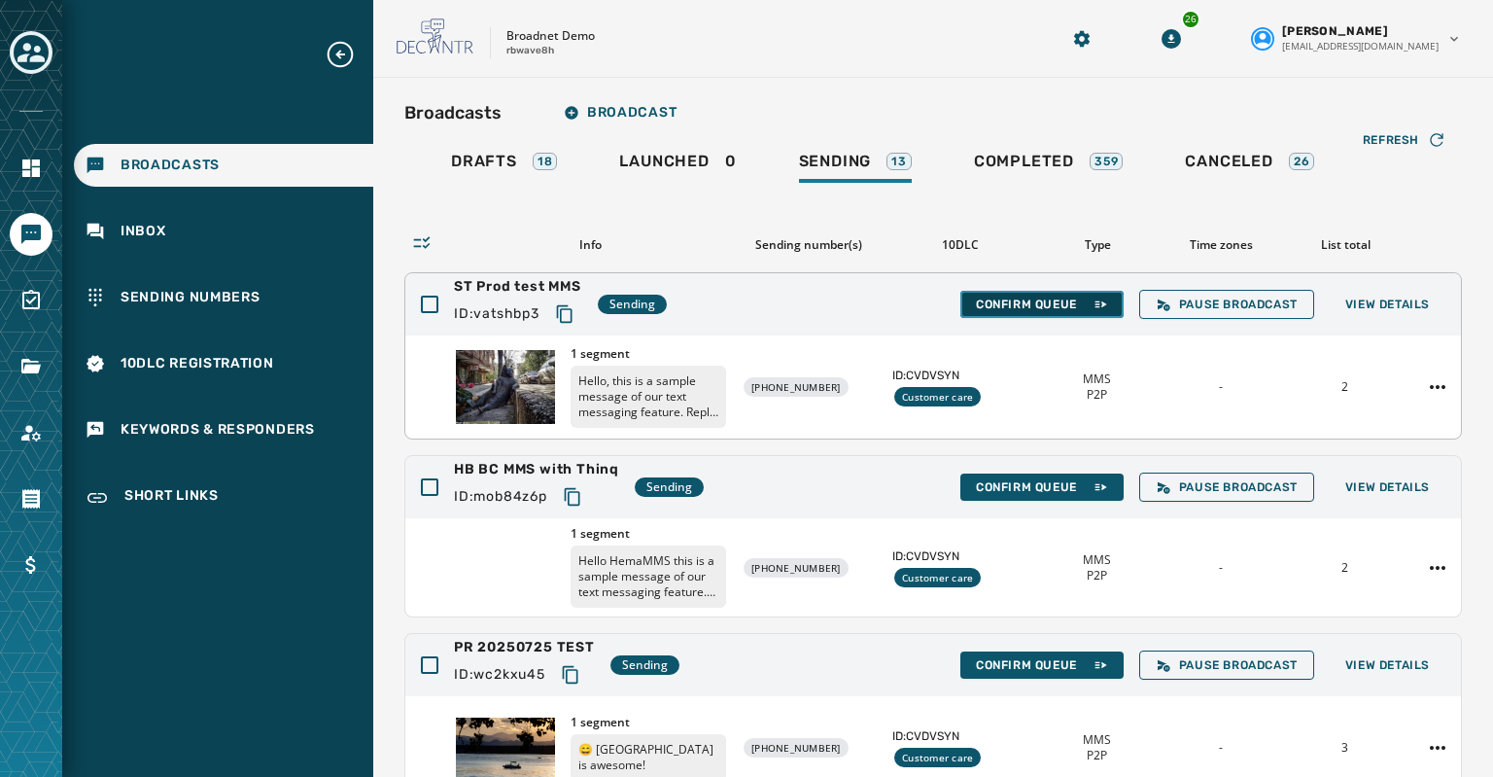
click at [1001, 297] on span "Confirm Queue" at bounding box center [1042, 304] width 132 height 16
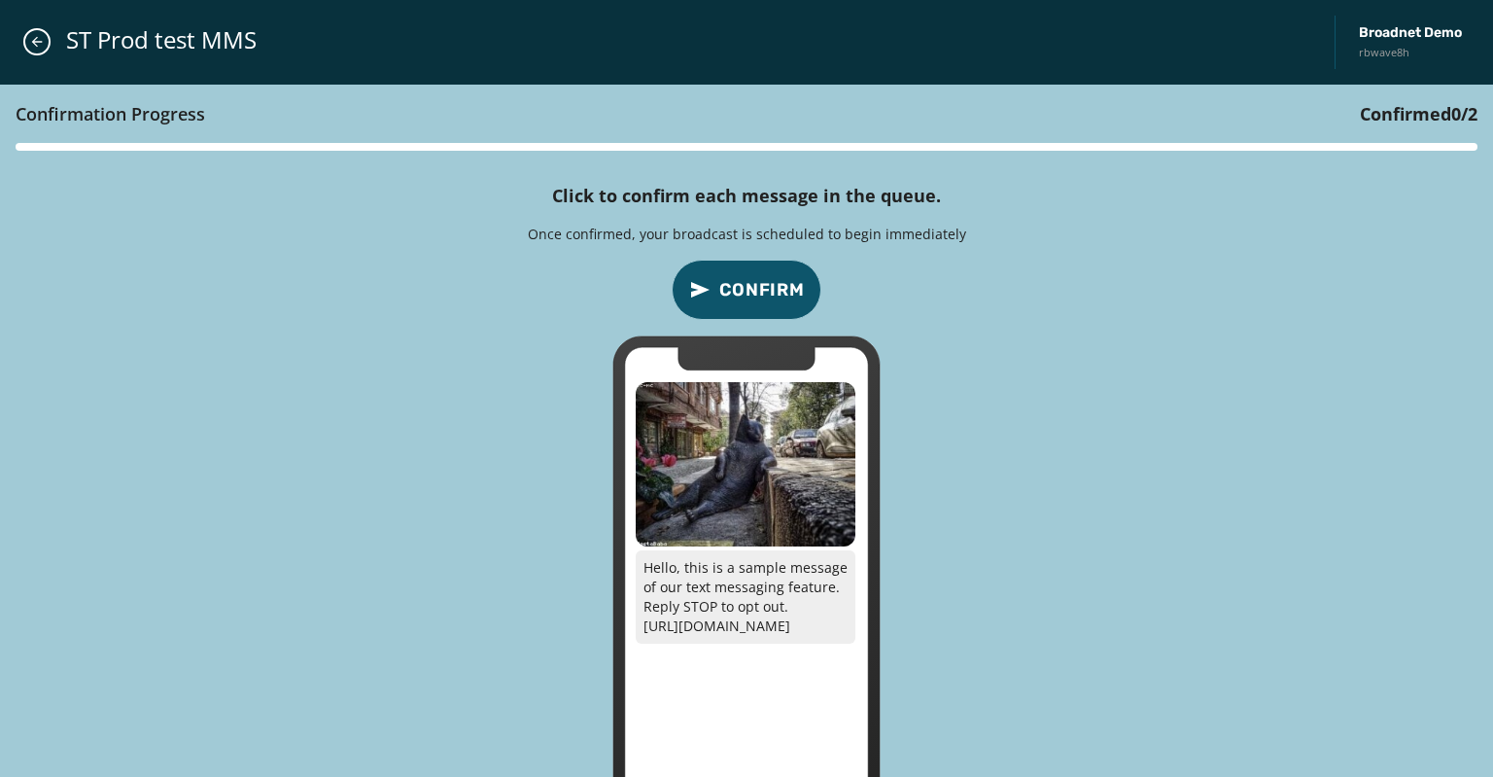
click at [759, 277] on span "Confirm" at bounding box center [762, 289] width 86 height 27
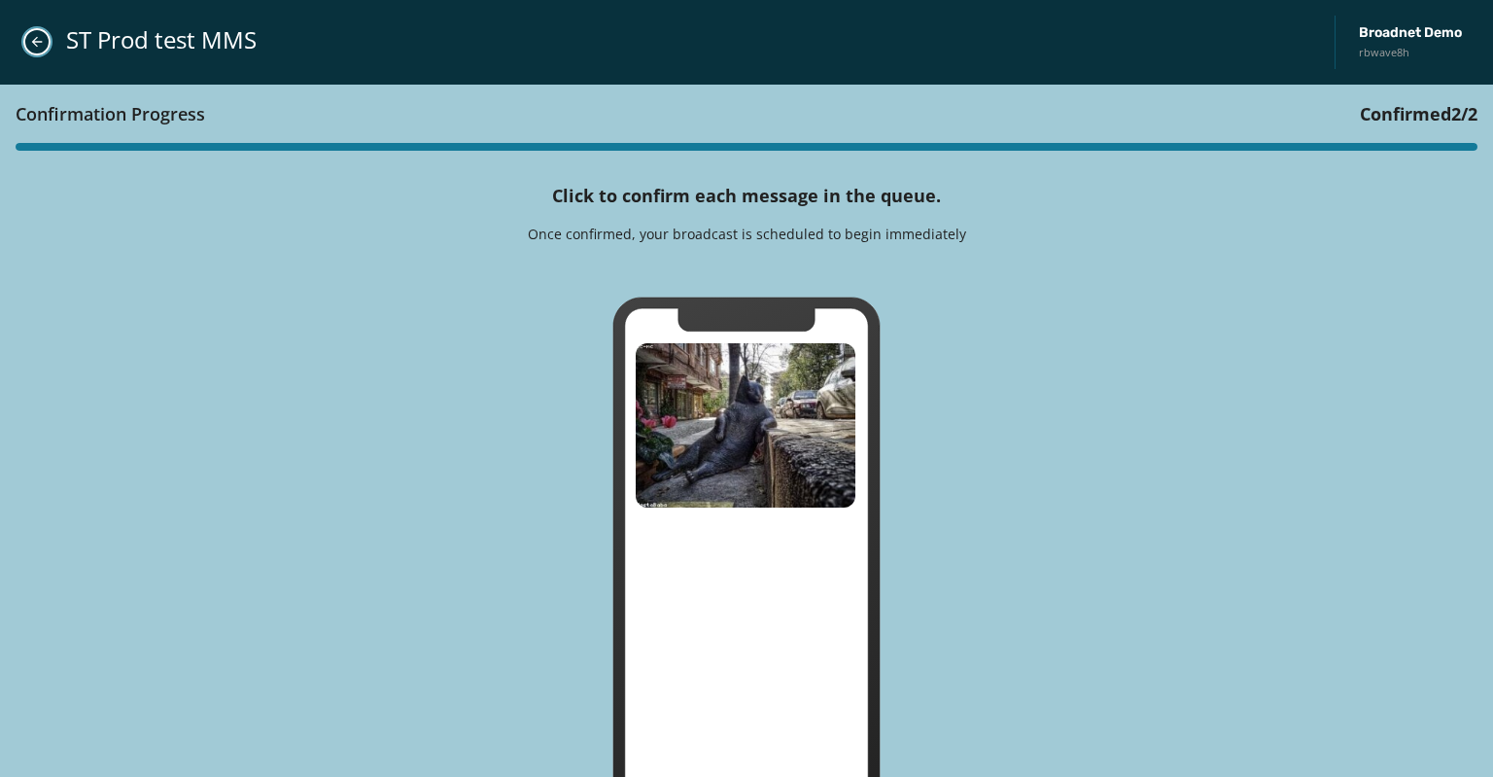
click at [38, 32] on button "Close admin drawer" at bounding box center [36, 41] width 27 height 27
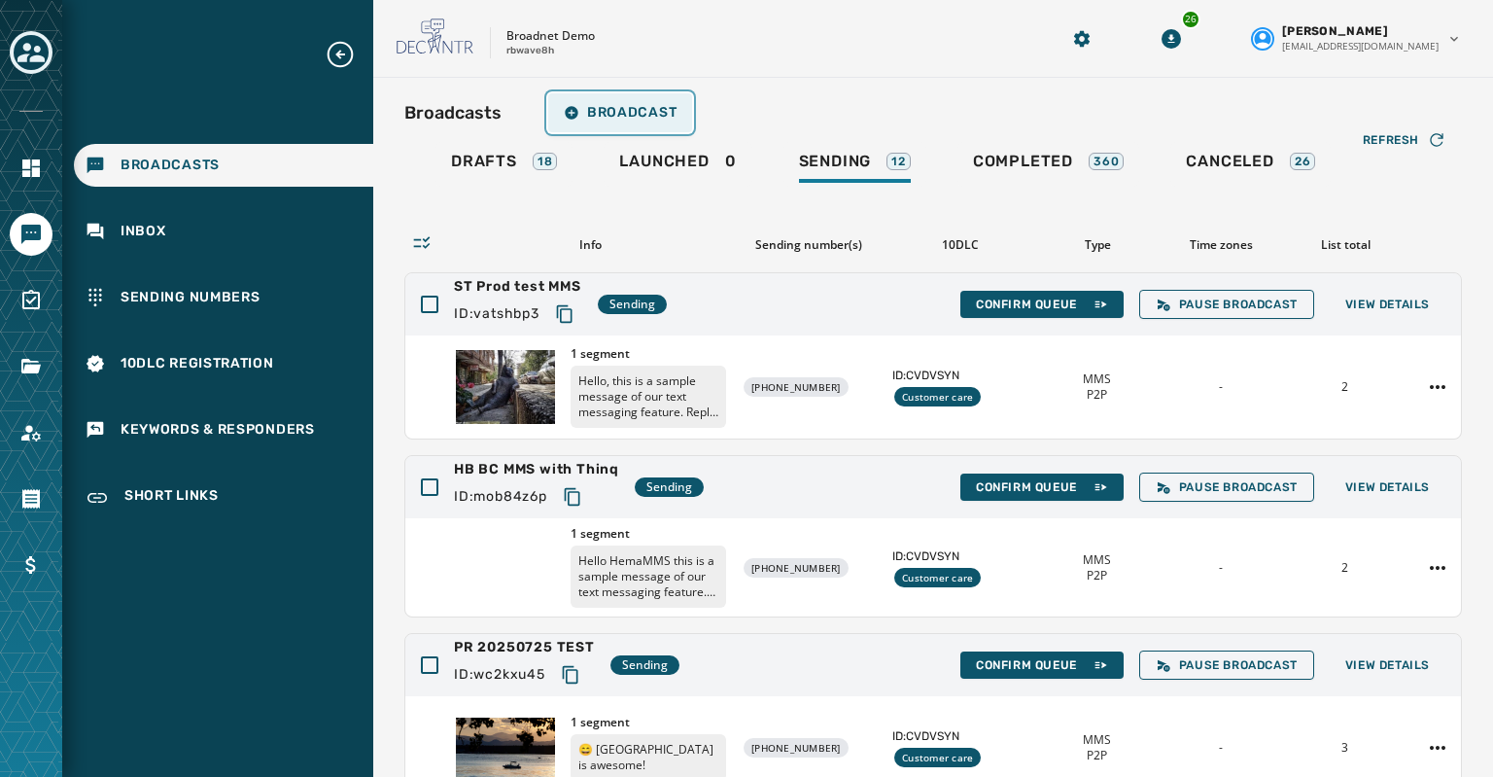
click at [622, 105] on span "Broadcast" at bounding box center [620, 113] width 113 height 16
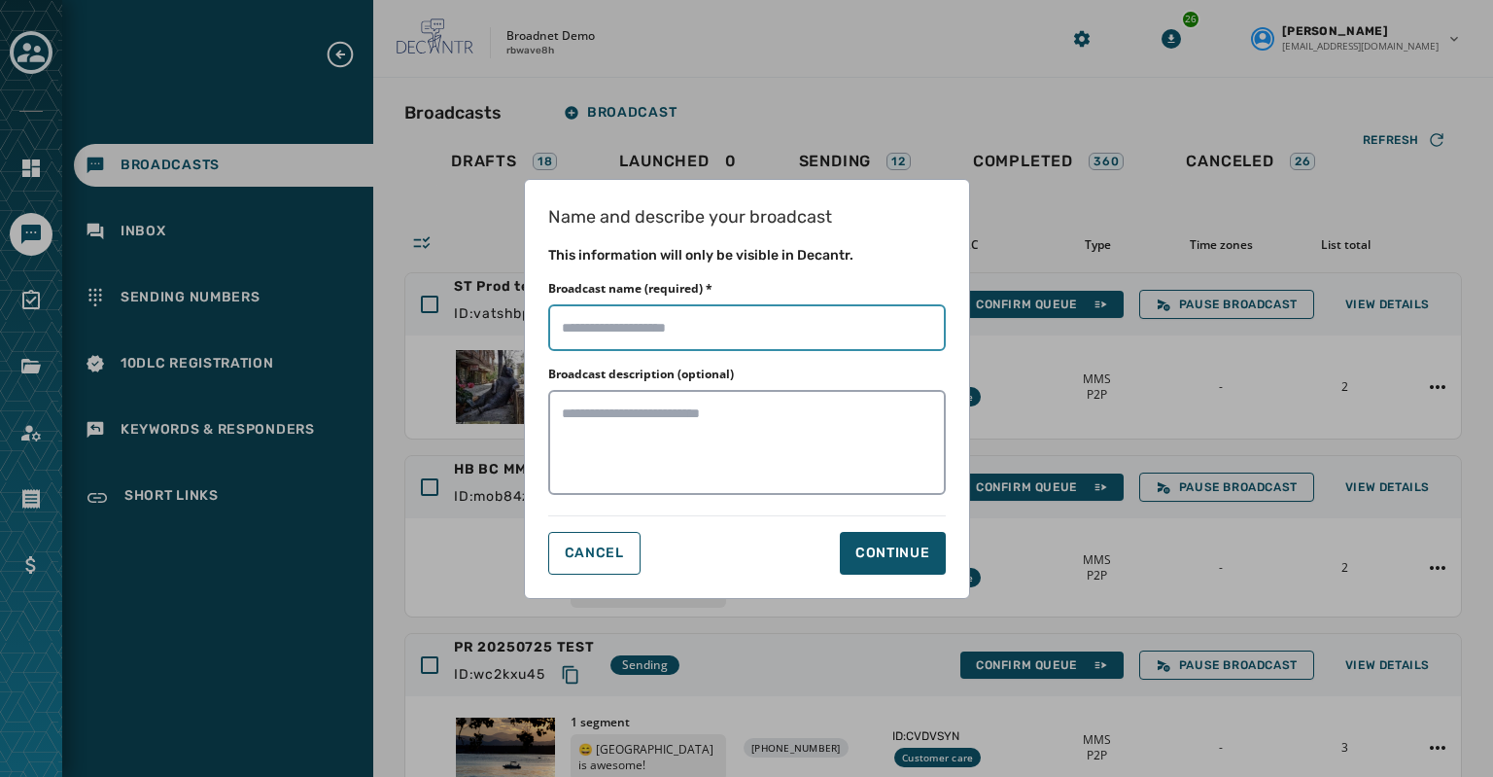
click at [595, 330] on input "Broadcast name (required) *" at bounding box center [747, 327] width 398 height 47
type input "**********"
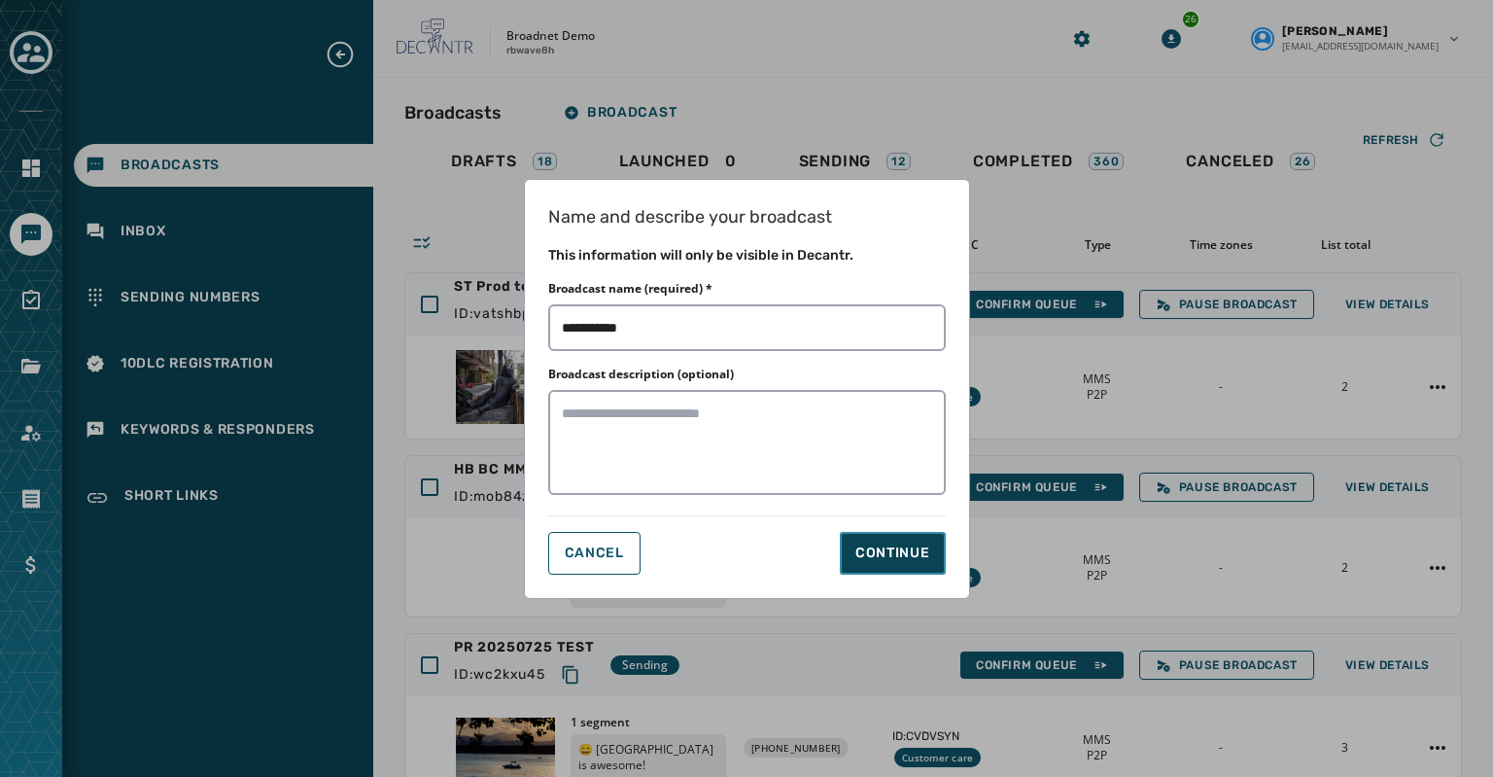
click at [874, 553] on div "Continue" at bounding box center [892, 552] width 75 height 19
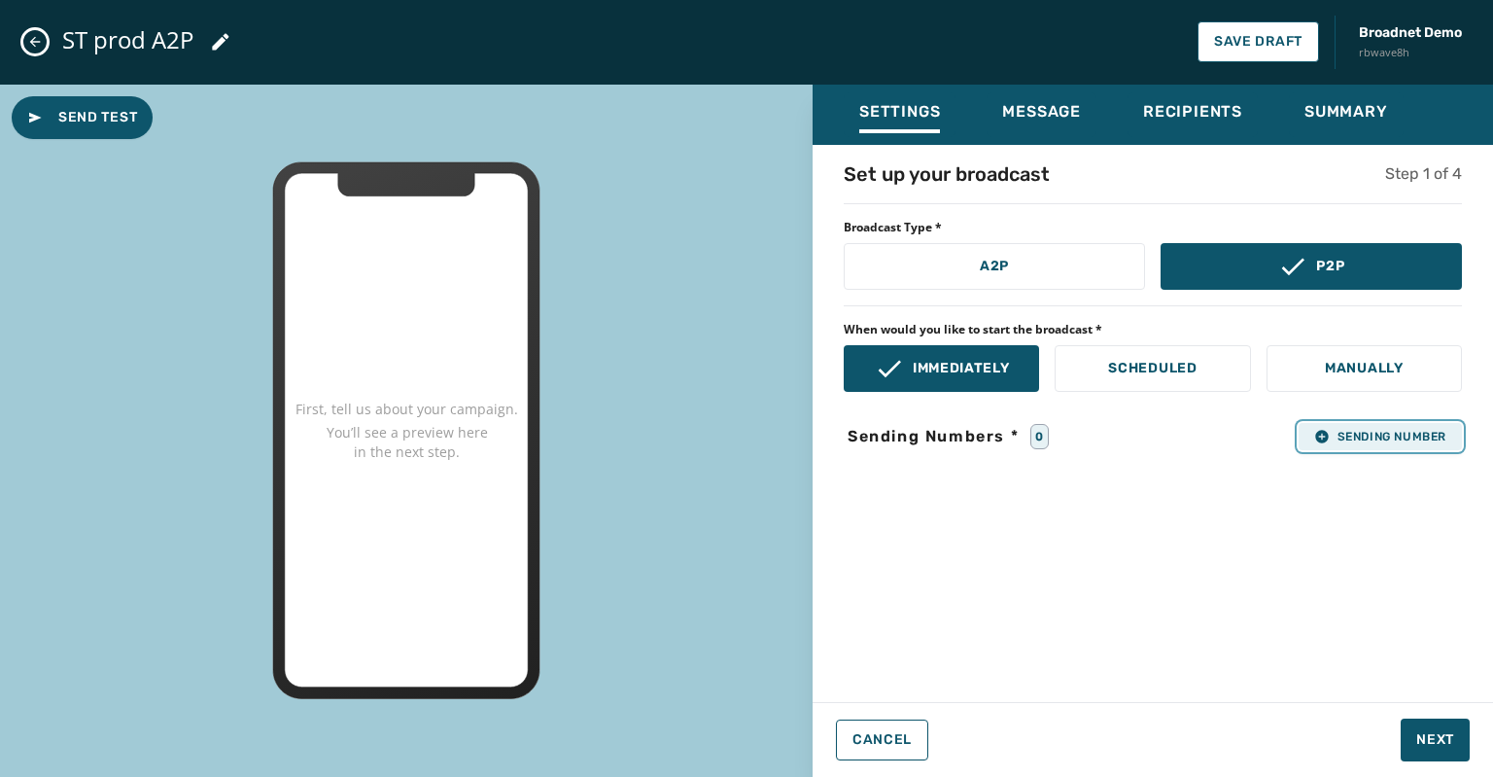
click at [1306, 435] on button "Sending Number" at bounding box center [1380, 436] width 163 height 27
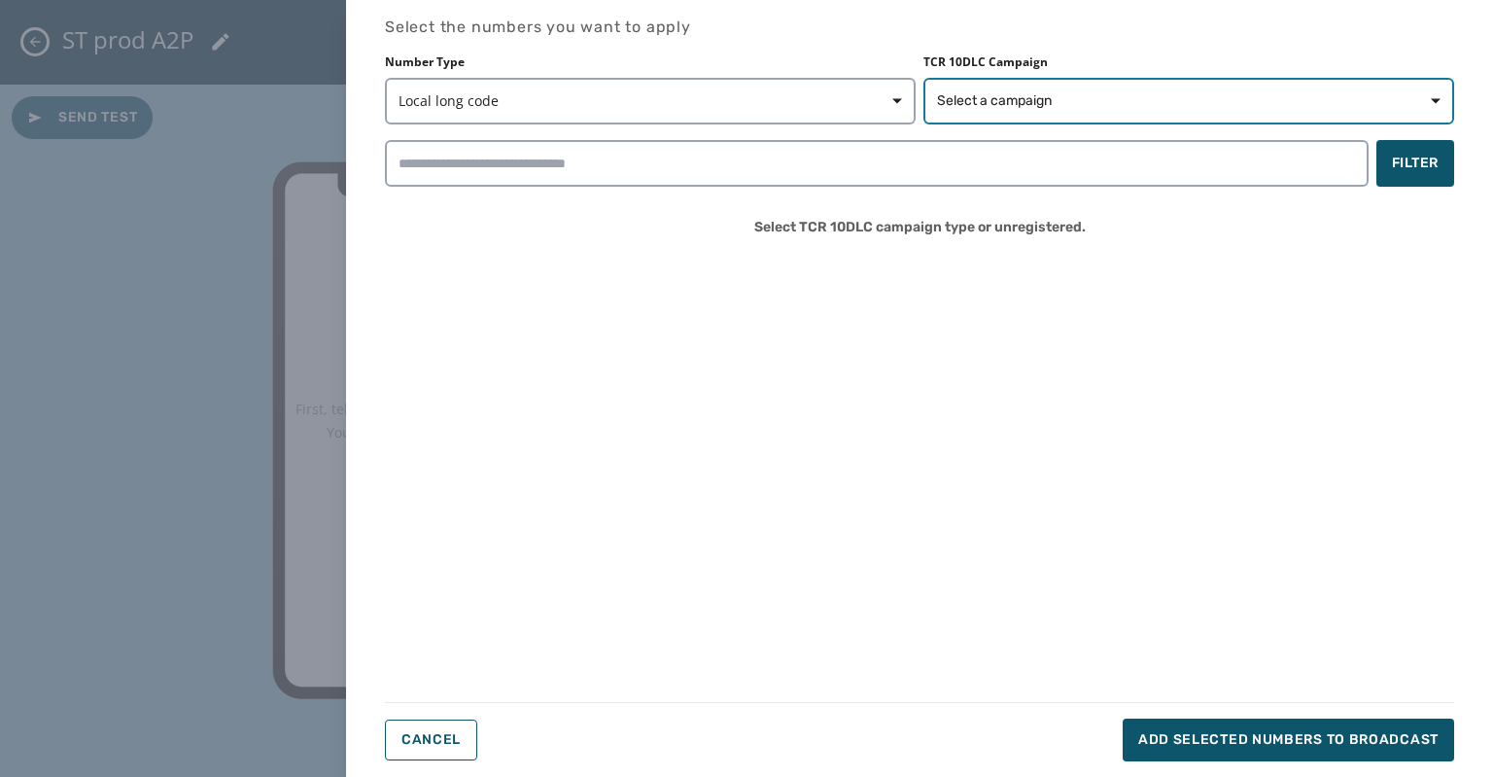
click at [972, 101] on span "Select a campaign" at bounding box center [994, 100] width 115 height 19
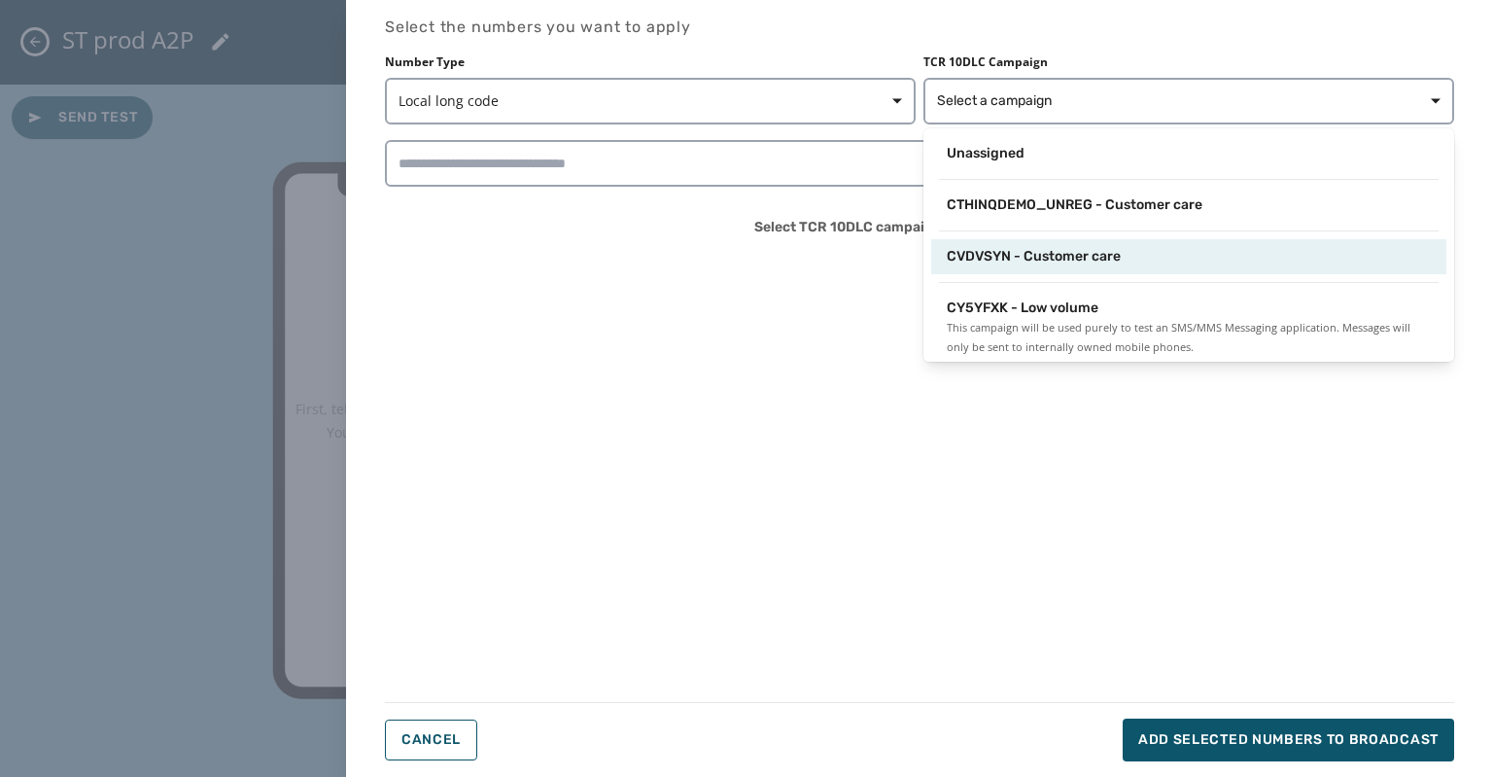
click at [980, 252] on span "CVDVSYN - Customer care" at bounding box center [1034, 256] width 174 height 19
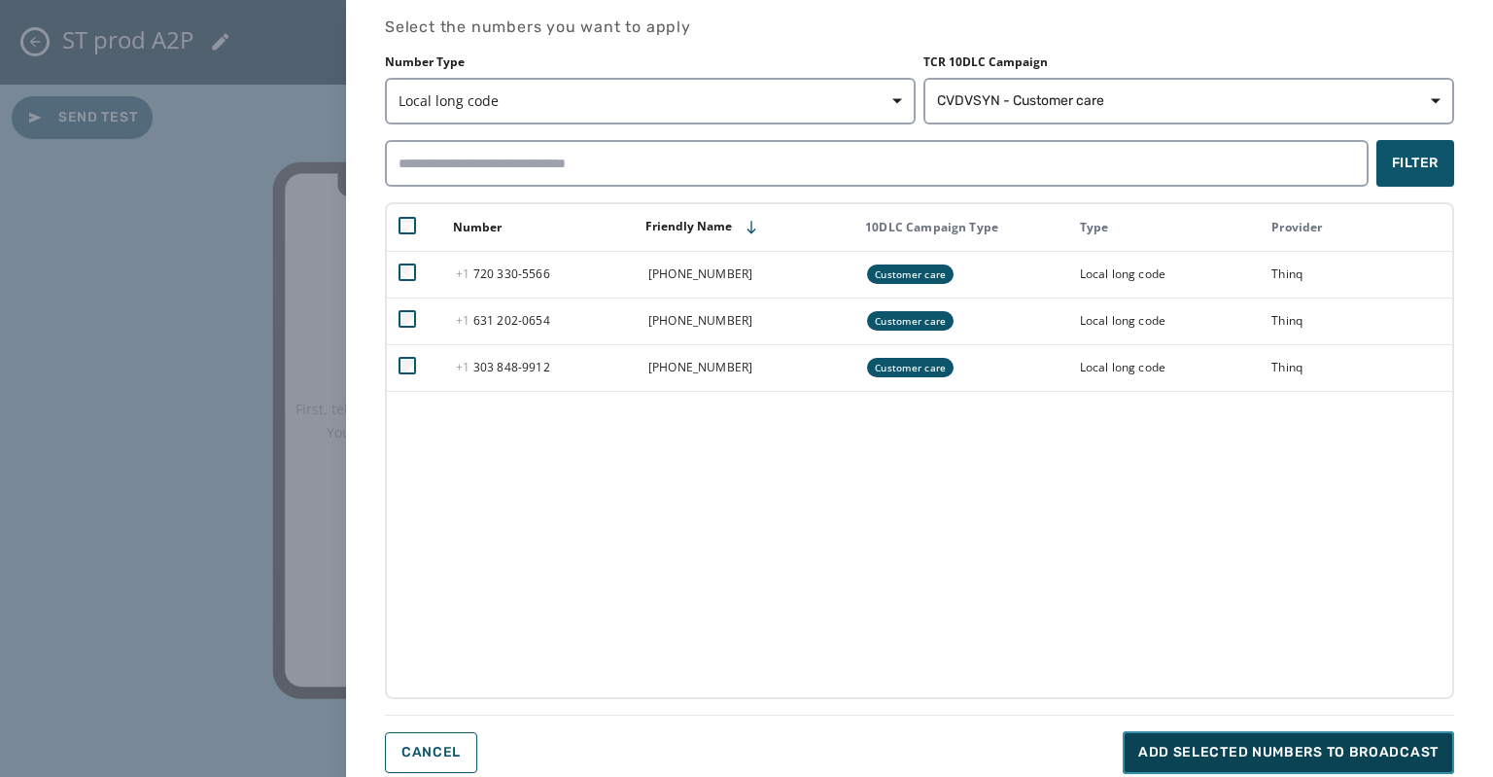
click at [1149, 757] on span "Add selected numbers to broadcast" at bounding box center [1288, 752] width 300 height 19
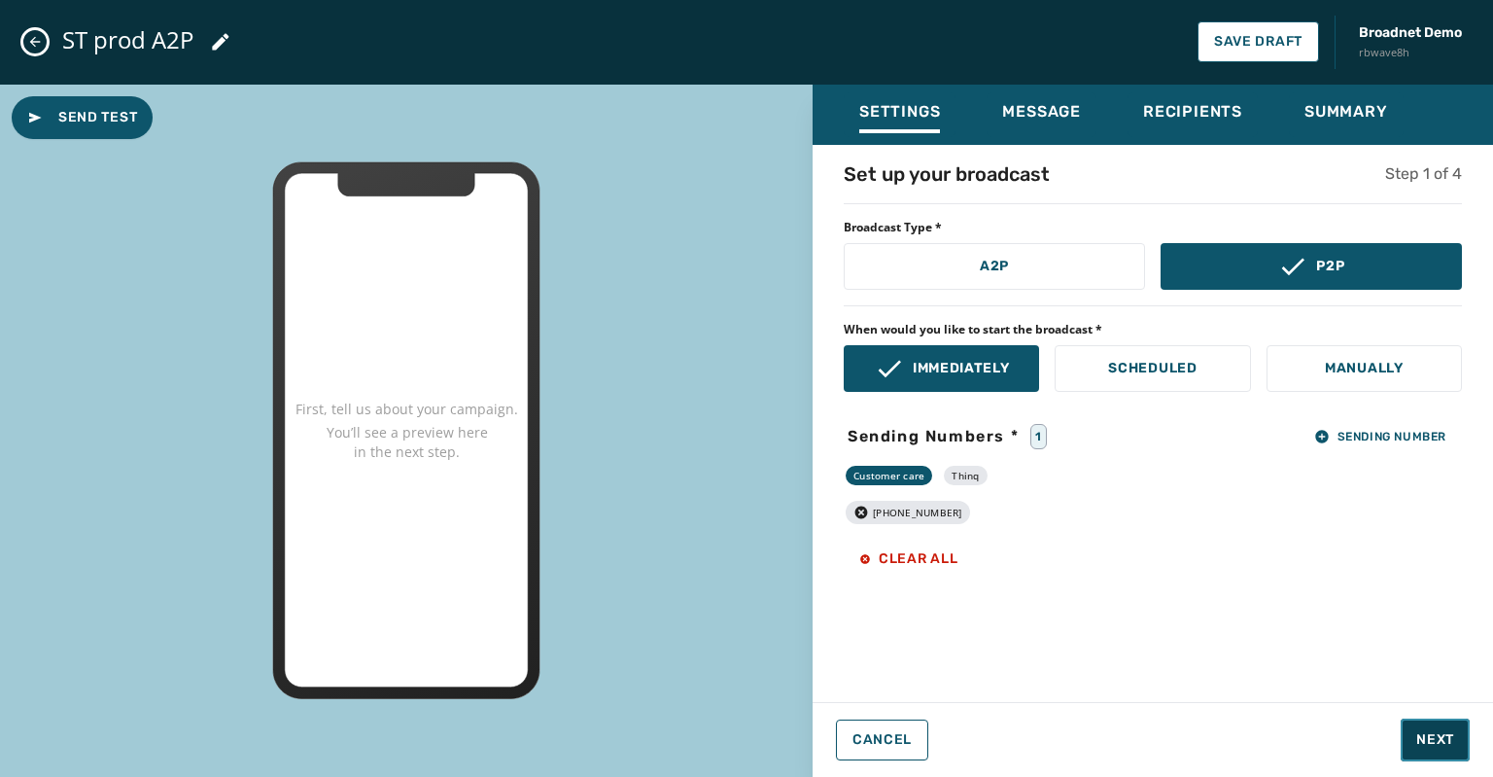
click at [1426, 738] on span "Next" at bounding box center [1435, 739] width 38 height 19
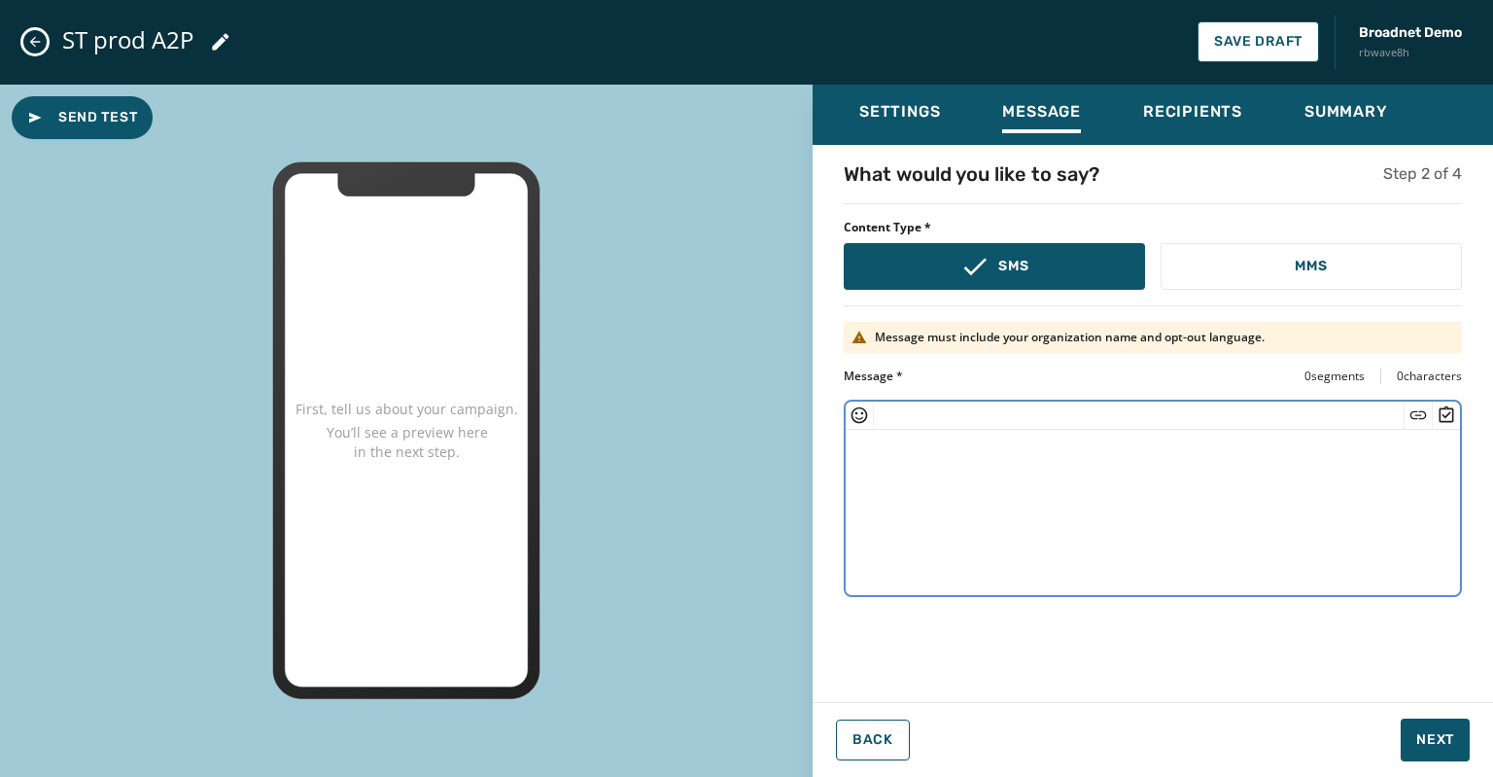
click at [848, 443] on textarea at bounding box center [1153, 509] width 614 height 159
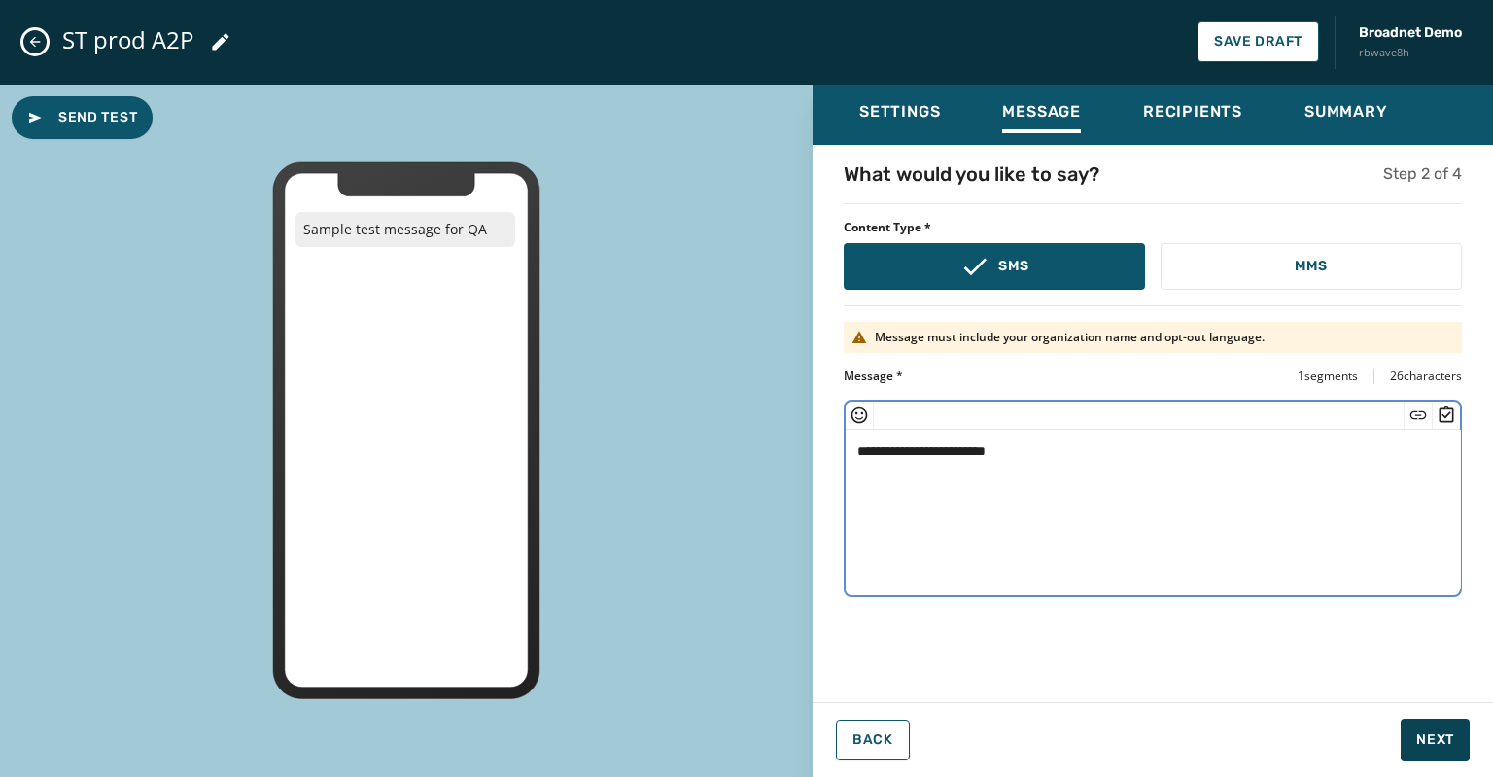
type textarea "**********"
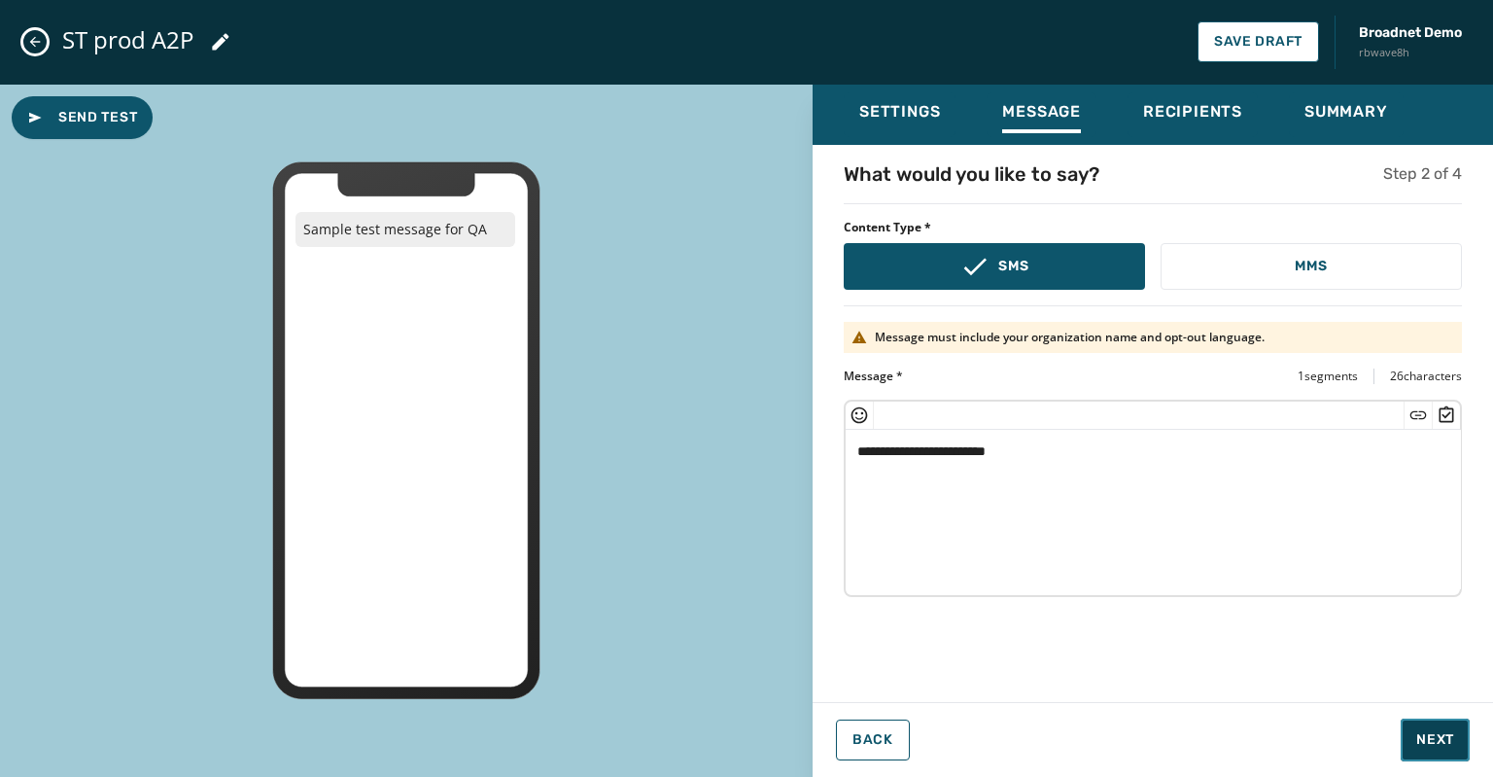
click at [1438, 736] on span "Next" at bounding box center [1435, 739] width 38 height 19
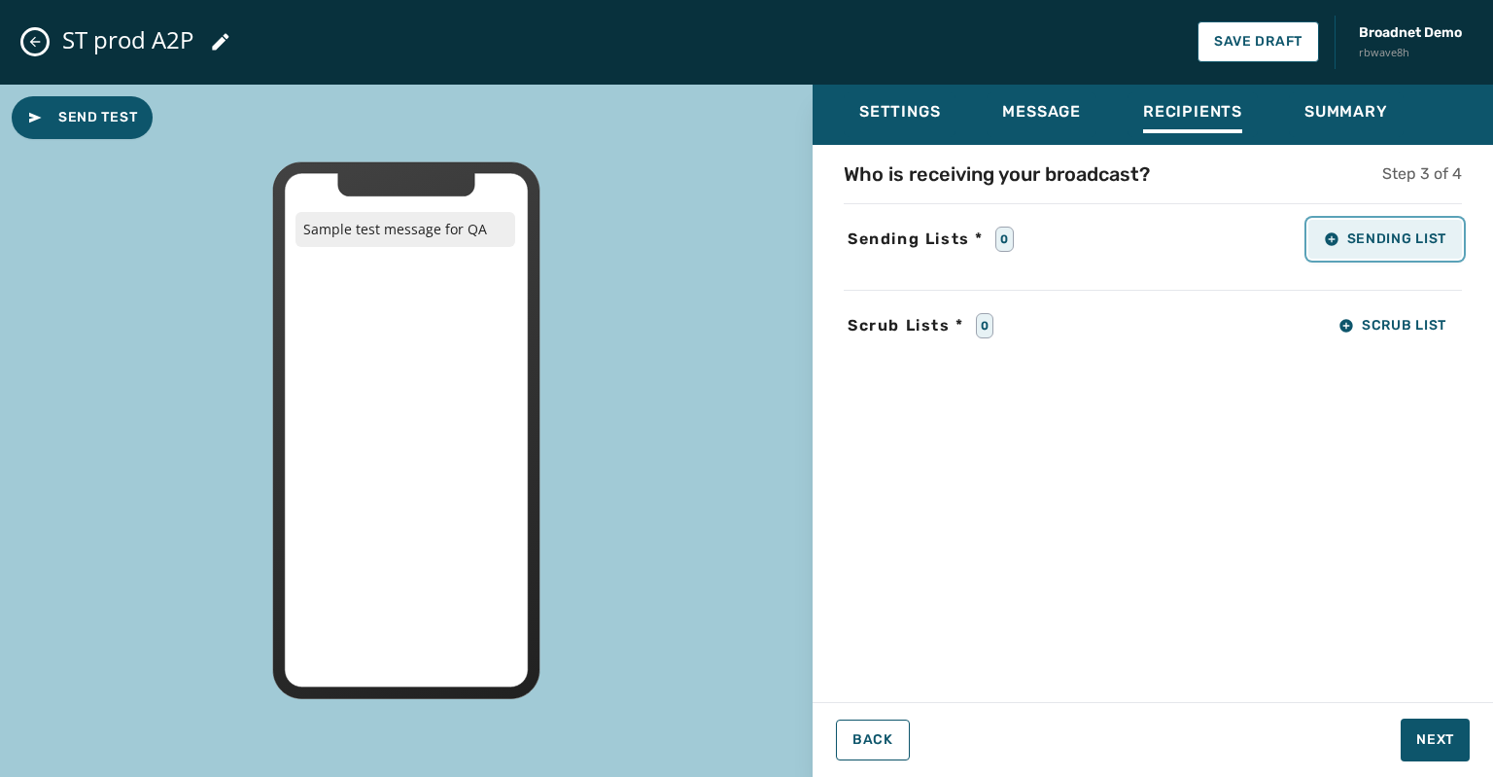
click at [1378, 231] on span "Sending List" at bounding box center [1385, 239] width 122 height 16
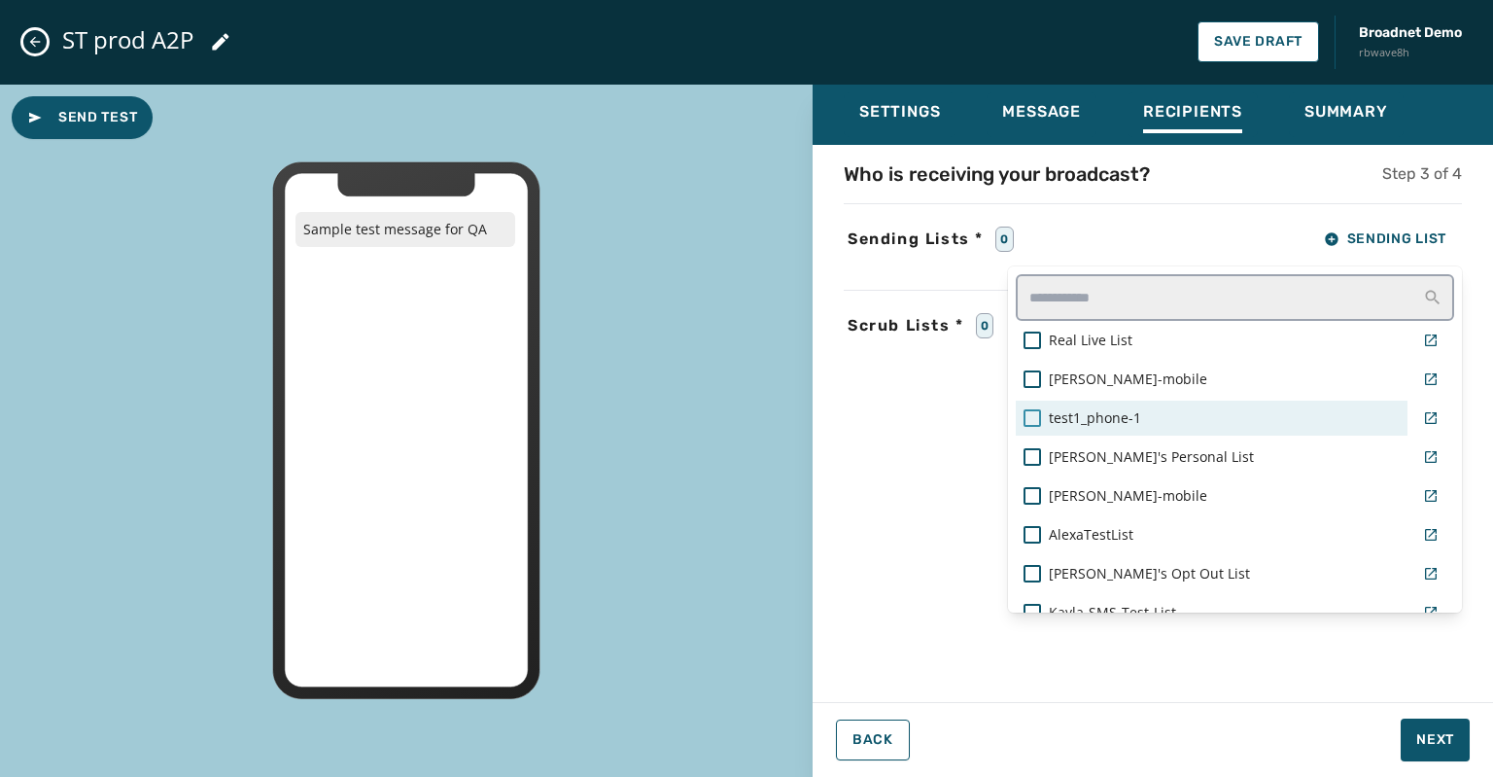
click at [1036, 414] on div at bounding box center [1032, 417] width 17 height 17
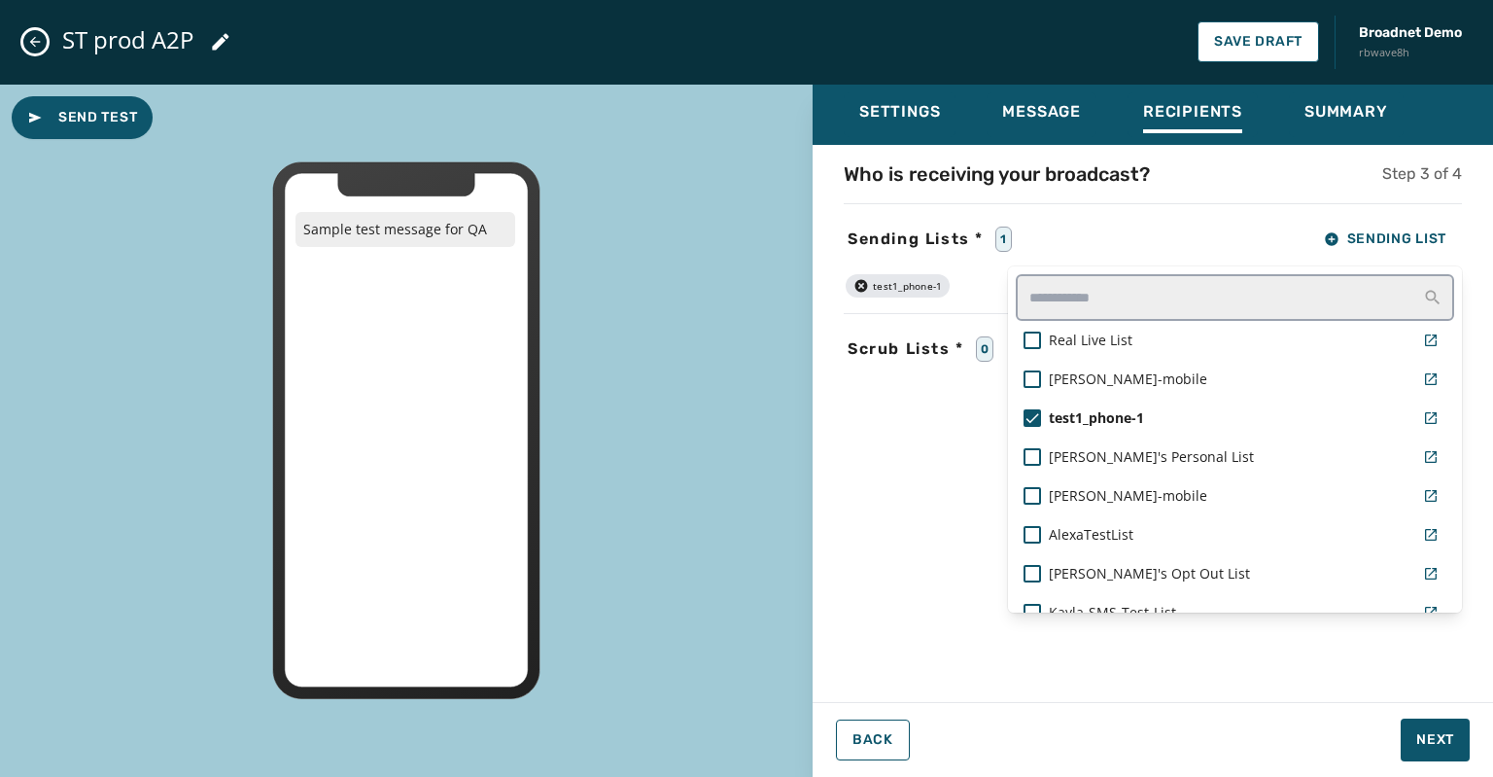
click at [1427, 732] on div "Settings Message Recipients Summary Who is receiving your broadcast? Step 3 of …" at bounding box center [1153, 423] width 680 height 677
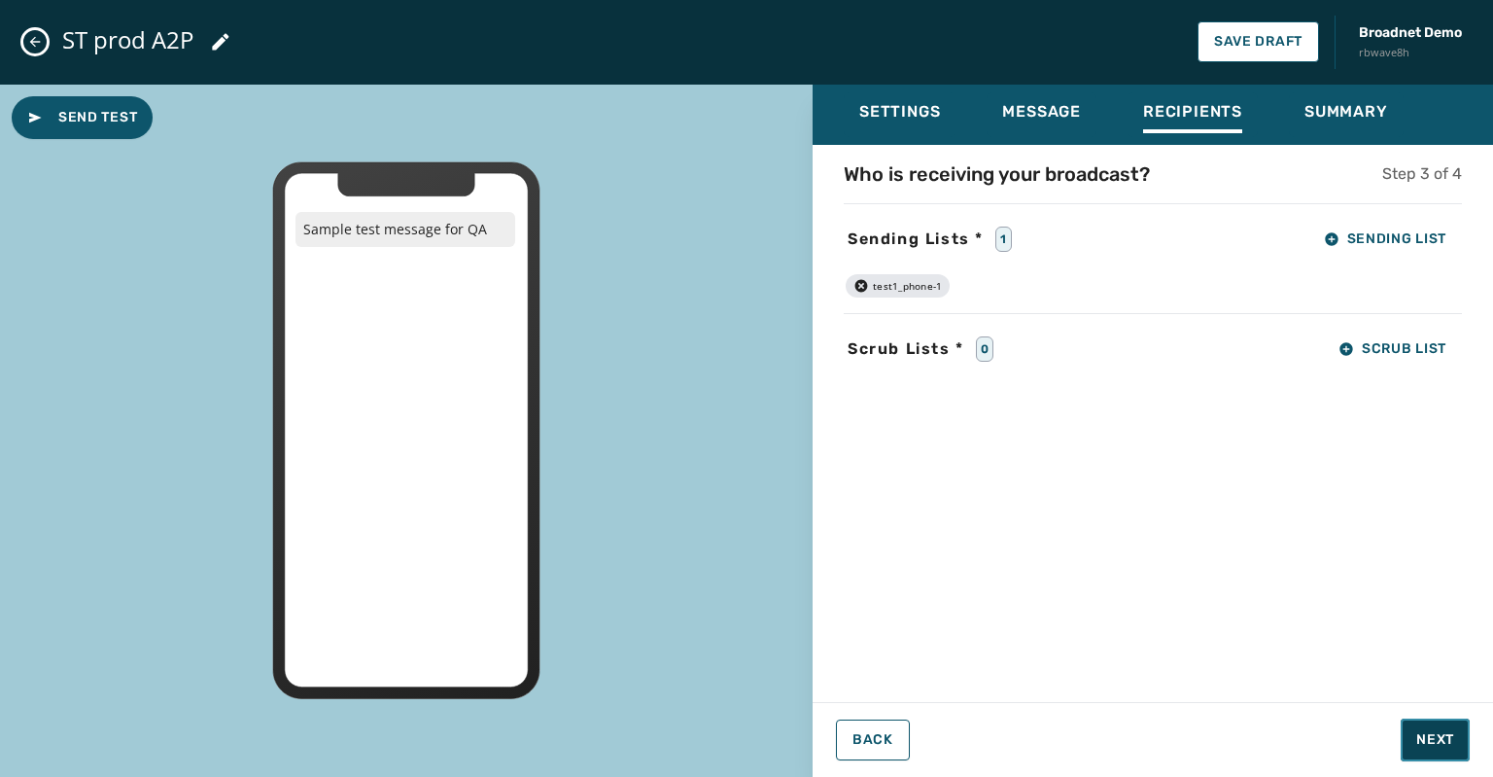
click at [1427, 732] on span "Next" at bounding box center [1435, 739] width 38 height 19
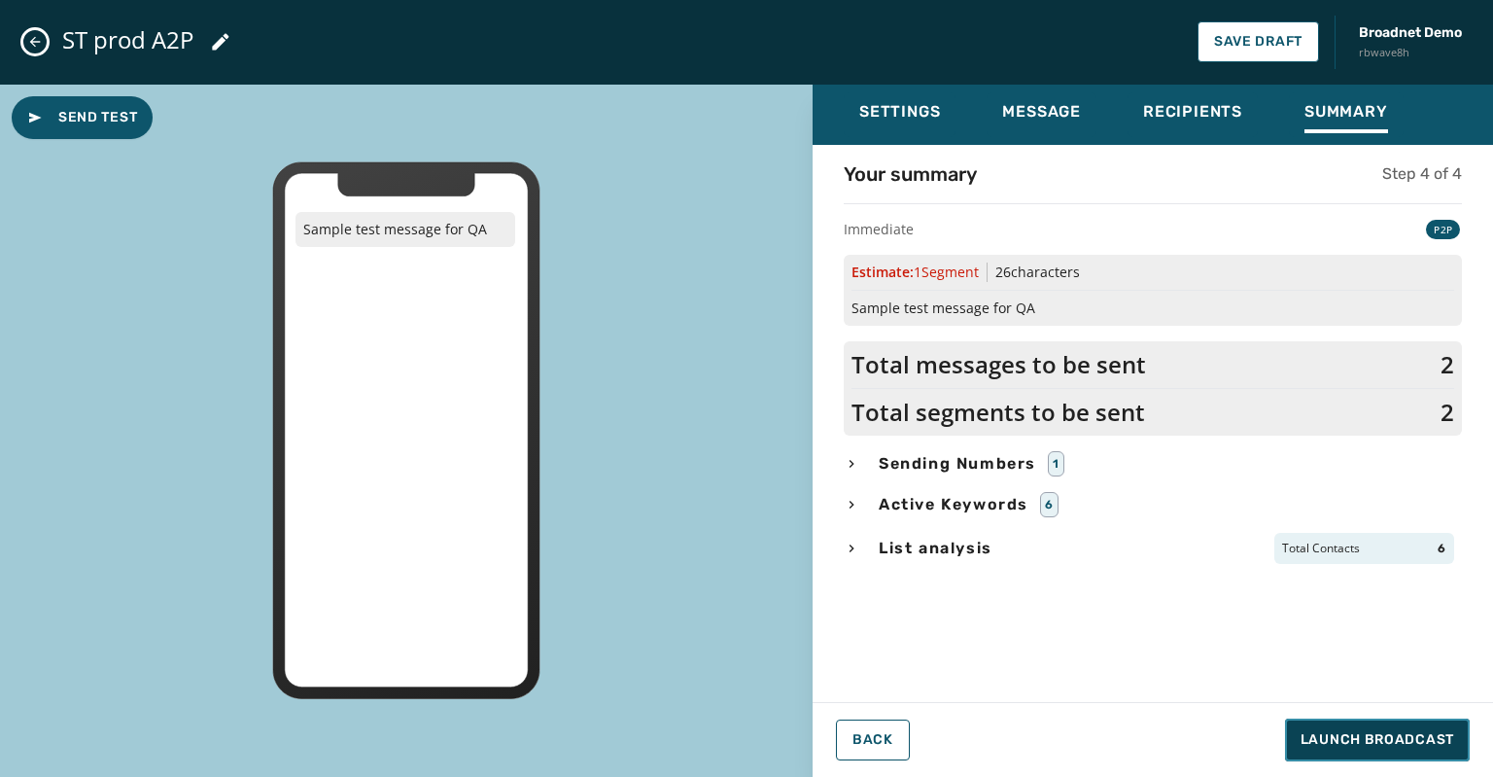
click at [1371, 728] on button "Launch Broadcast" at bounding box center [1377, 739] width 185 height 43
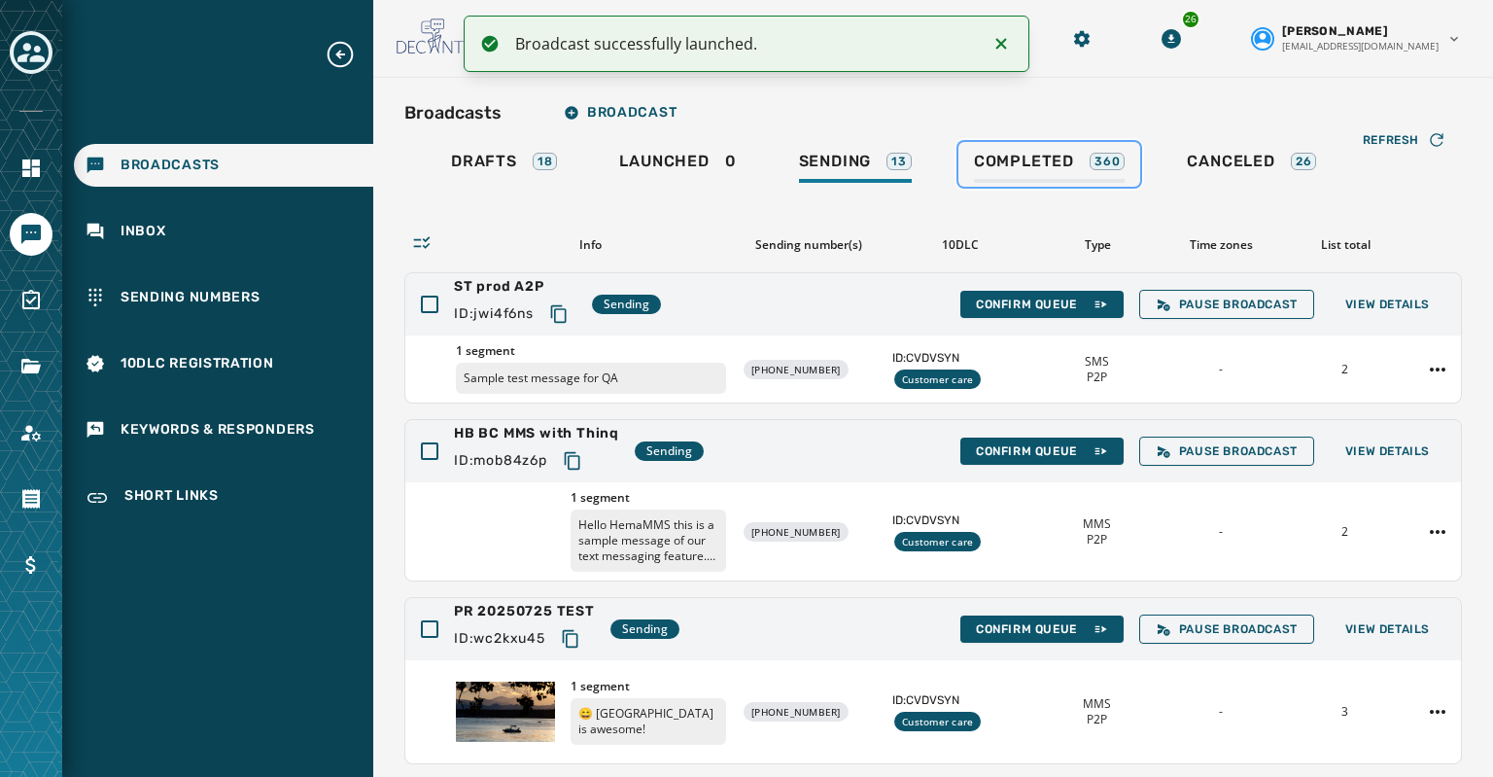
click at [1040, 160] on span "Completed" at bounding box center [1024, 161] width 100 height 19
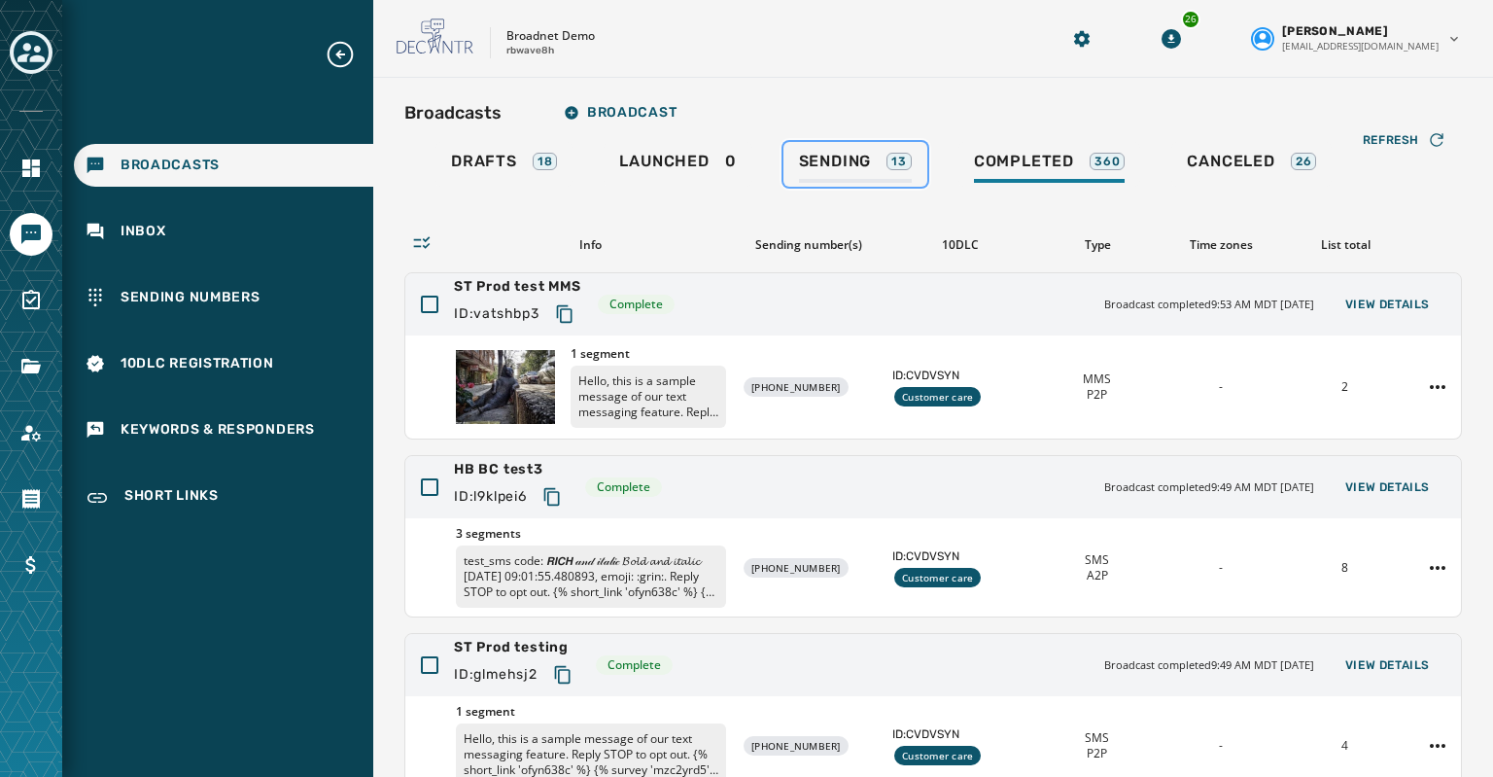
click at [831, 158] on span "Sending" at bounding box center [835, 161] width 73 height 19
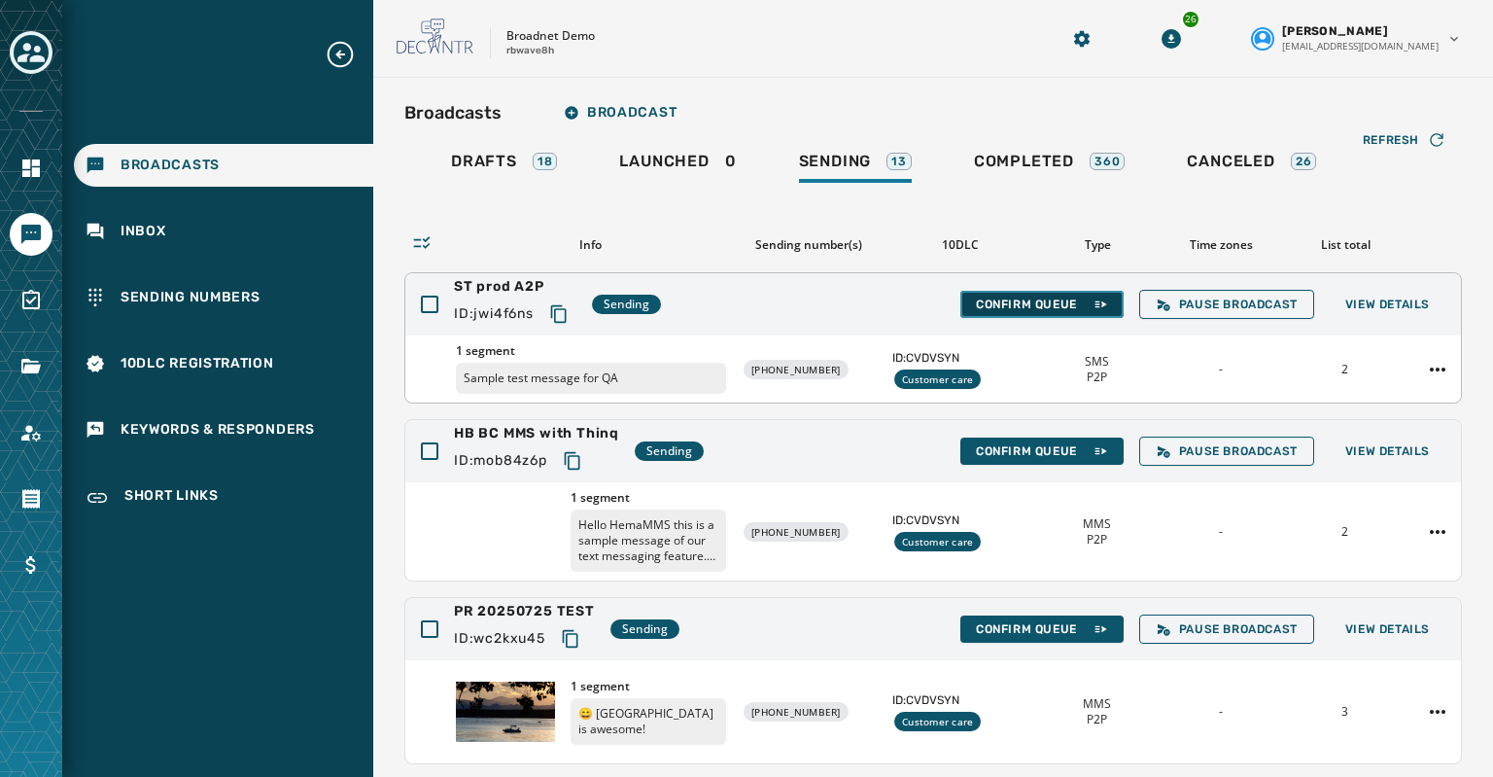
click at [1007, 303] on span "Confirm Queue" at bounding box center [1042, 304] width 132 height 16
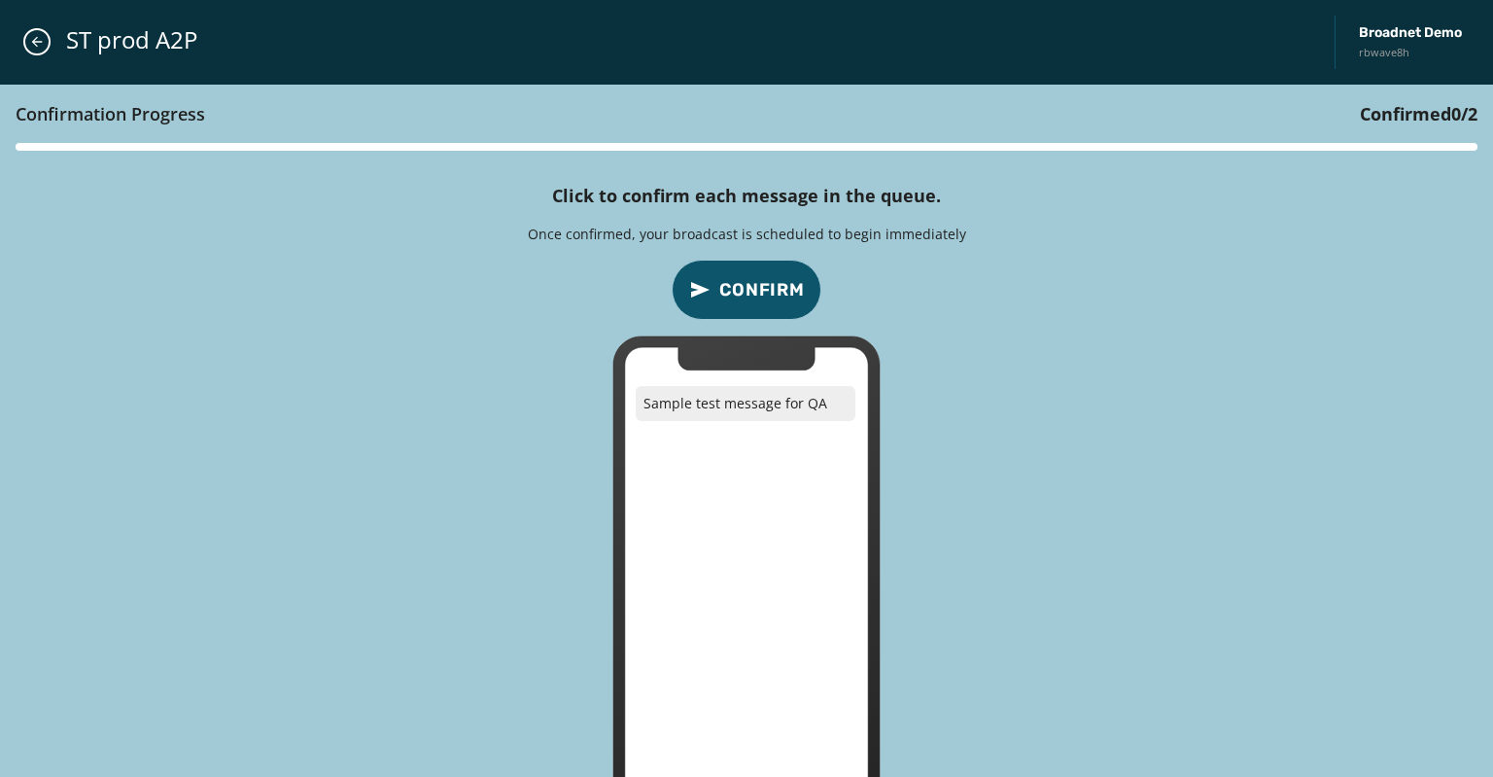
click at [790, 271] on button "Confirm" at bounding box center [747, 290] width 150 height 60
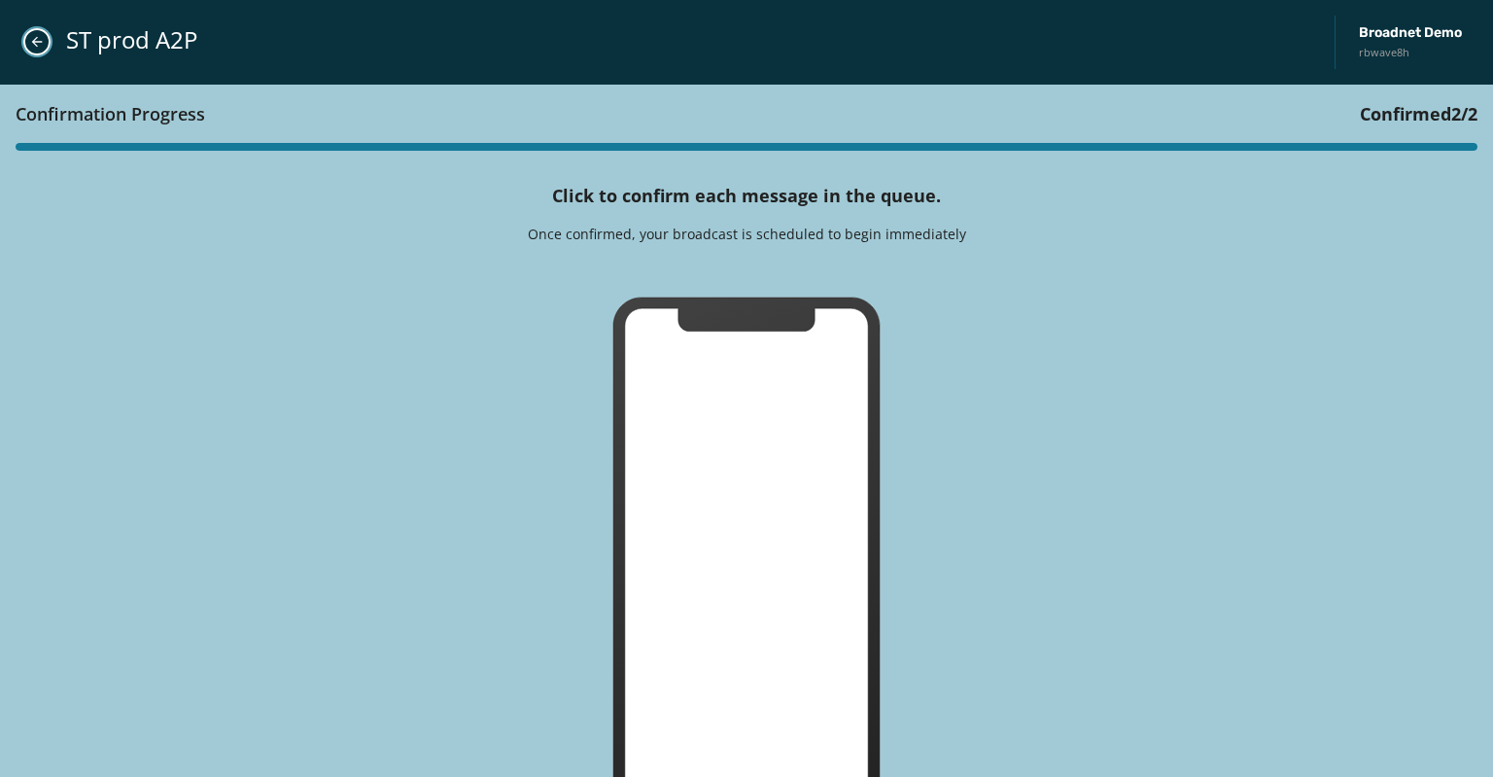
click at [31, 34] on icon "Close admin drawer" at bounding box center [37, 42] width 16 height 16
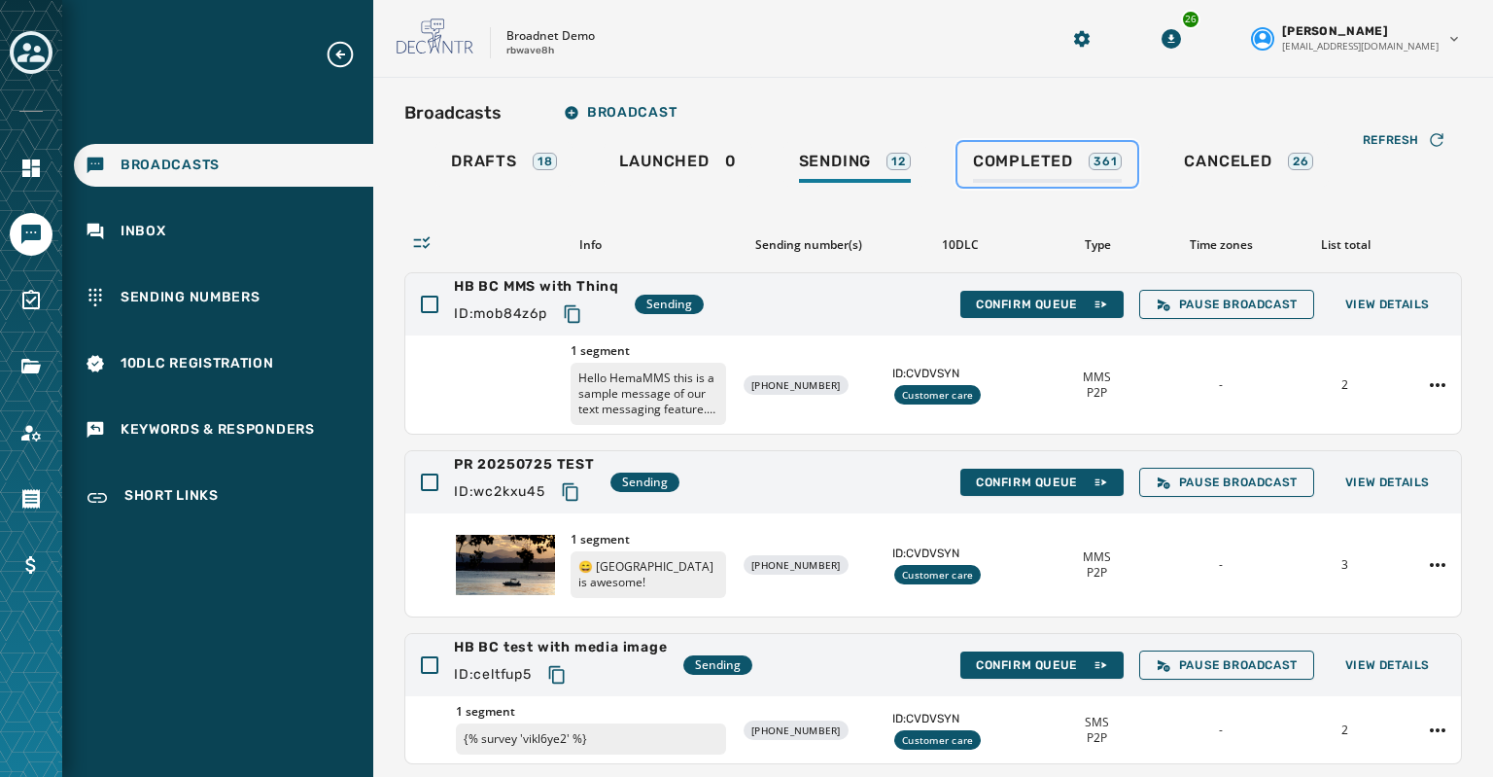
click at [1038, 162] on span "Completed" at bounding box center [1023, 161] width 100 height 19
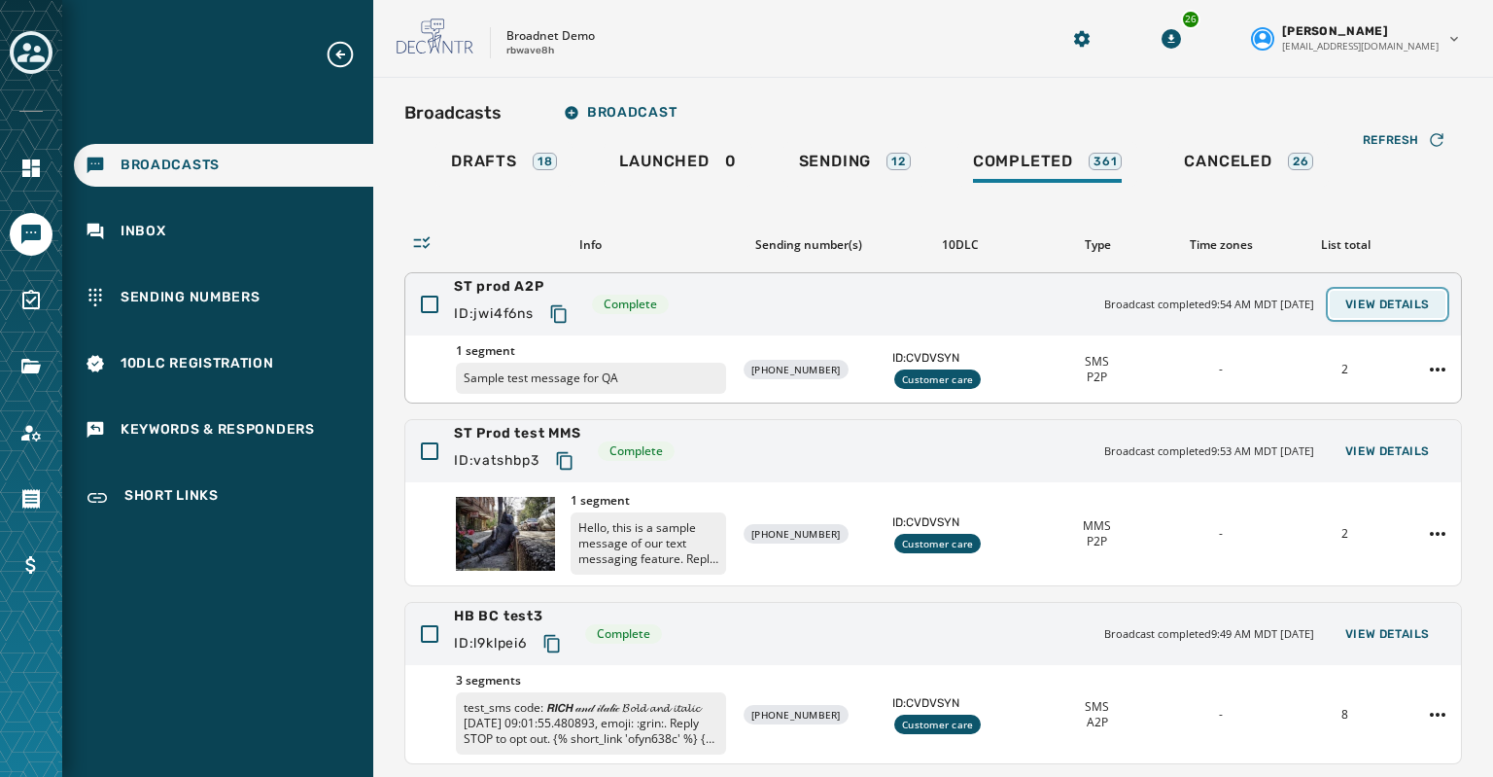
click at [1385, 297] on span "View Details" at bounding box center [1387, 304] width 85 height 16
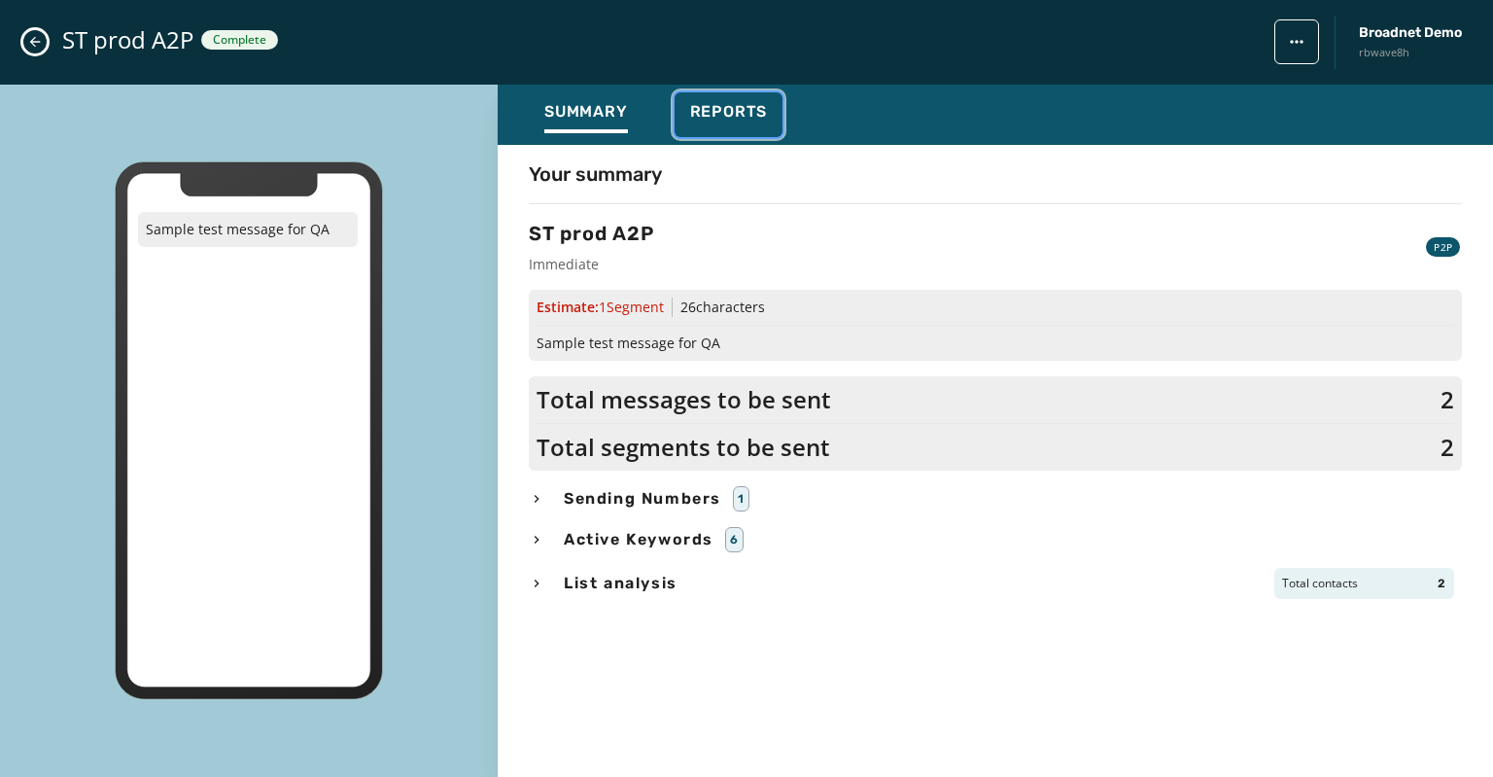
click at [718, 120] on span "Reports" at bounding box center [729, 111] width 78 height 19
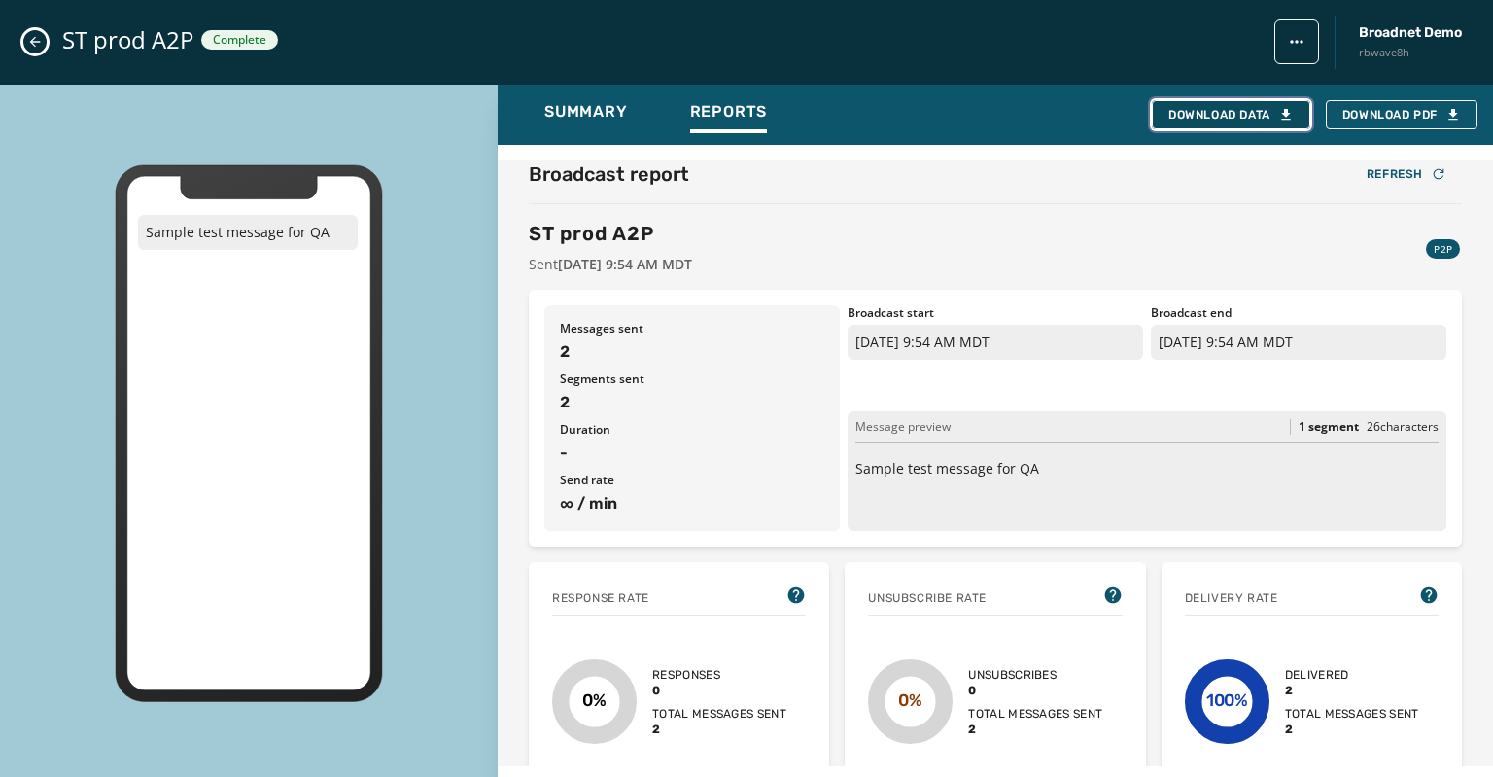
click at [1236, 107] on div "Download Data" at bounding box center [1230, 115] width 125 height 16
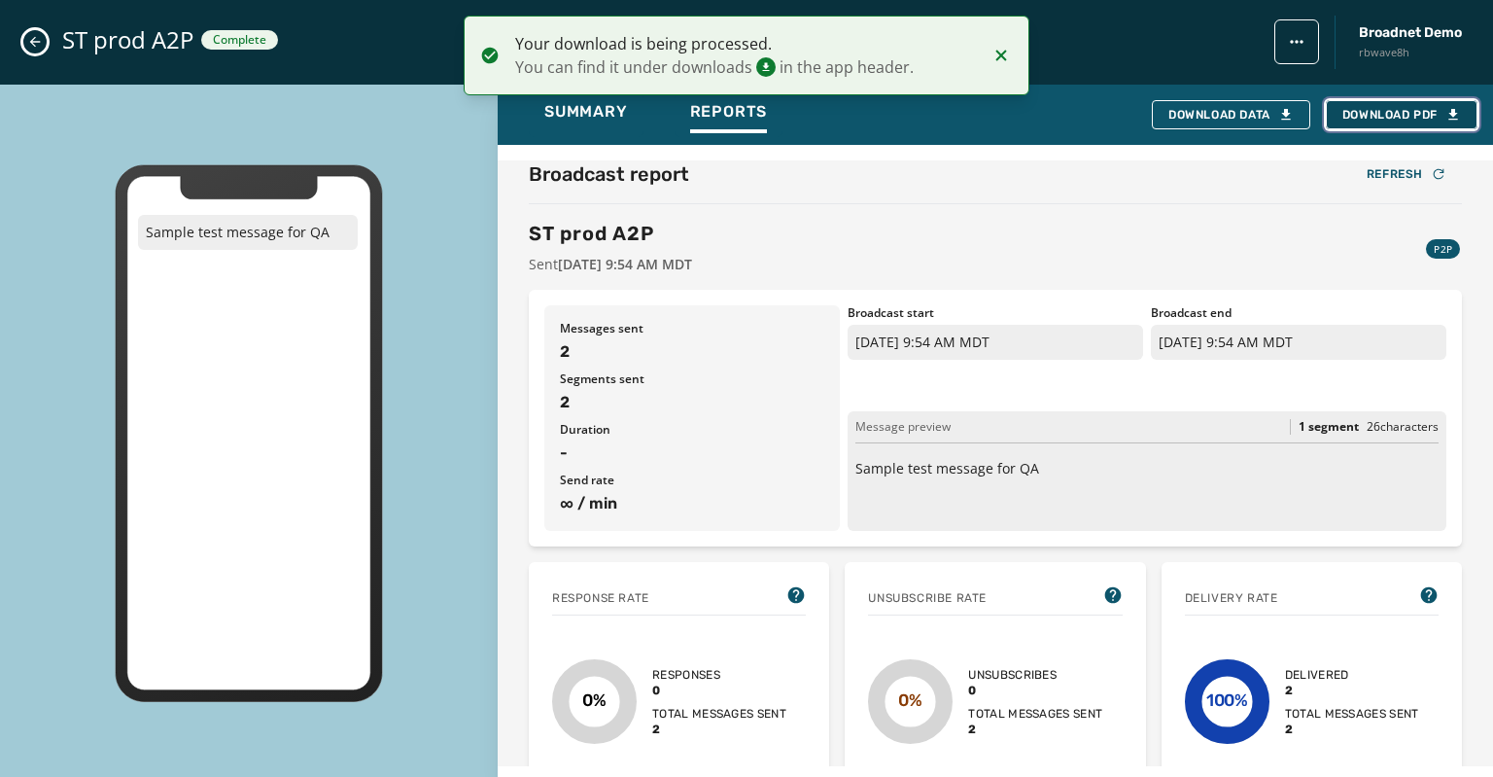
click at [1378, 107] on span "Download PDF" at bounding box center [1401, 115] width 119 height 16
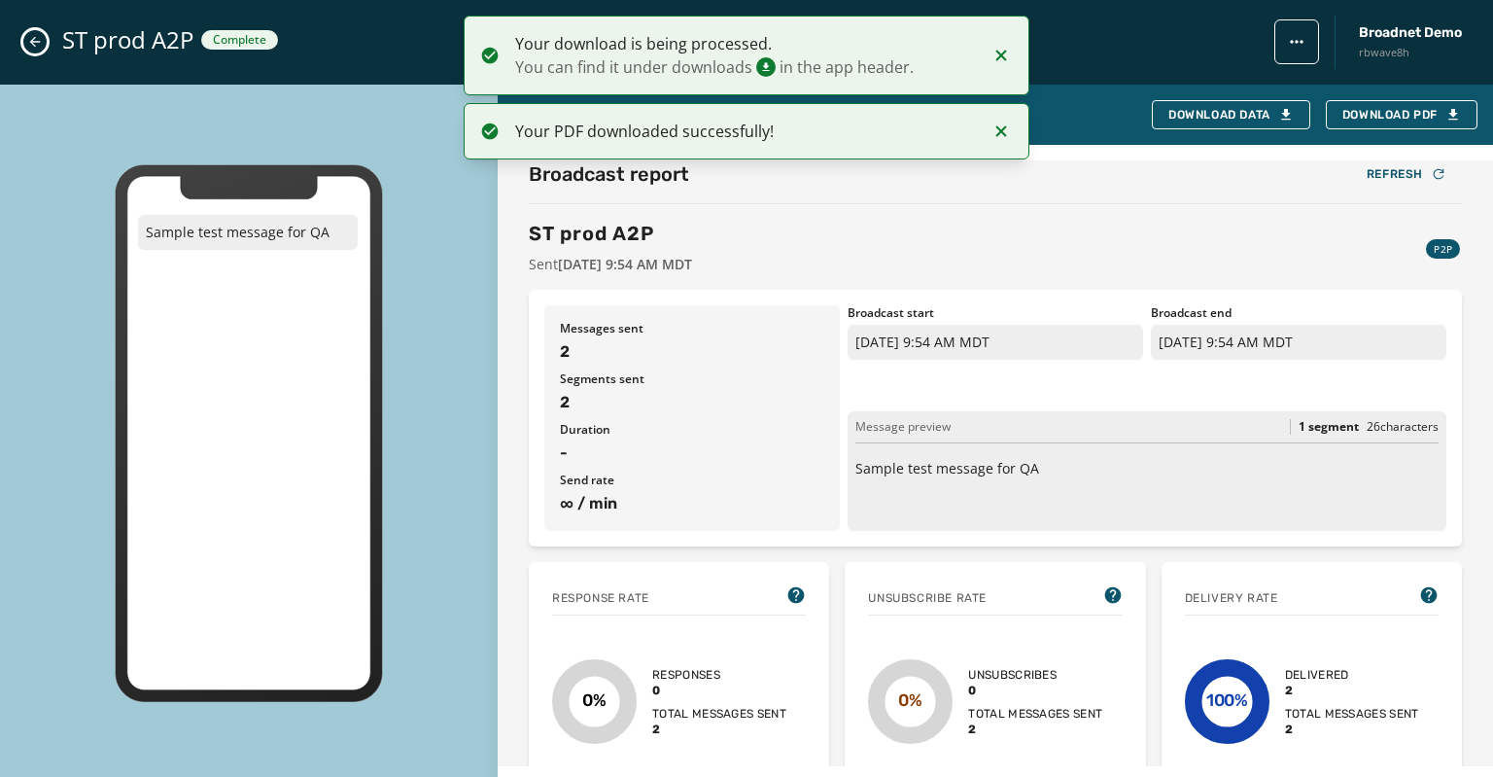
click at [27, 39] on icon "Close admin drawer" at bounding box center [35, 42] width 16 height 16
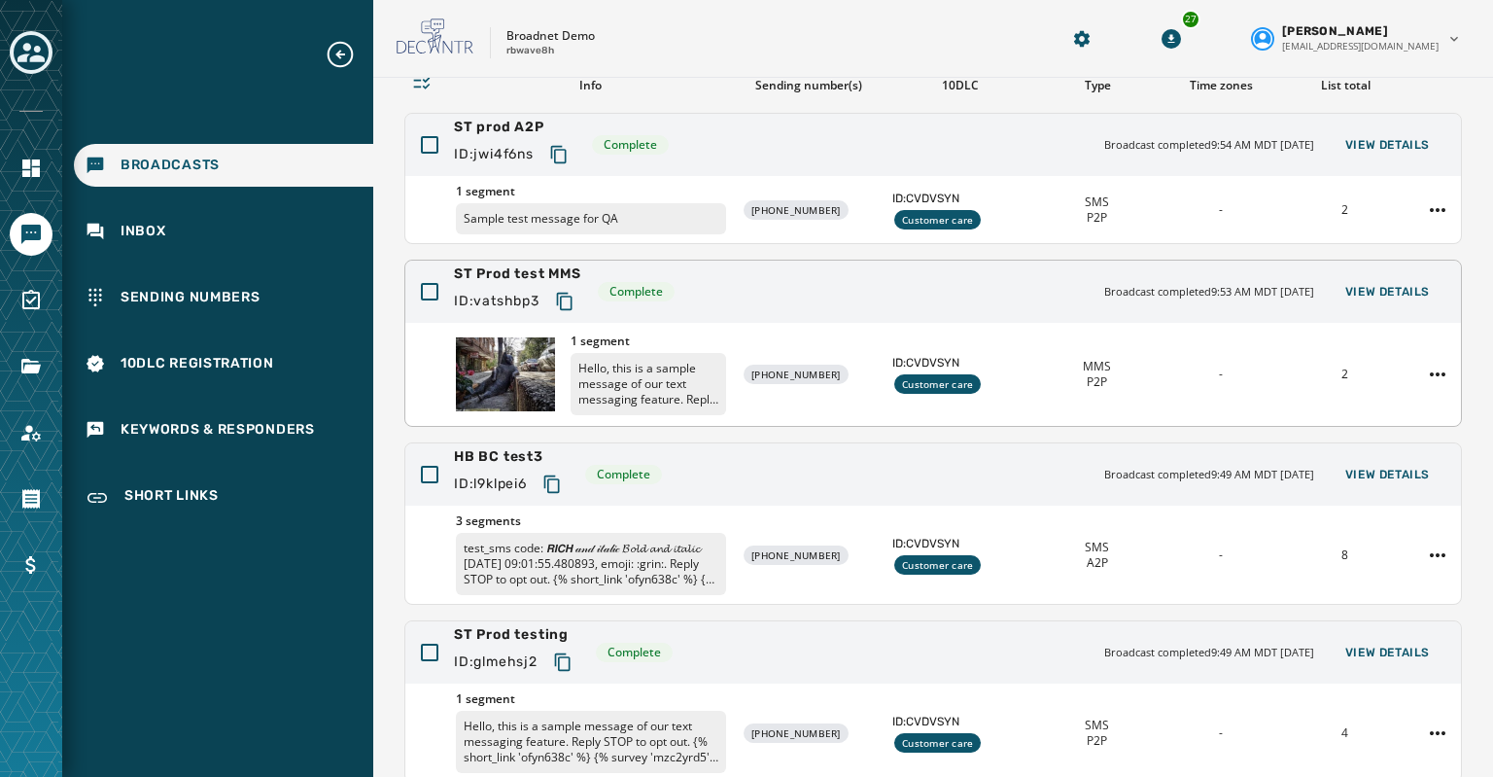
scroll to position [159, 0]
click at [1356, 287] on span "View Details" at bounding box center [1387, 292] width 85 height 16
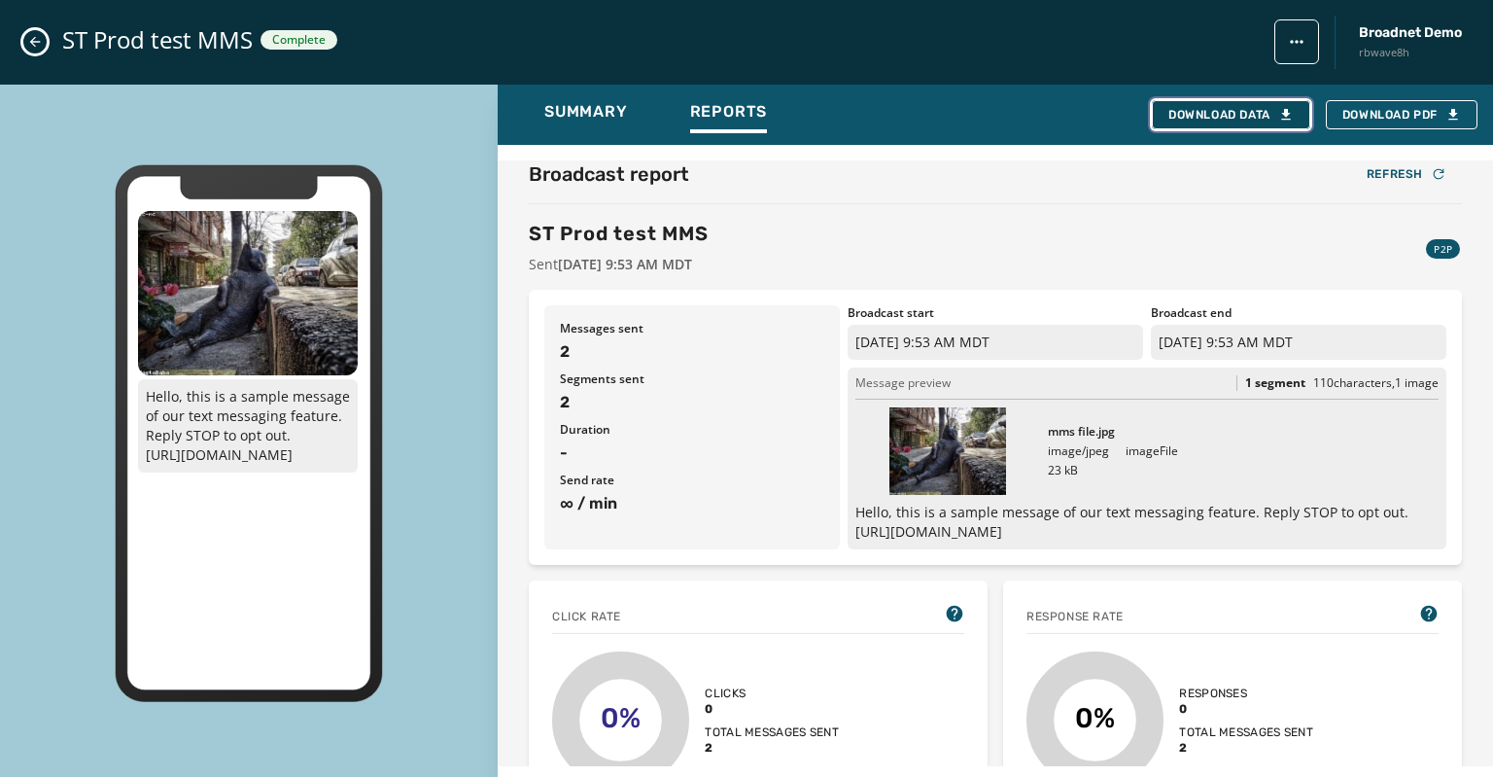
click at [1238, 111] on div "Download Data" at bounding box center [1230, 115] width 125 height 16
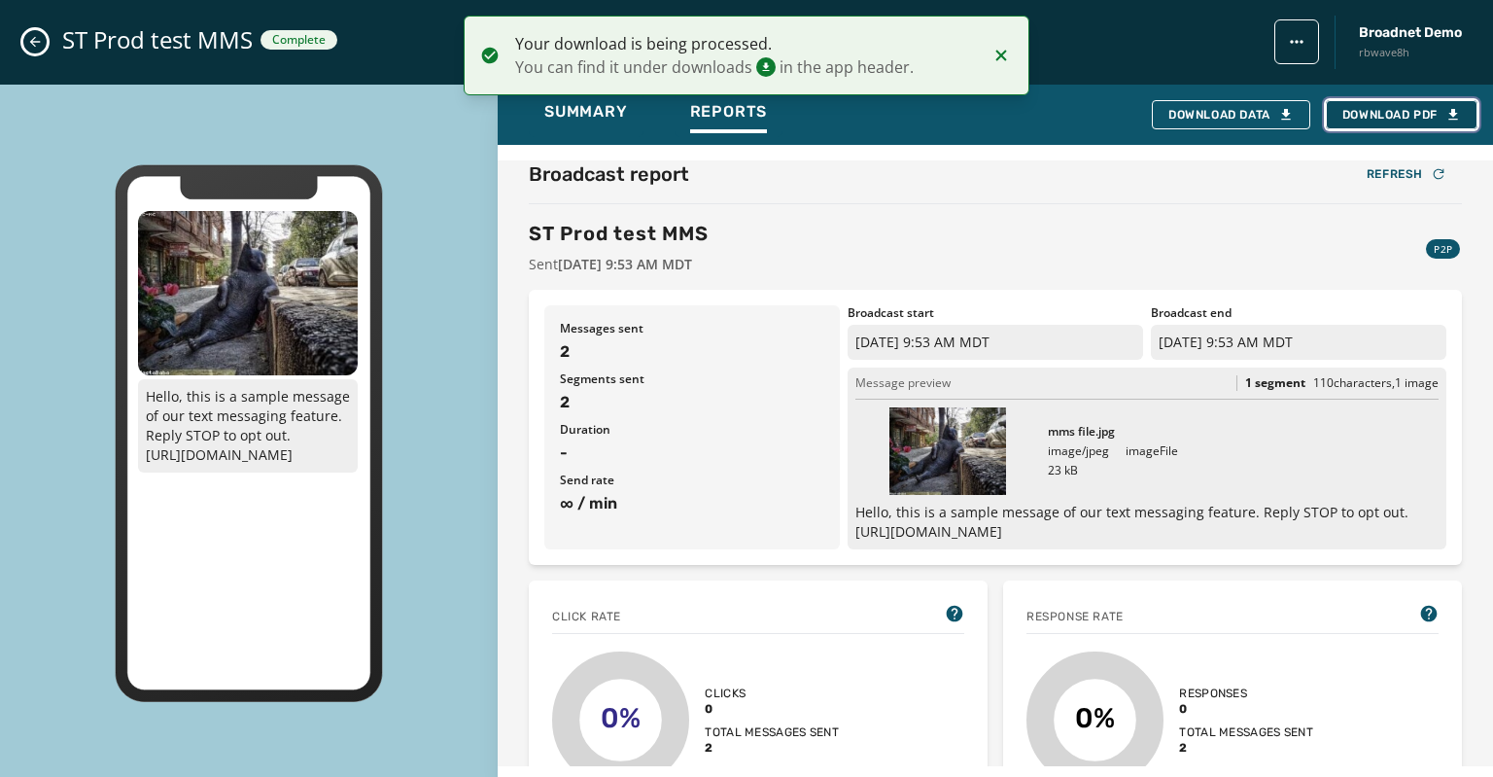
click at [1365, 114] on span "Download PDF" at bounding box center [1401, 115] width 119 height 16
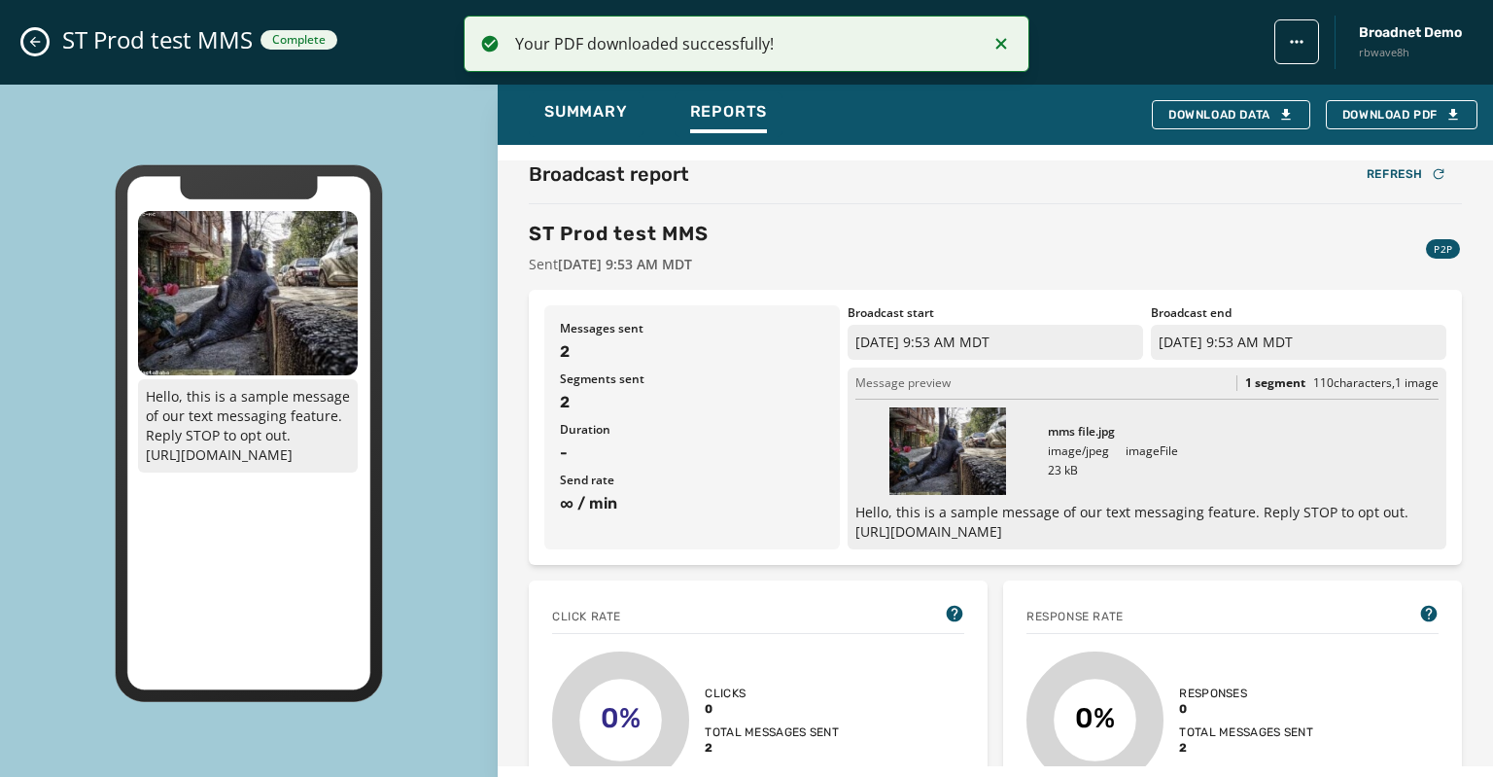
click at [33, 44] on icon "Close admin drawer" at bounding box center [35, 42] width 11 height 11
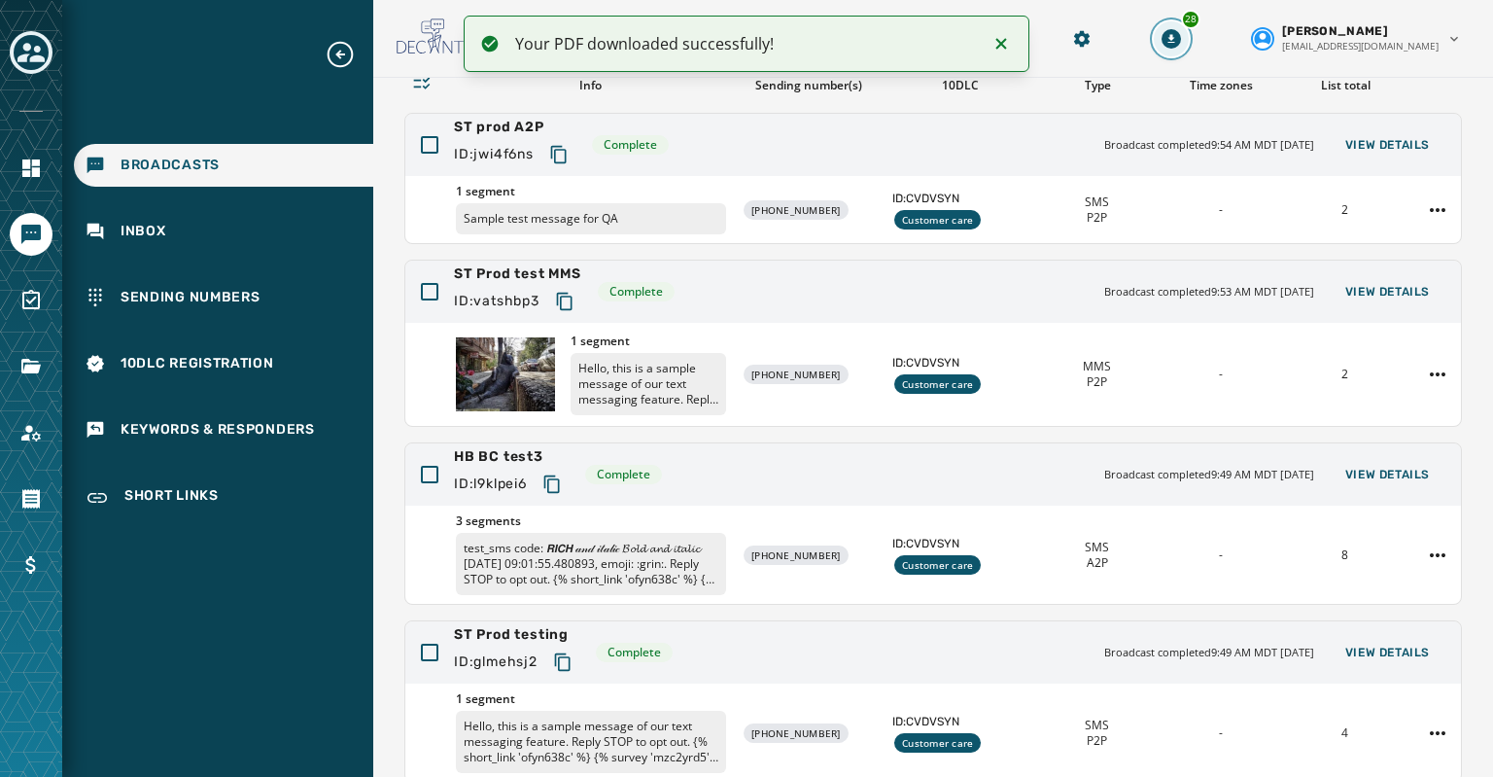
click at [1181, 35] on icon "Download Menu" at bounding box center [1171, 38] width 19 height 19
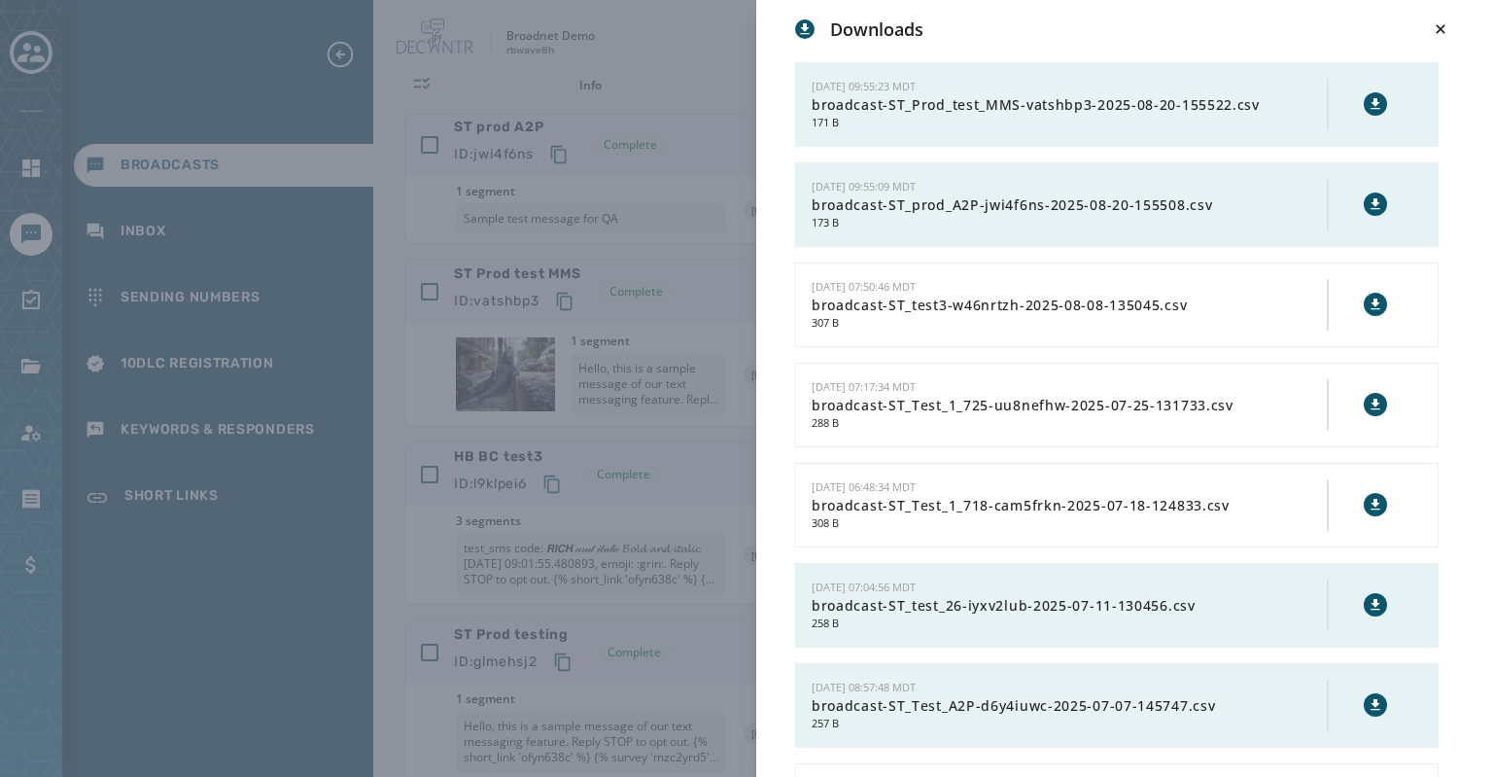
click at [1371, 103] on icon at bounding box center [1375, 103] width 9 height 11
click at [1164, 215] on span "173 B" at bounding box center [1069, 223] width 515 height 17
drag, startPoint x: 1439, startPoint y: 26, endPoint x: 673, endPoint y: 741, distance: 1047.4
click at [673, 741] on div "Downloads [DATE] 09:55:23 MDT broadcast-ST_Prod_test_MMS-vatshbp3-2025-08-20-15…" at bounding box center [746, 388] width 1493 height 777
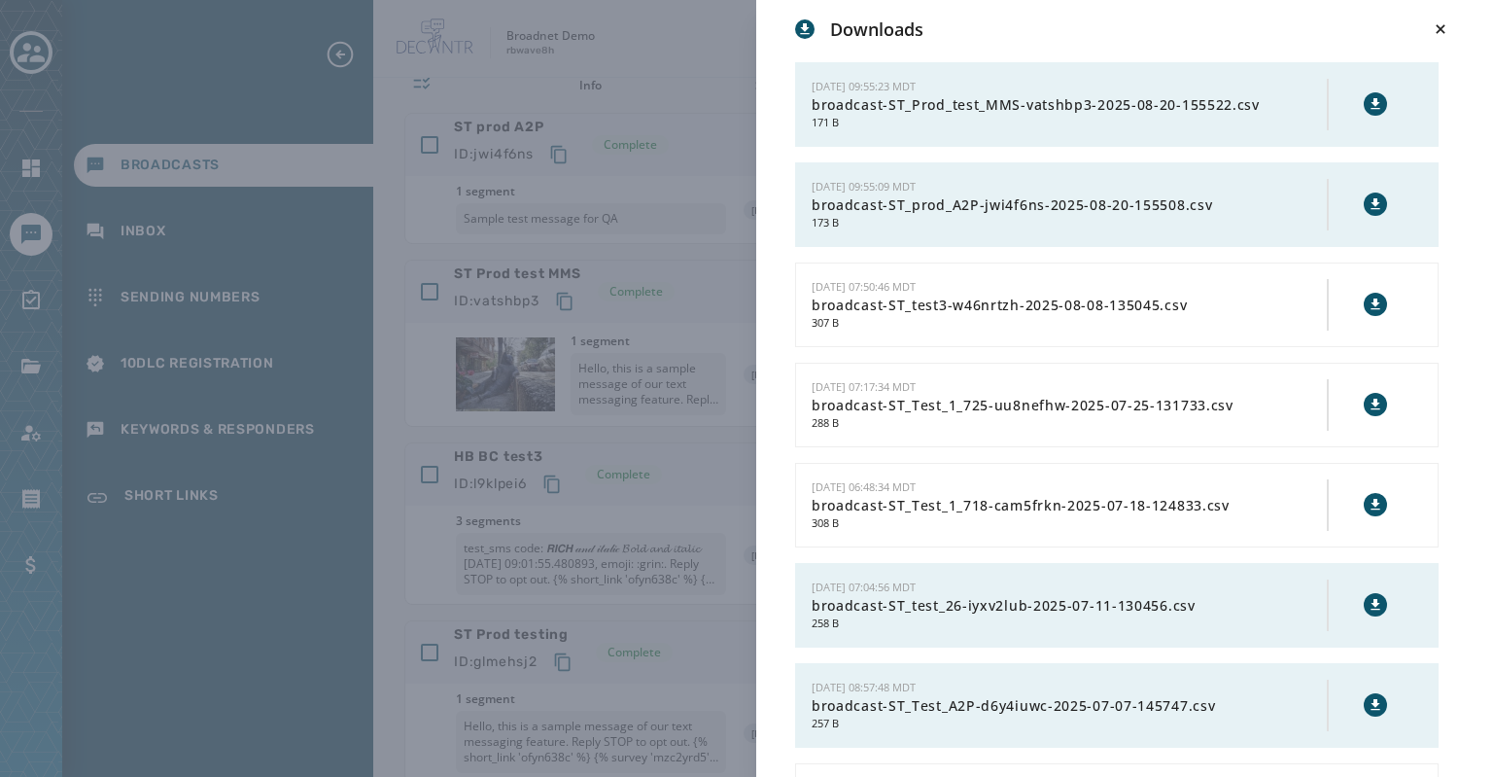
click at [163, 73] on div "Downloads [DATE] 09:55:23 MDT broadcast-ST_Prod_test_MMS-vatshbp3-2025-08-20-15…" at bounding box center [746, 388] width 1493 height 777
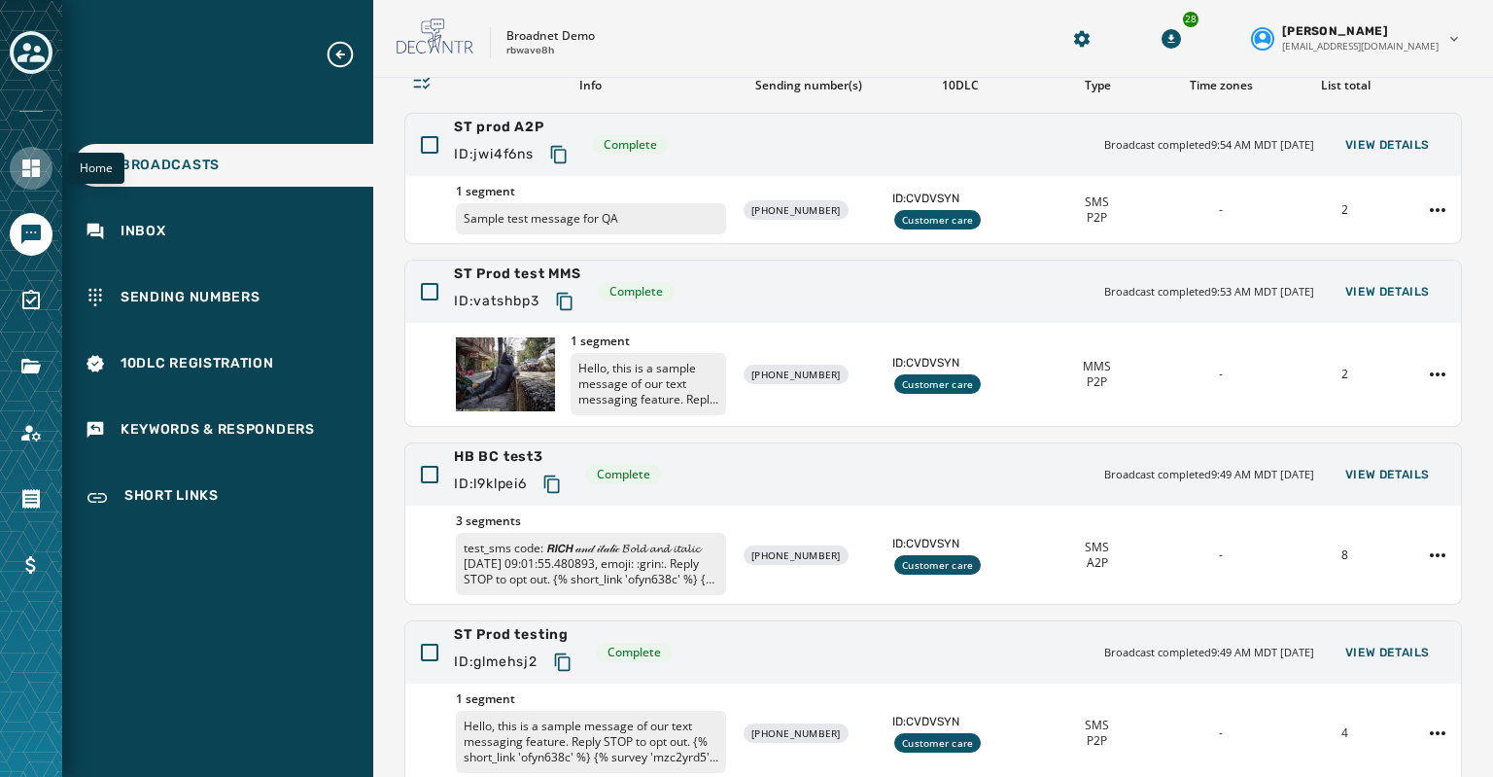
click at [35, 158] on icon "Navigate to Home" at bounding box center [30, 167] width 23 height 23
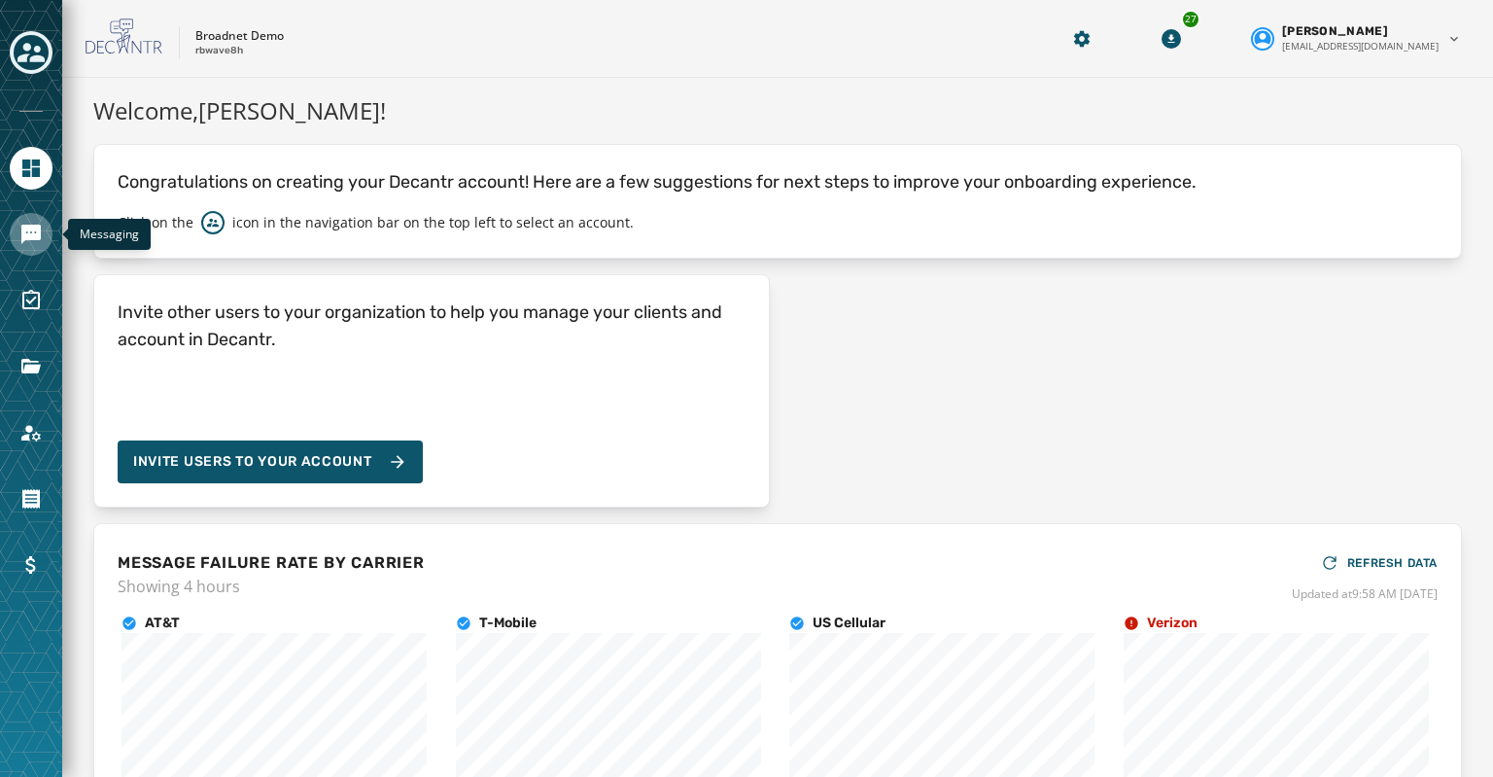
click at [28, 238] on icon "Navigate to Messaging" at bounding box center [30, 234] width 19 height 19
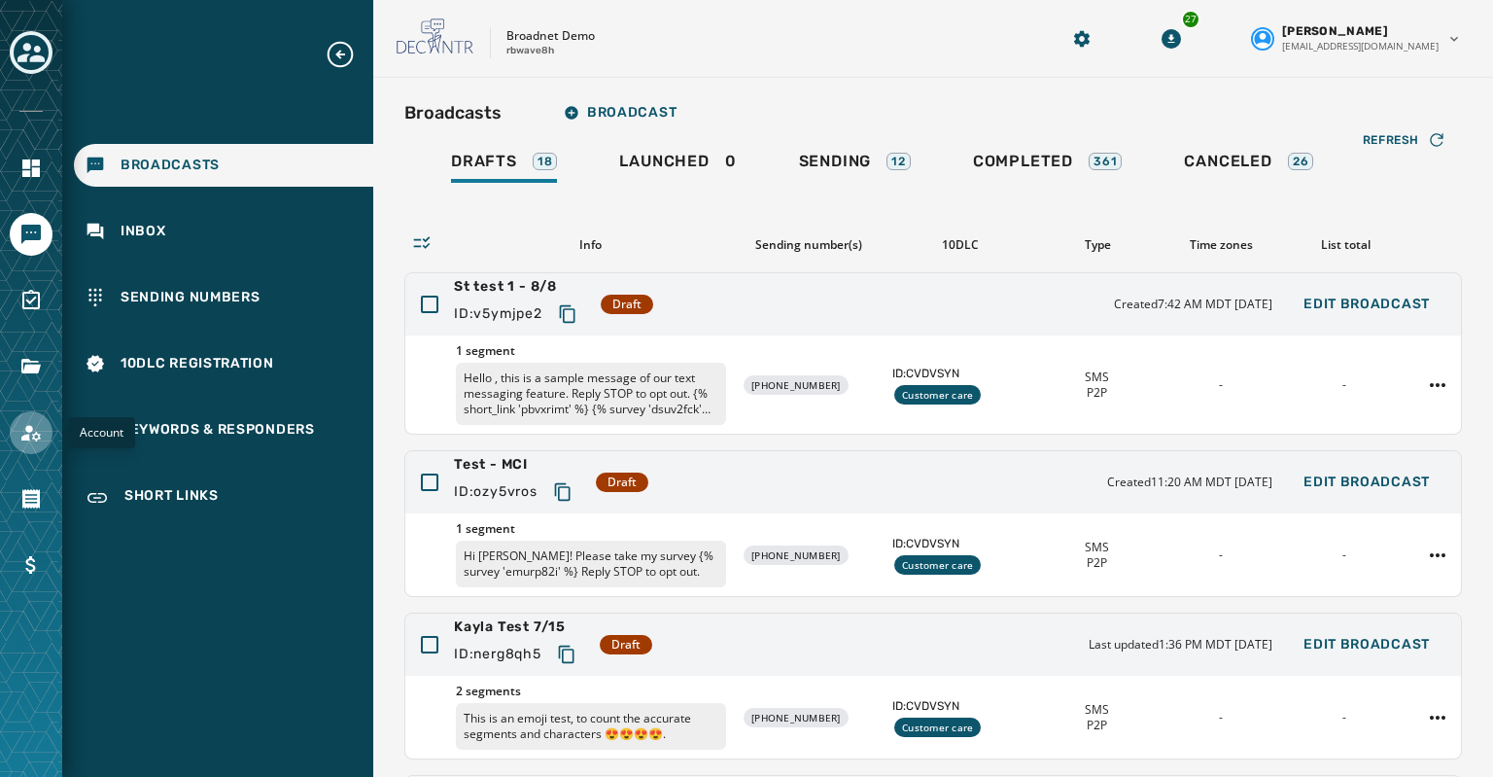
click at [21, 437] on icon "Navigate to Account" at bounding box center [30, 433] width 19 height 17
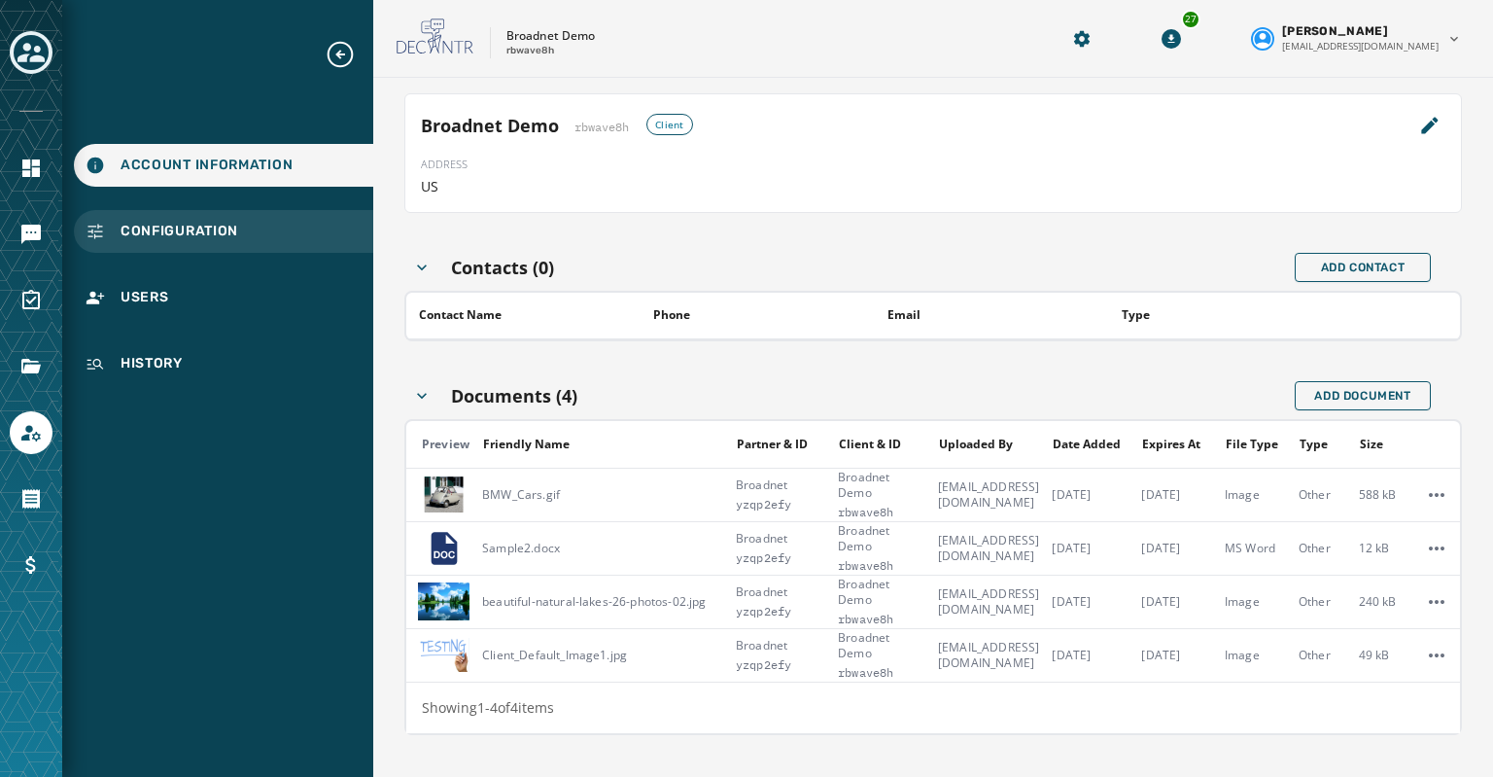
click at [159, 236] on span "Configuration" at bounding box center [180, 231] width 118 height 19
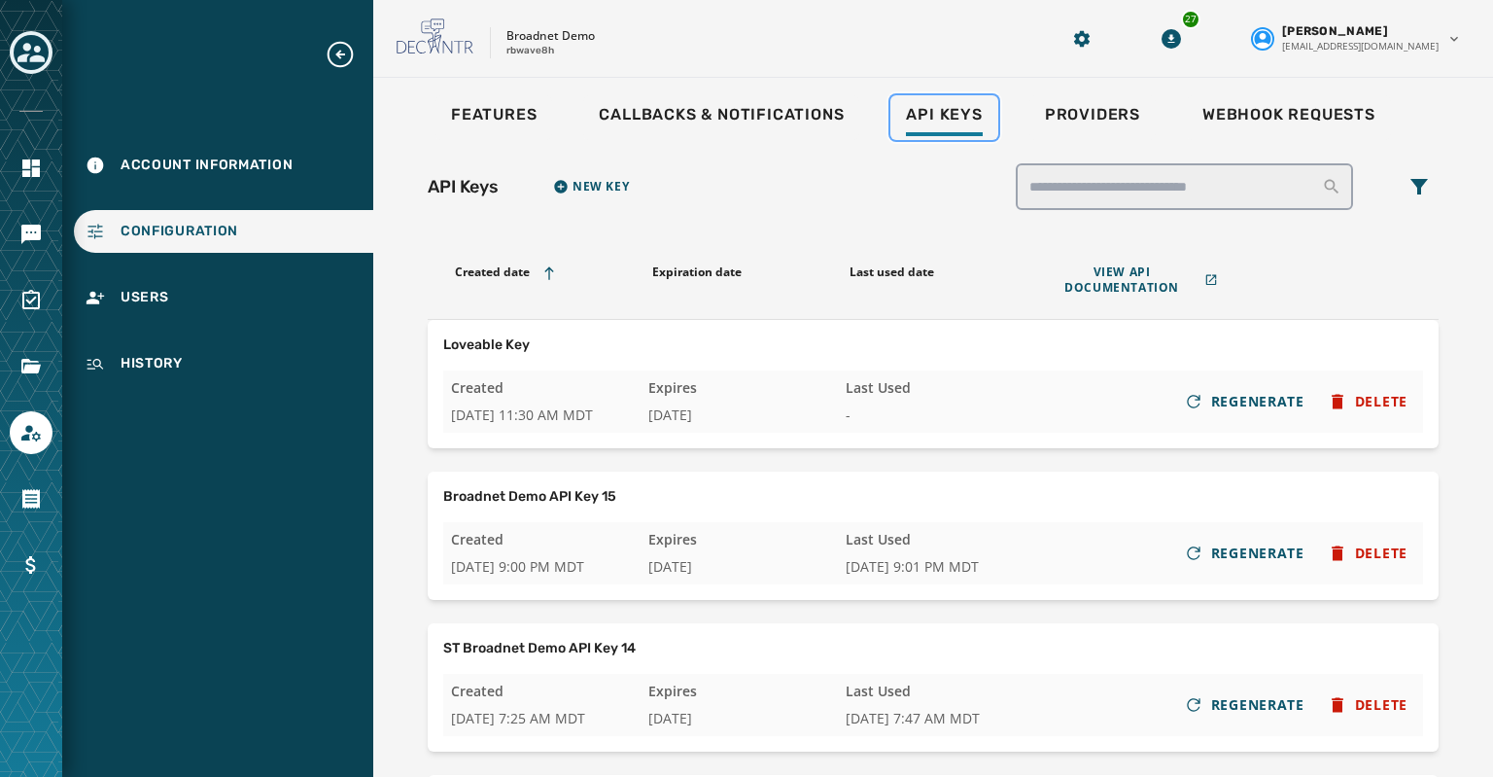
click at [925, 120] on span "Api Keys" at bounding box center [944, 114] width 76 height 19
click at [604, 188] on span "New Key" at bounding box center [601, 187] width 56 height 16
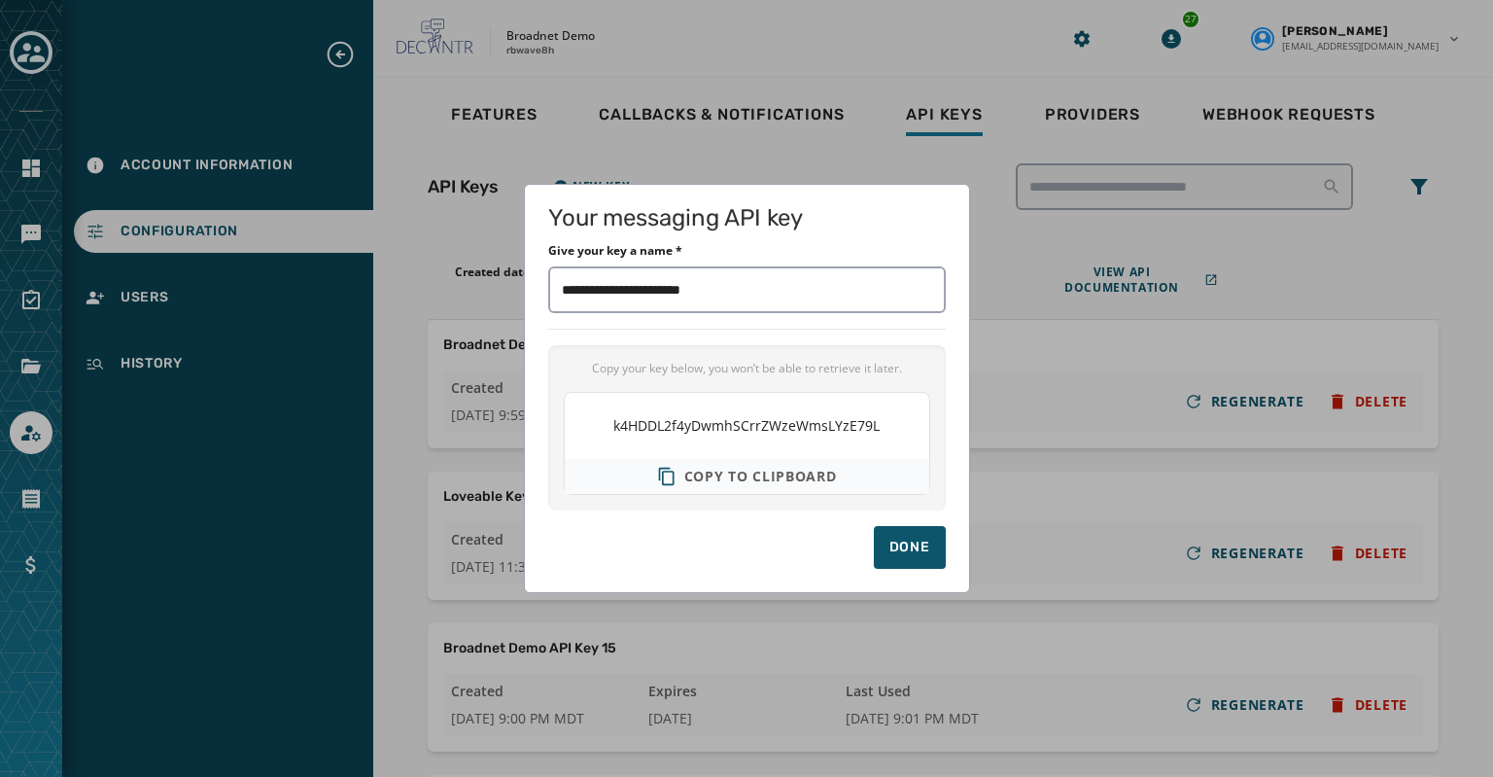
click at [728, 477] on span "Copy to clipboard" at bounding box center [760, 476] width 153 height 19
click at [896, 550] on div "Done" at bounding box center [909, 547] width 41 height 19
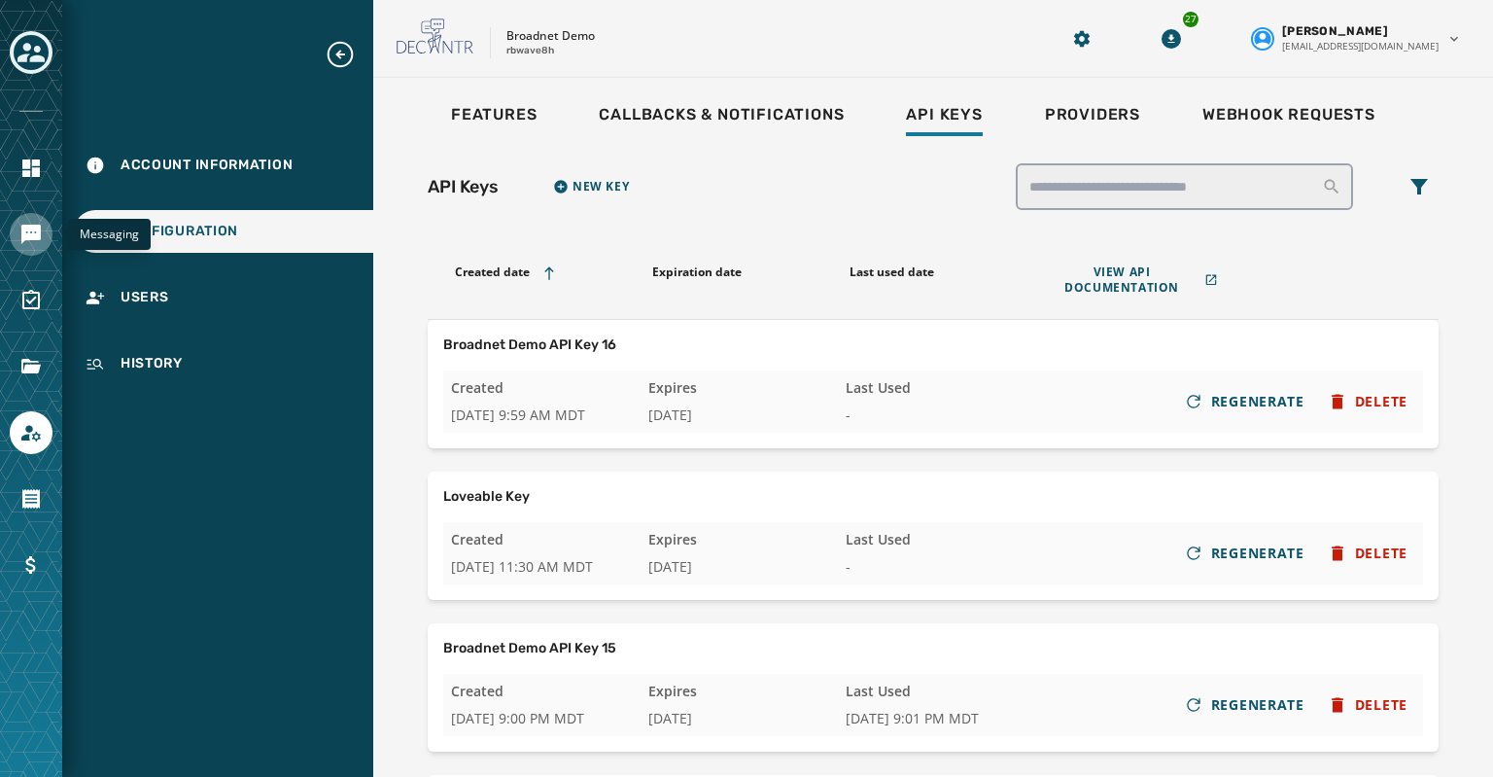
click at [23, 244] on icon "Navigate to Messaging" at bounding box center [30, 234] width 23 height 23
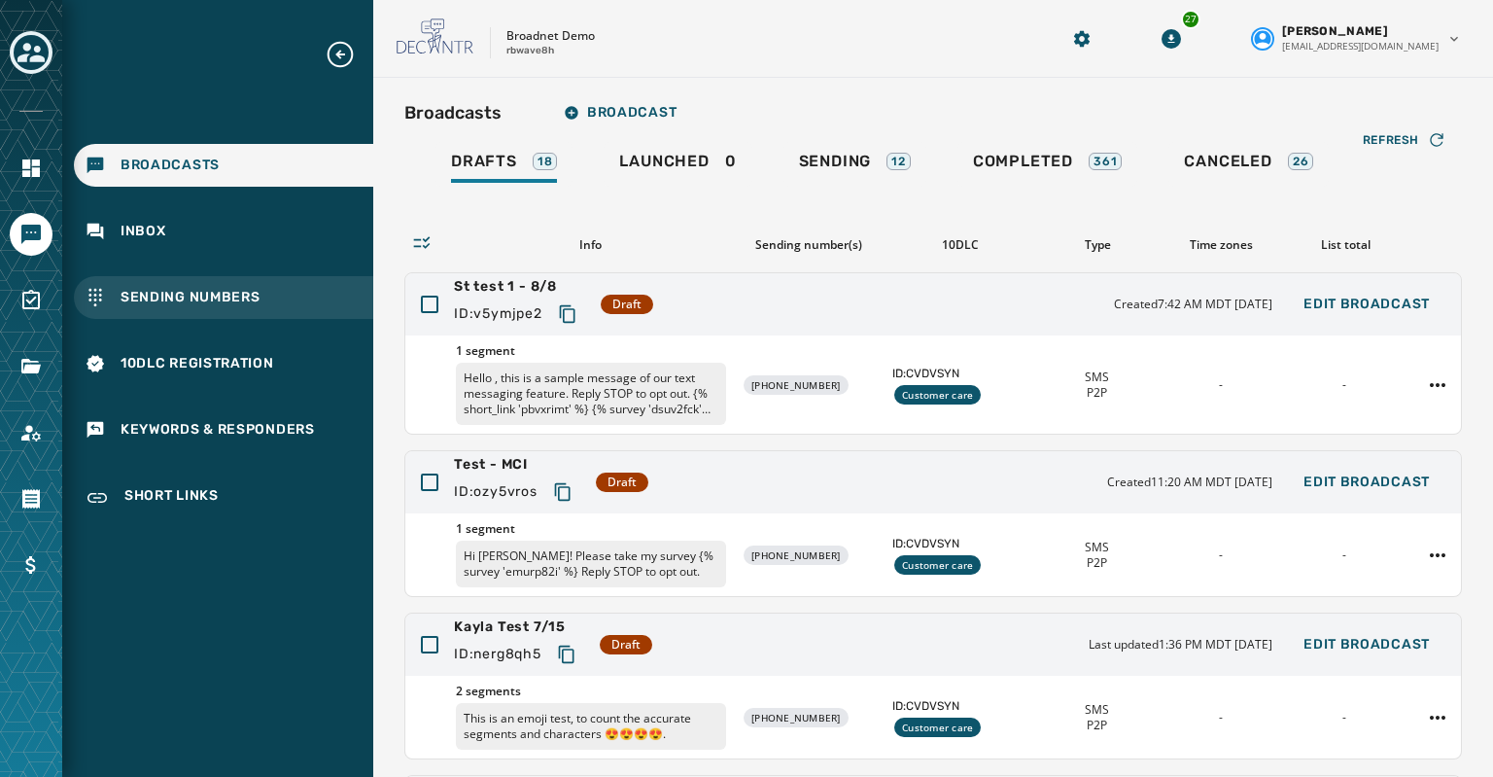
click at [158, 297] on span "Sending Numbers" at bounding box center [191, 297] width 140 height 19
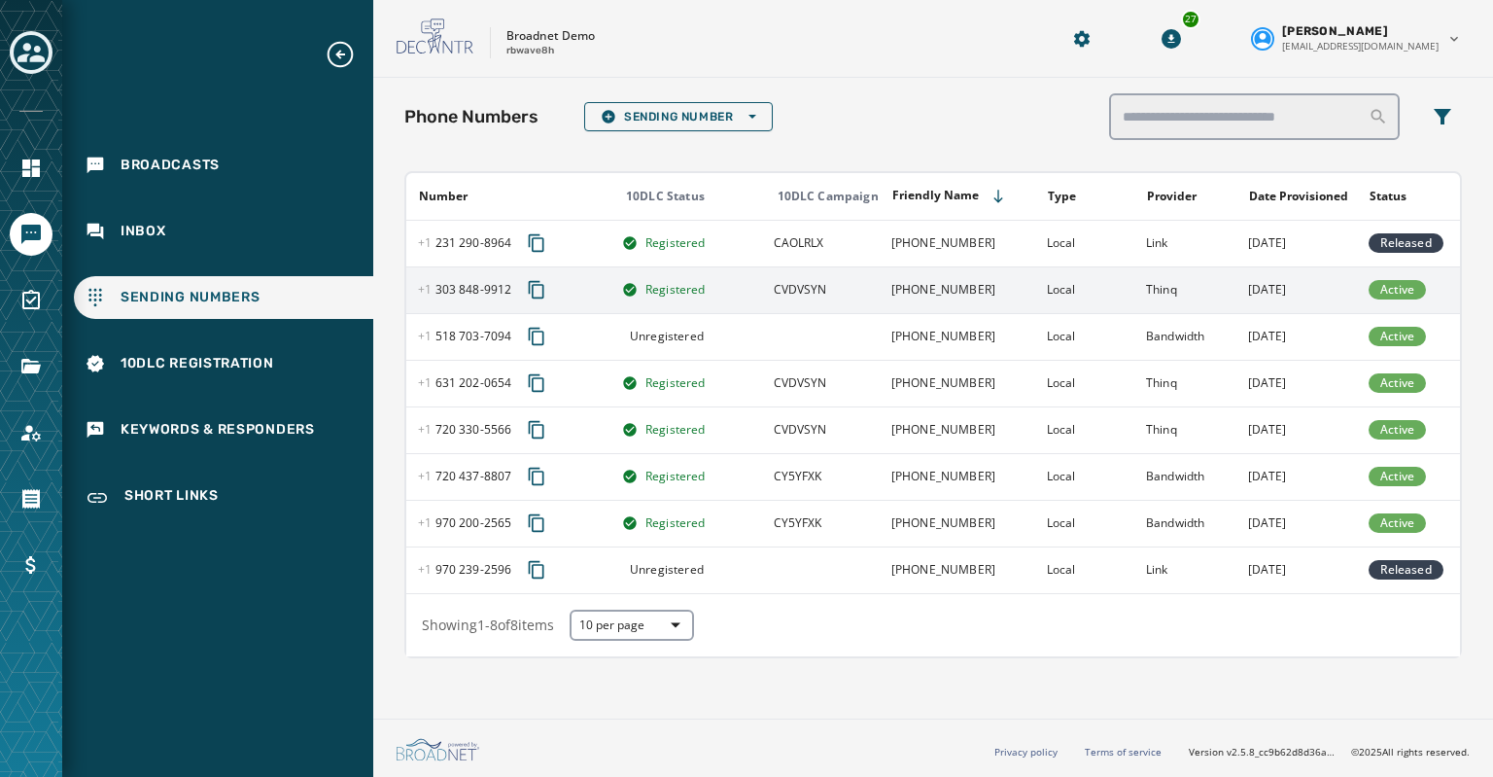
click at [533, 284] on icon "Copy phone number to clipboard" at bounding box center [537, 289] width 16 height 17
